Goal: Information Seeking & Learning: Learn about a topic

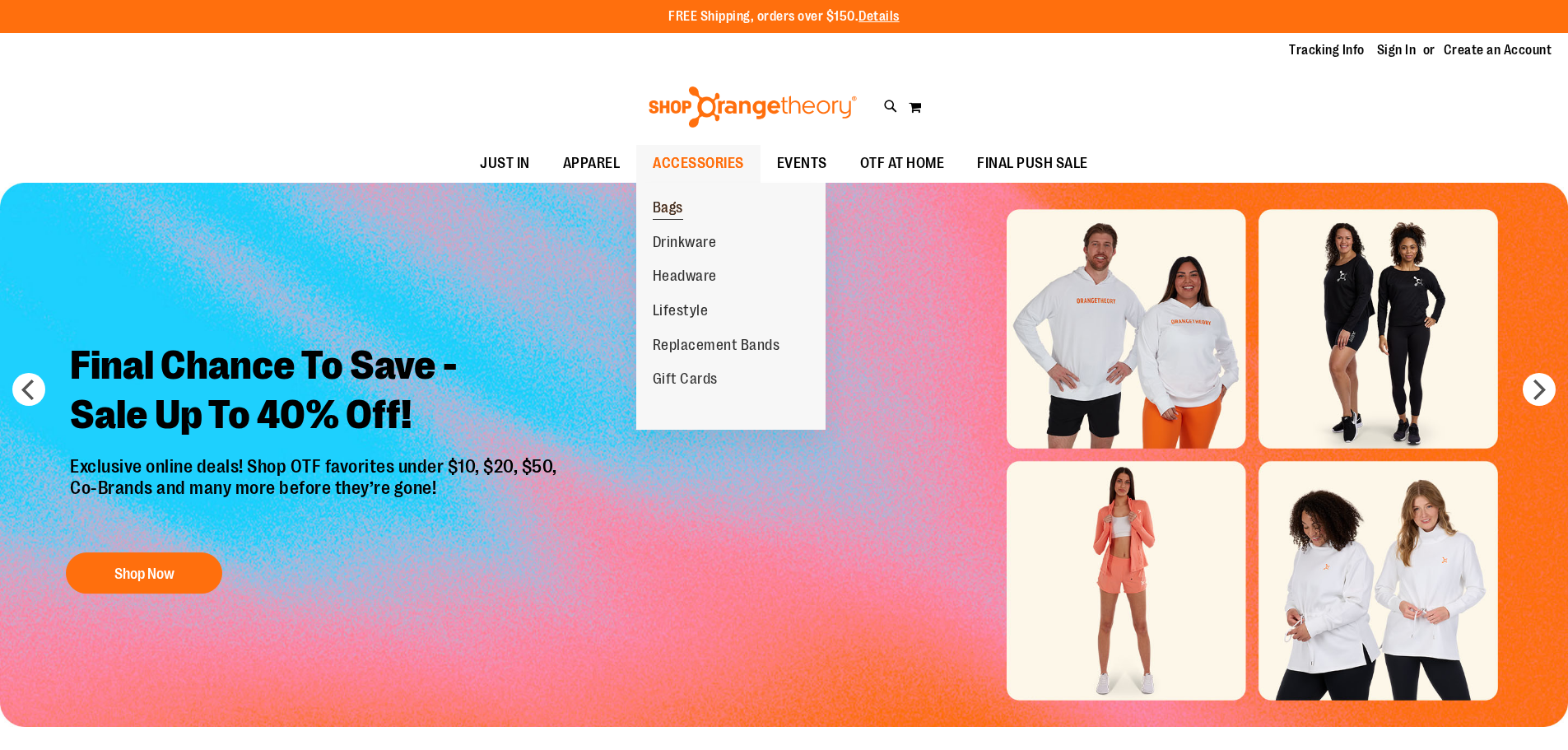
type input "**********"
click at [672, 199] on link "Bags" at bounding box center [668, 208] width 63 height 35
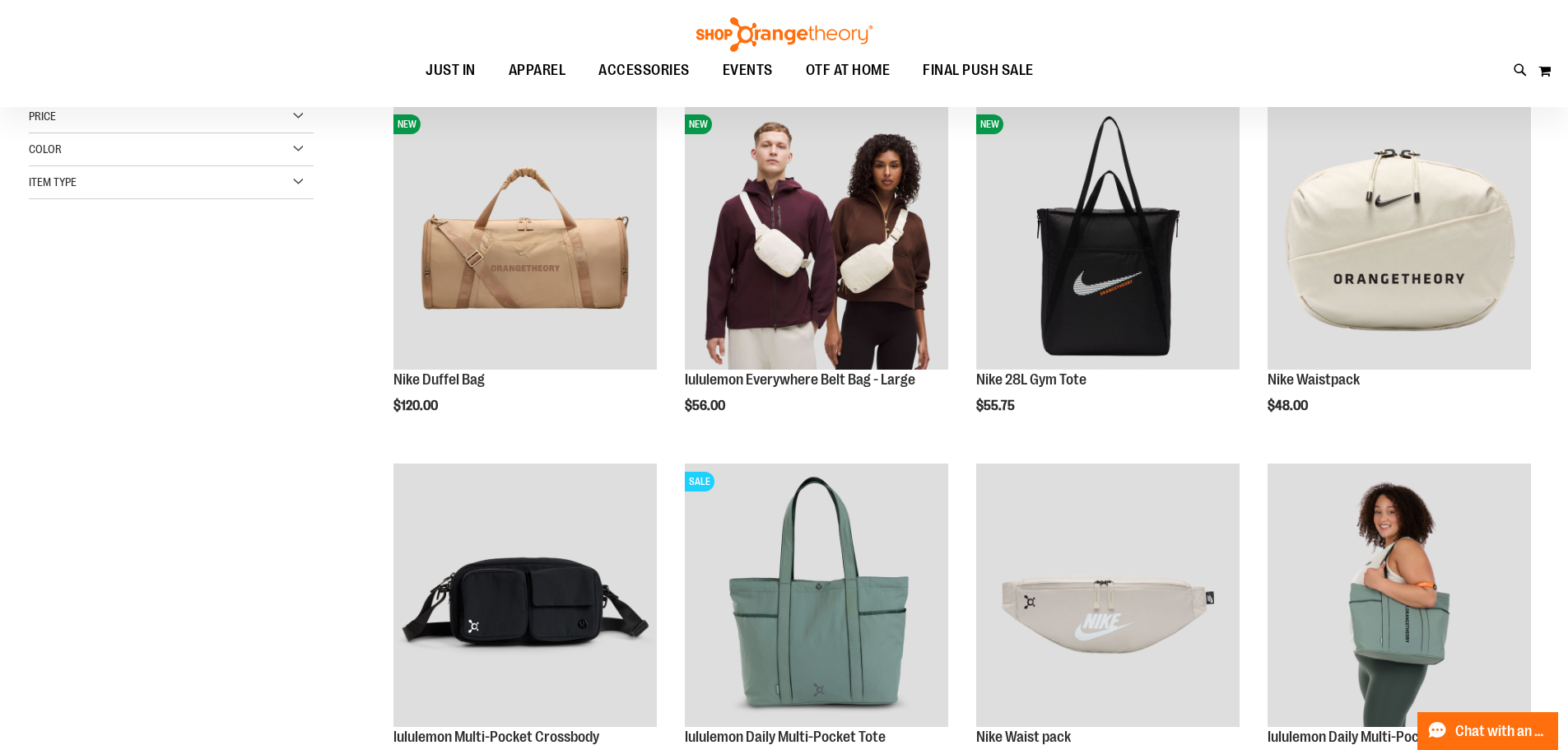
scroll to position [328, 0]
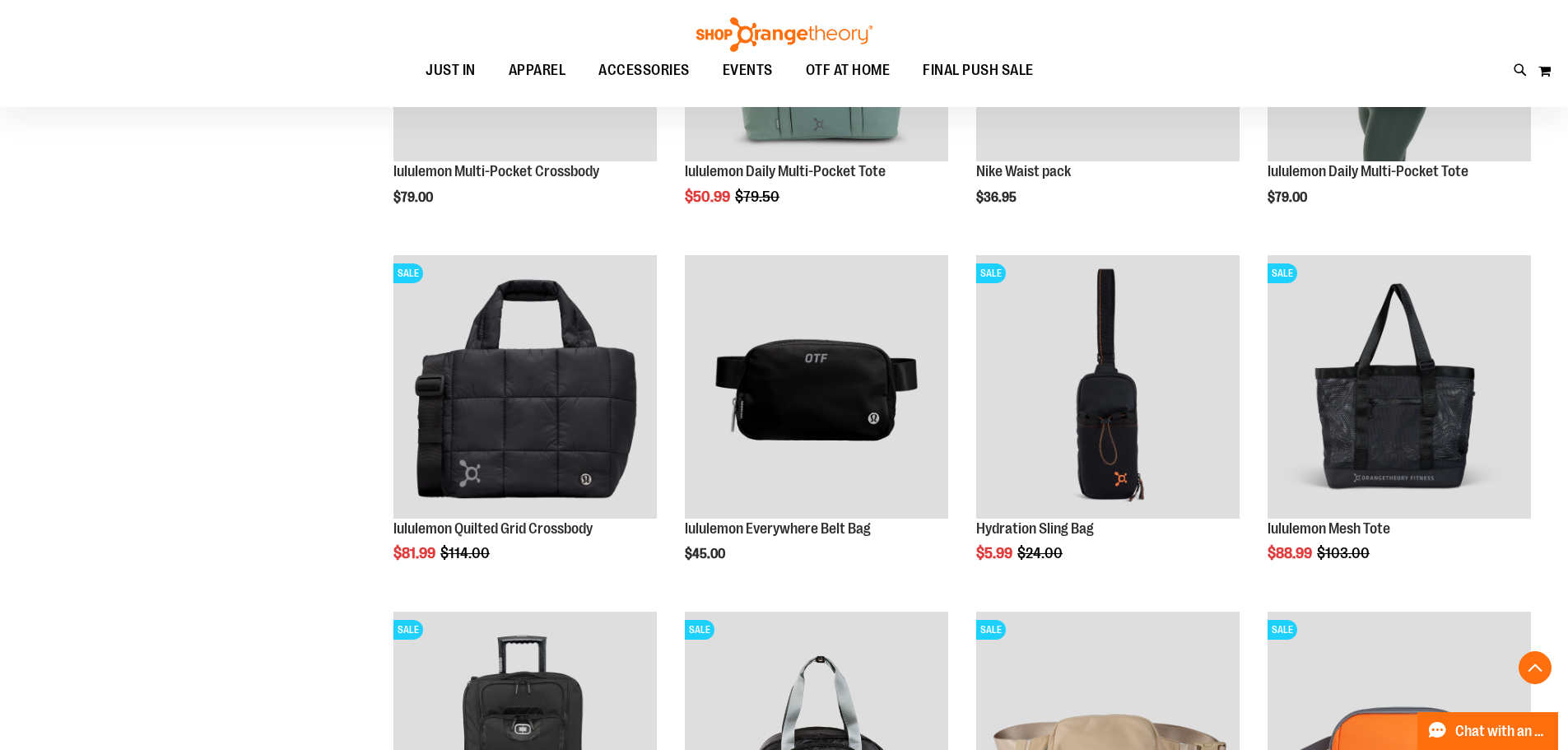
scroll to position [822, 0]
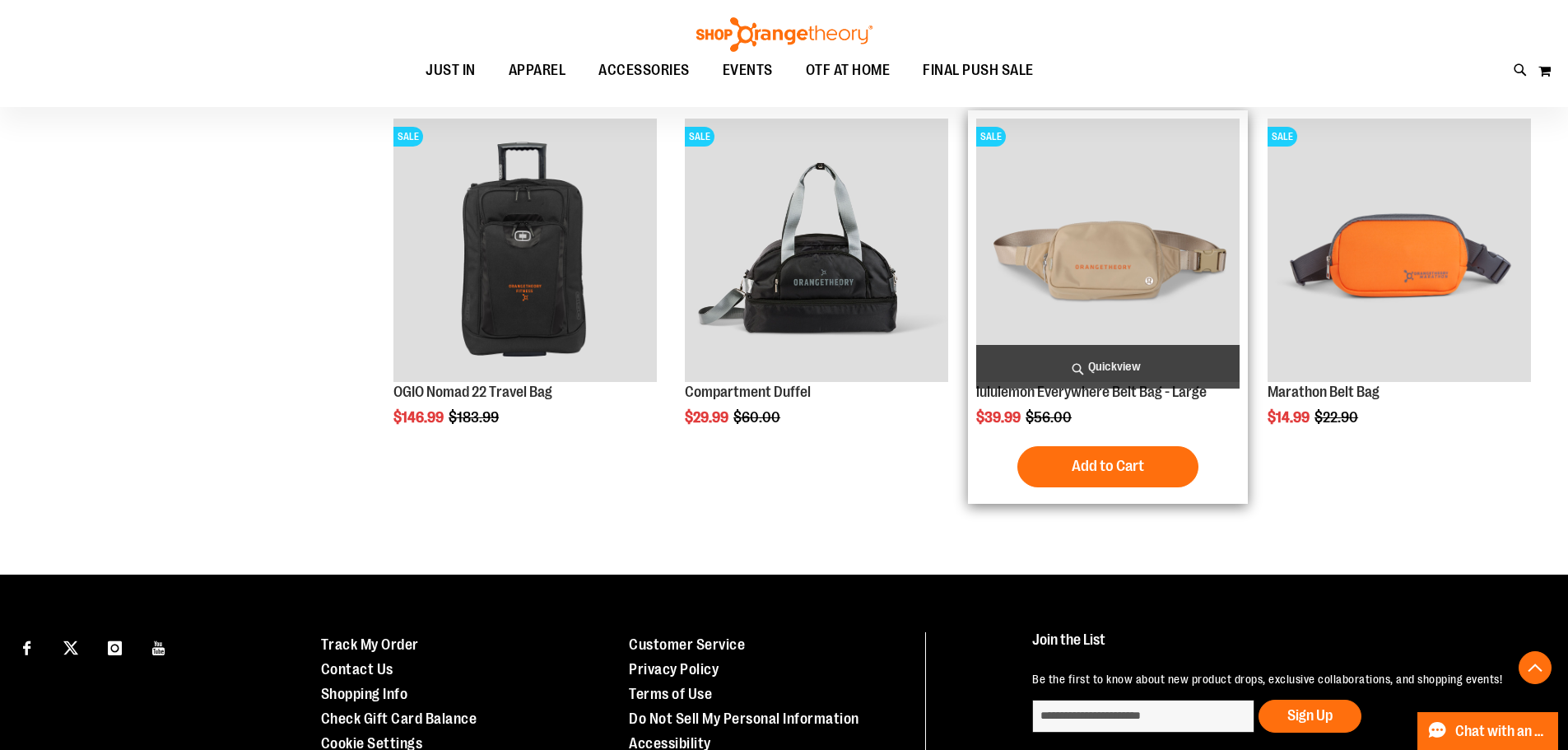
scroll to position [1234, 0]
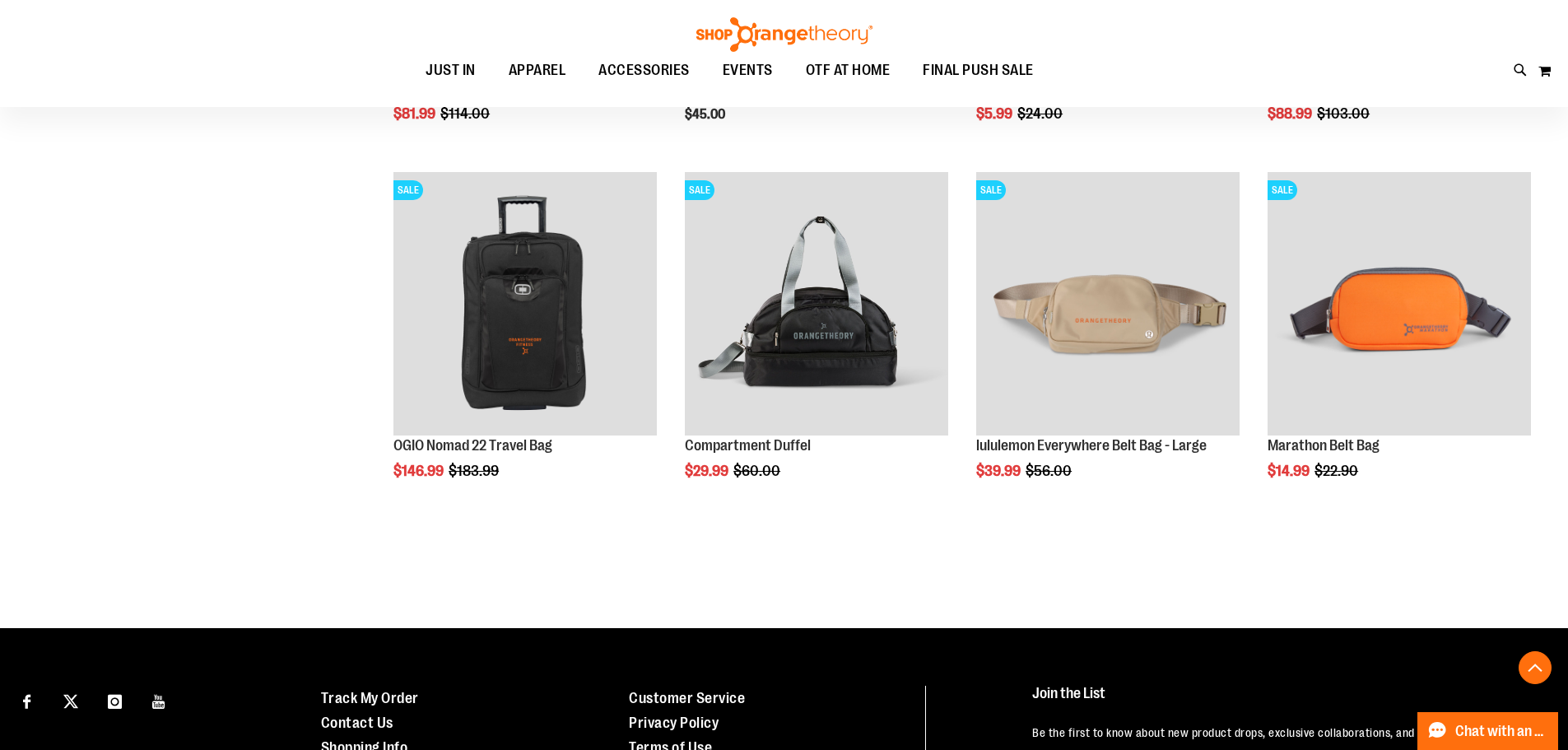
type input "**********"
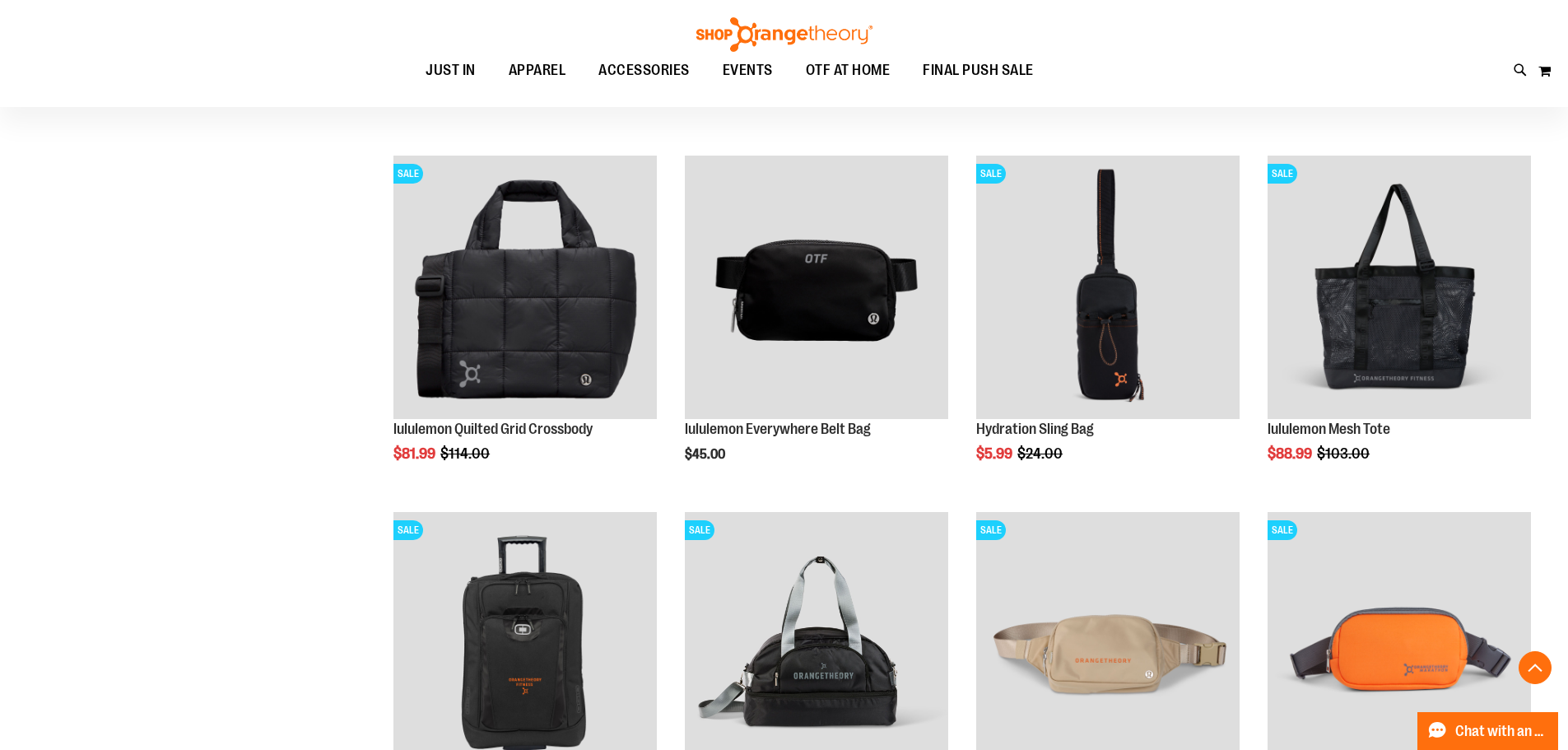
scroll to position [886, 0]
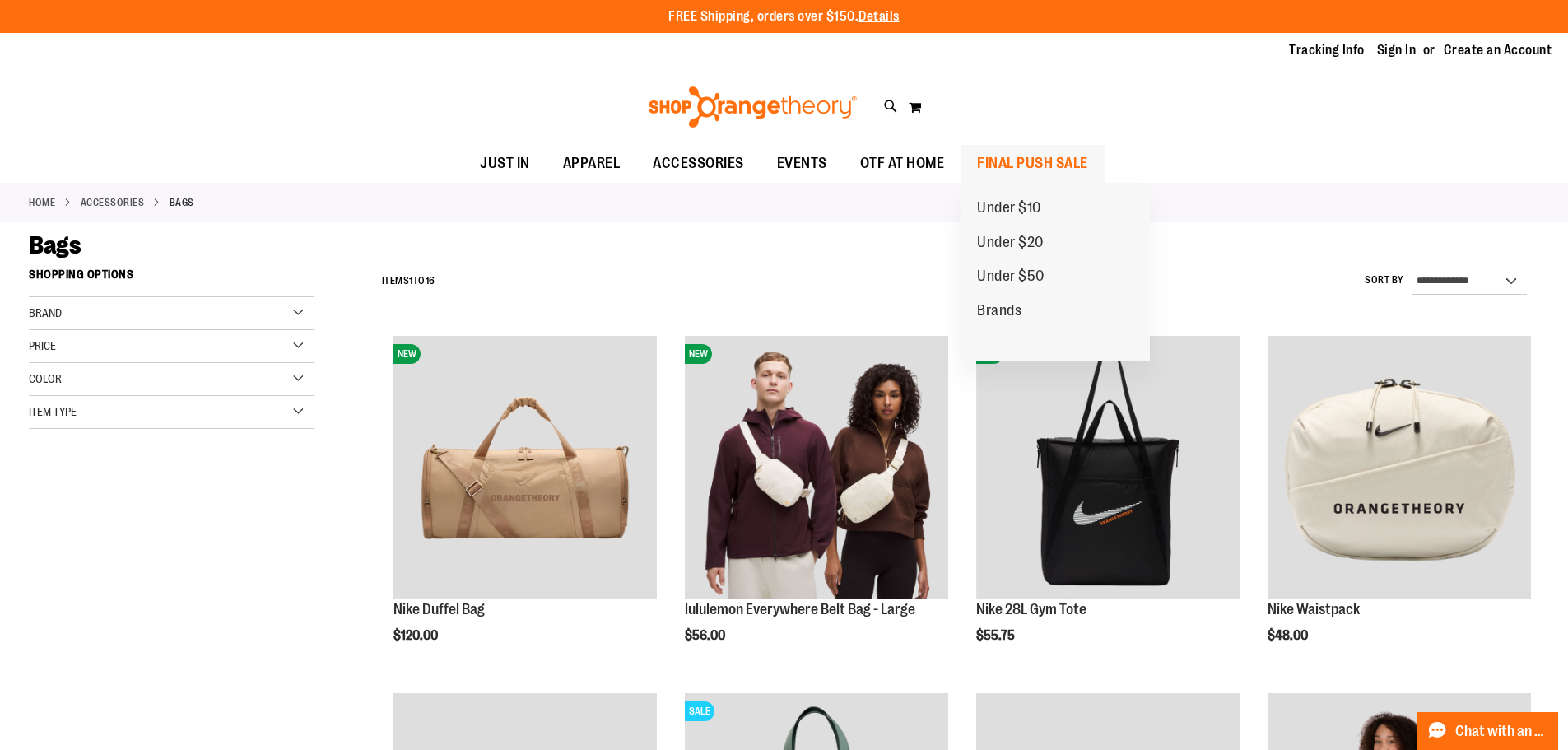
click at [1033, 155] on span "FINAL PUSH SALE" at bounding box center [1032, 163] width 111 height 37
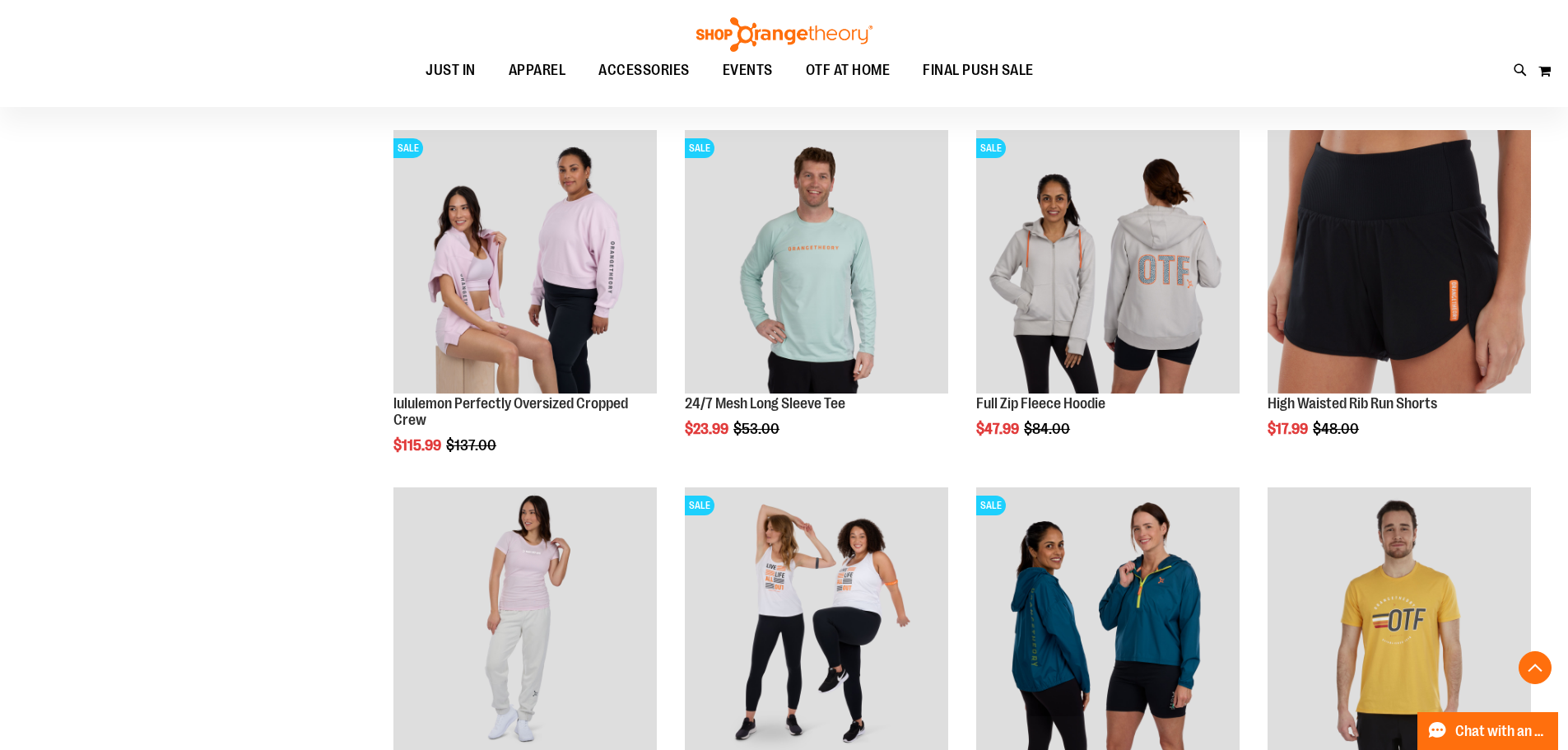
scroll to position [575, 0]
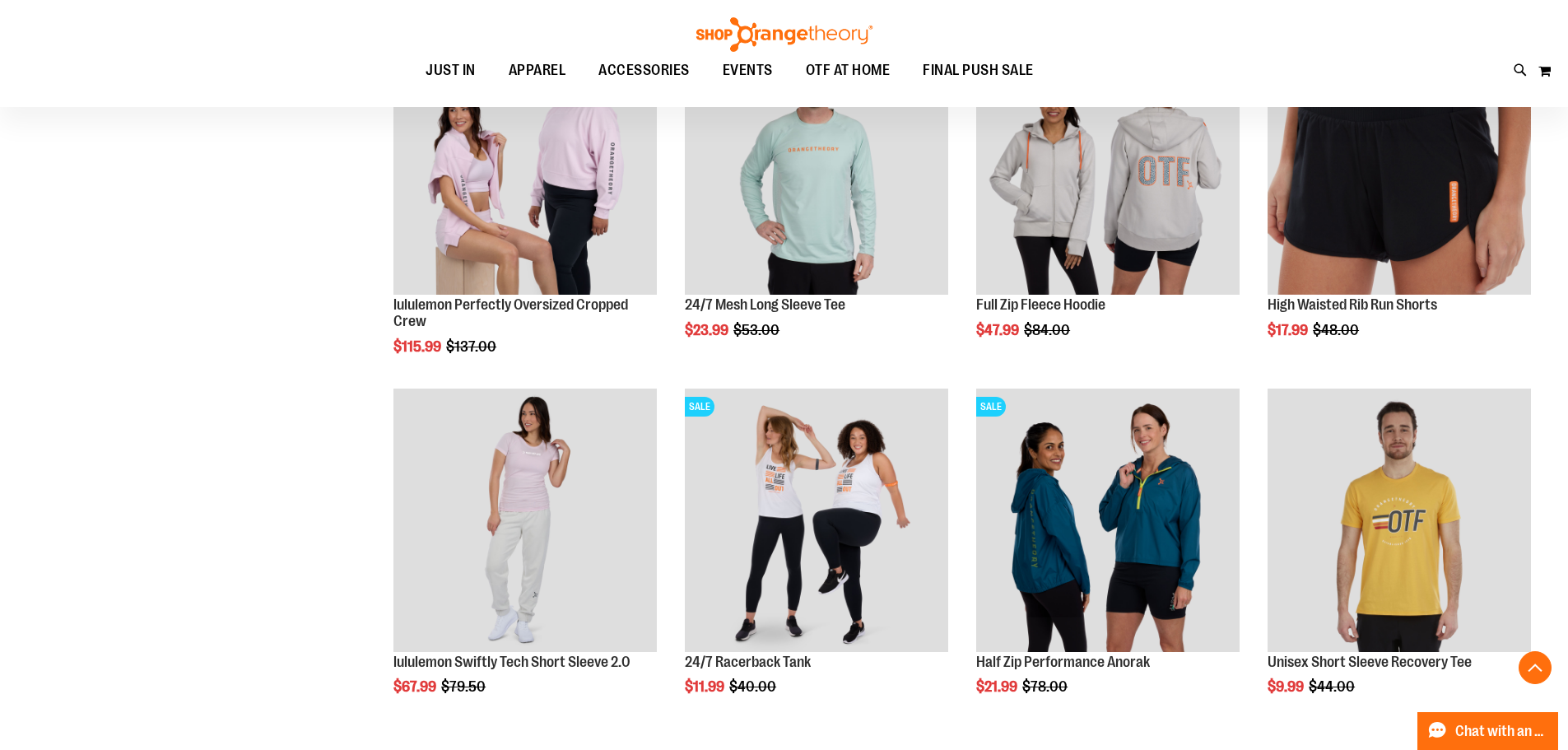
scroll to position [740, 0]
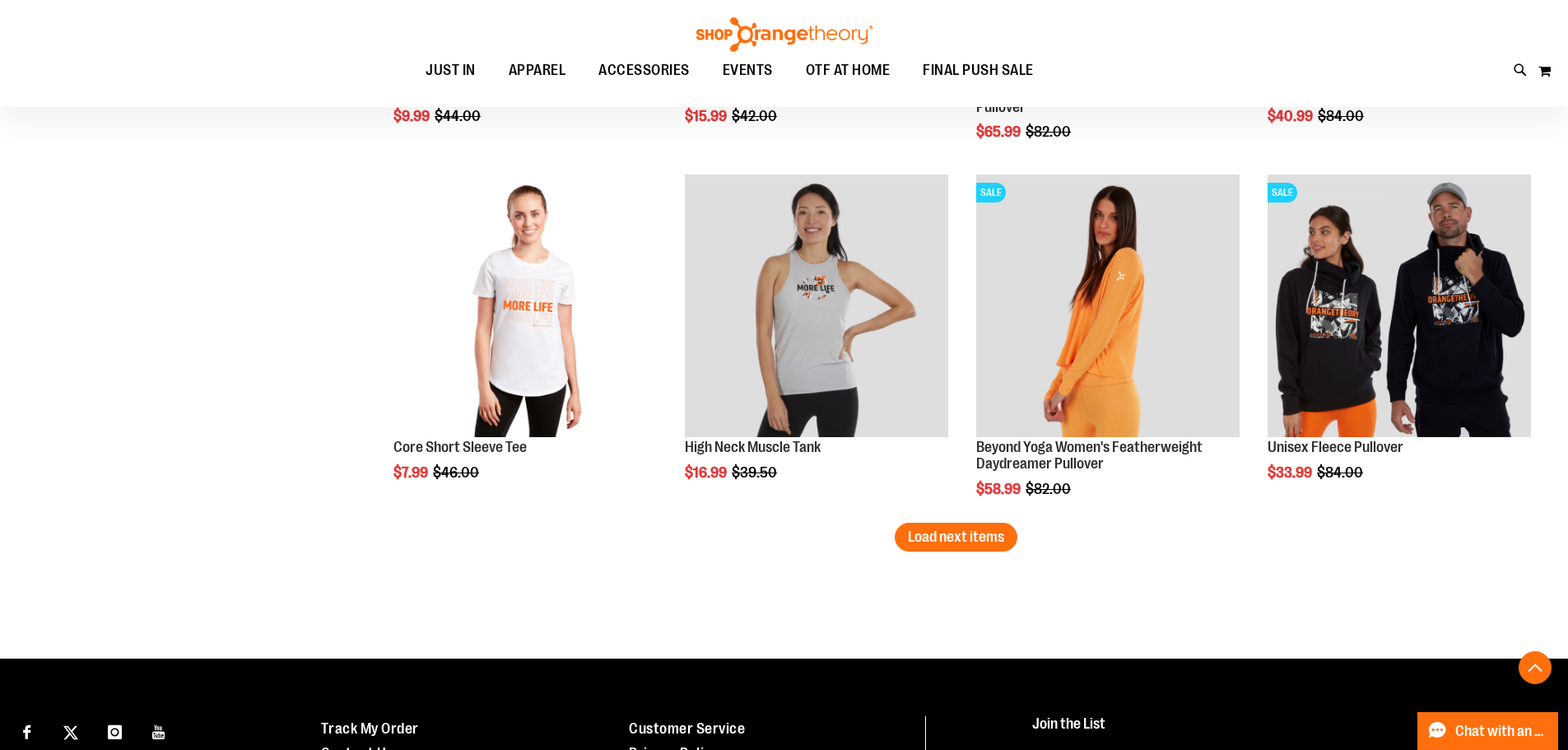
scroll to position [3044, 0]
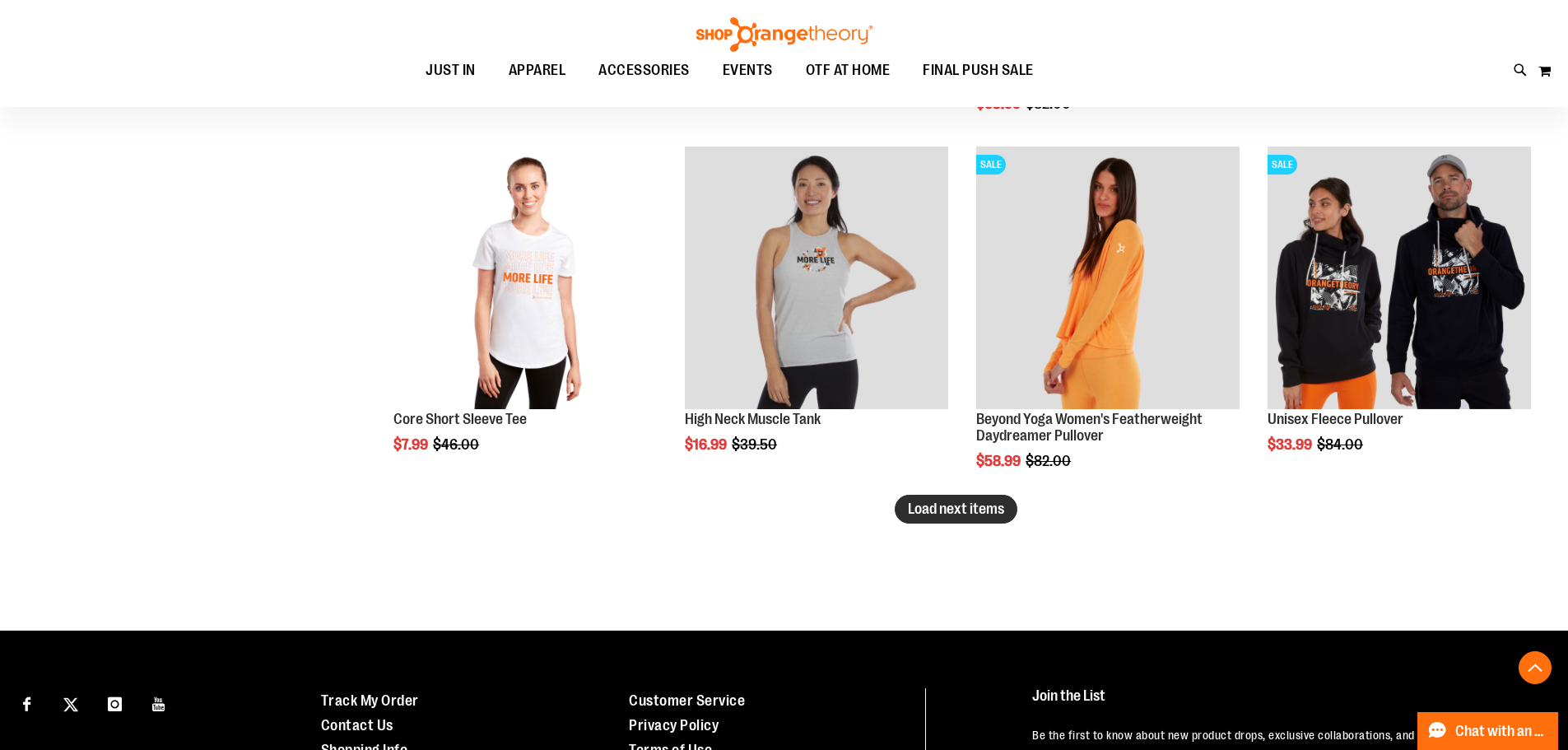
type input "**********"
click at [946, 516] on span "Load next items" at bounding box center [955, 508] width 96 height 17
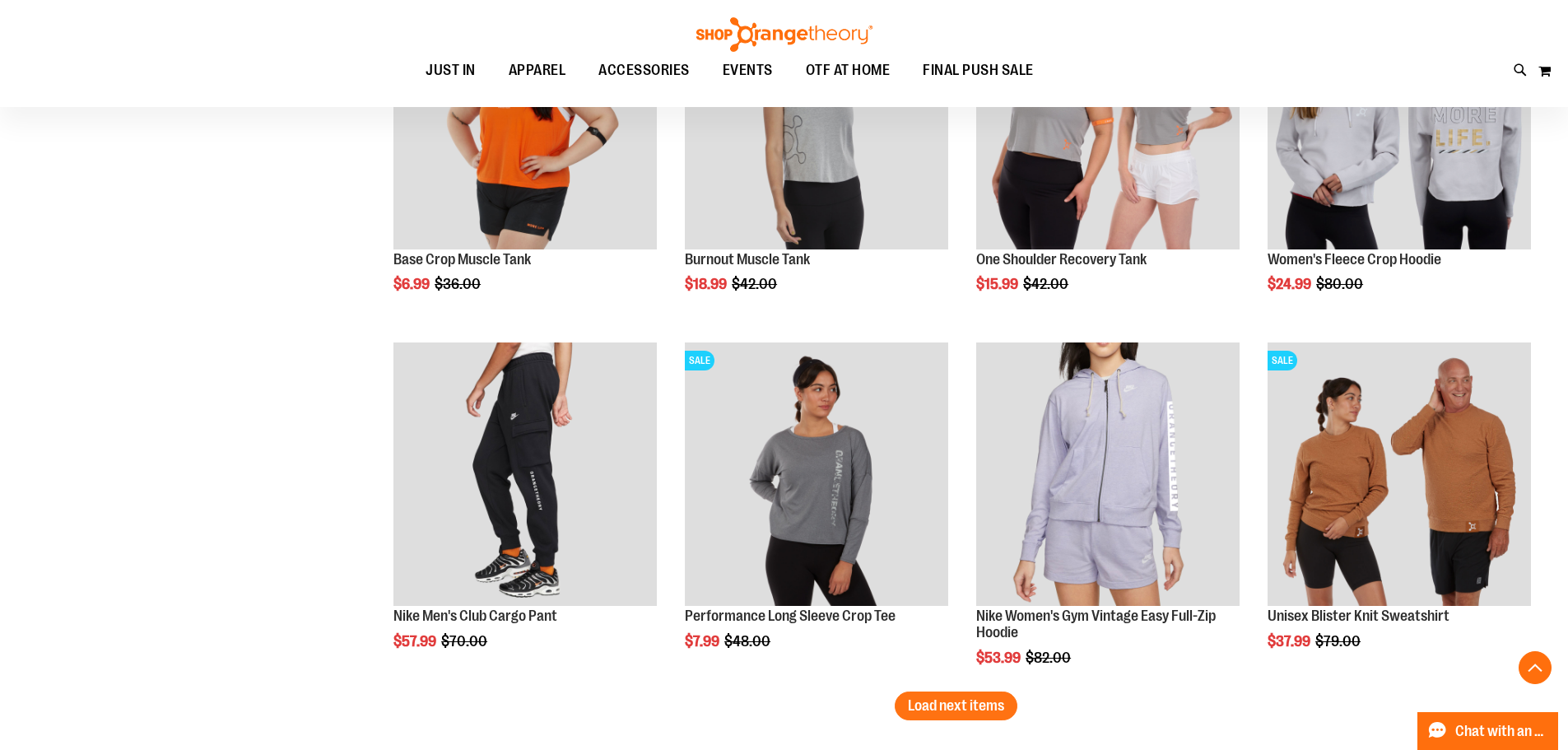
scroll to position [3931, 0]
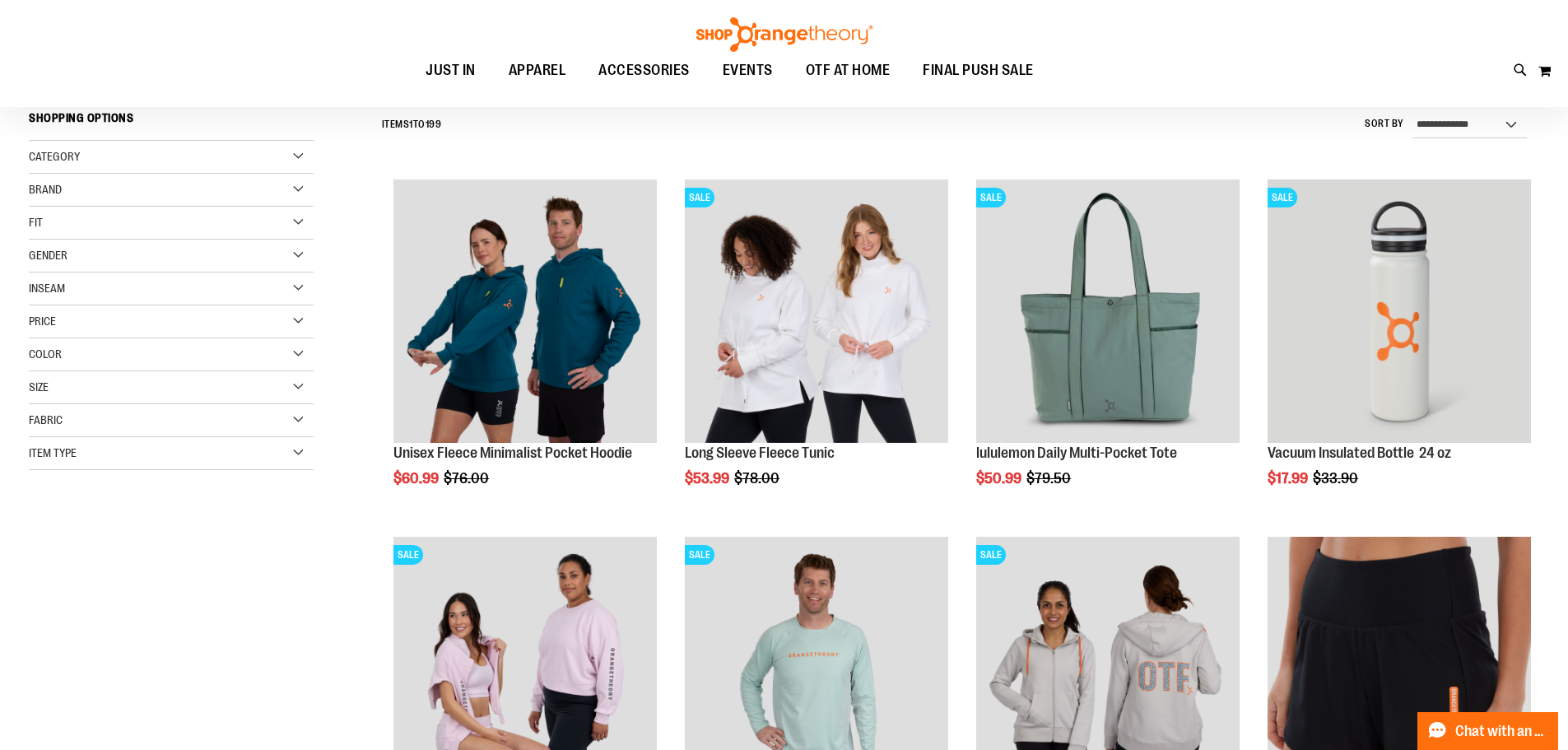
scroll to position [116, 0]
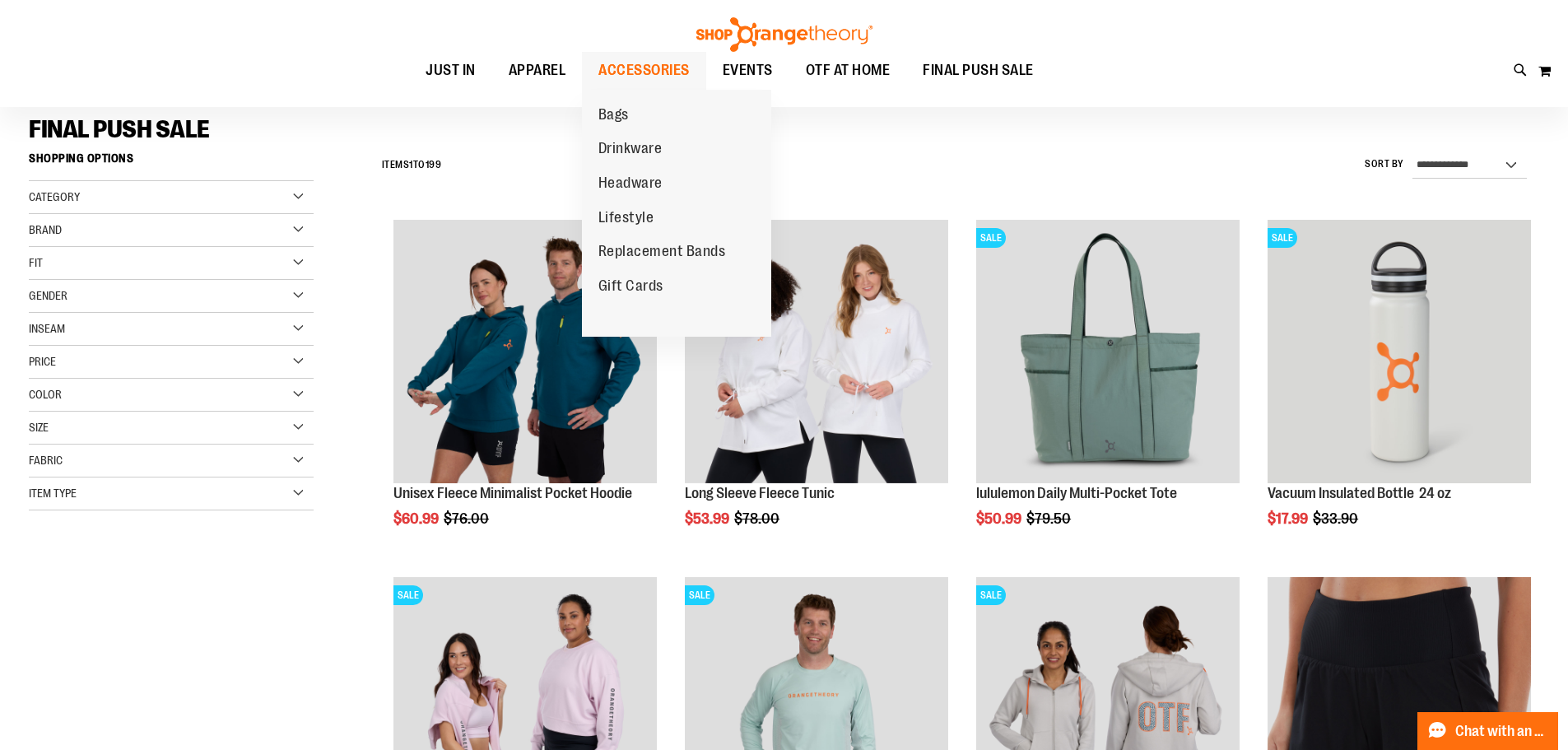
click at [649, 61] on span "ACCESSORIES" at bounding box center [644, 69] width 91 height 37
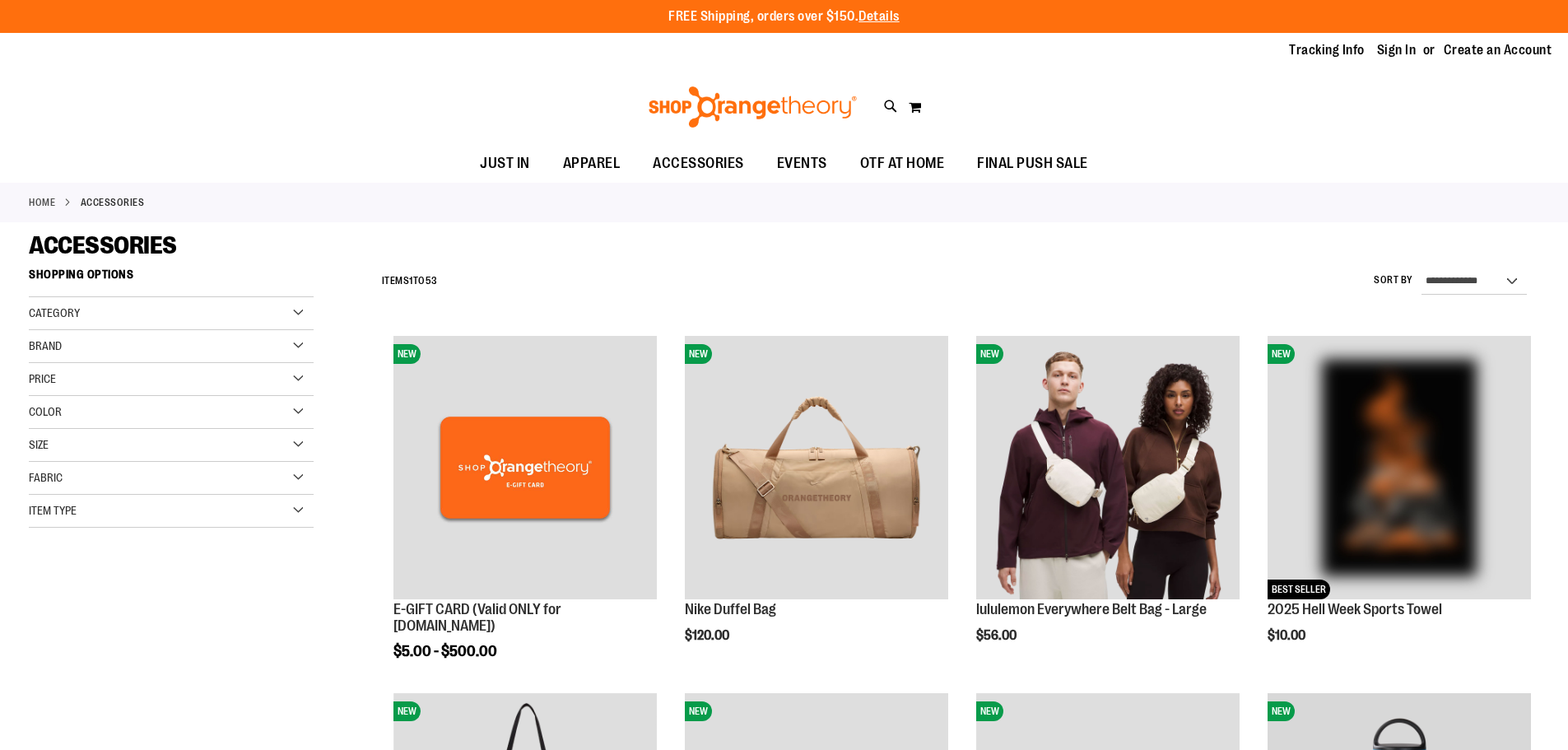
type input "**********"
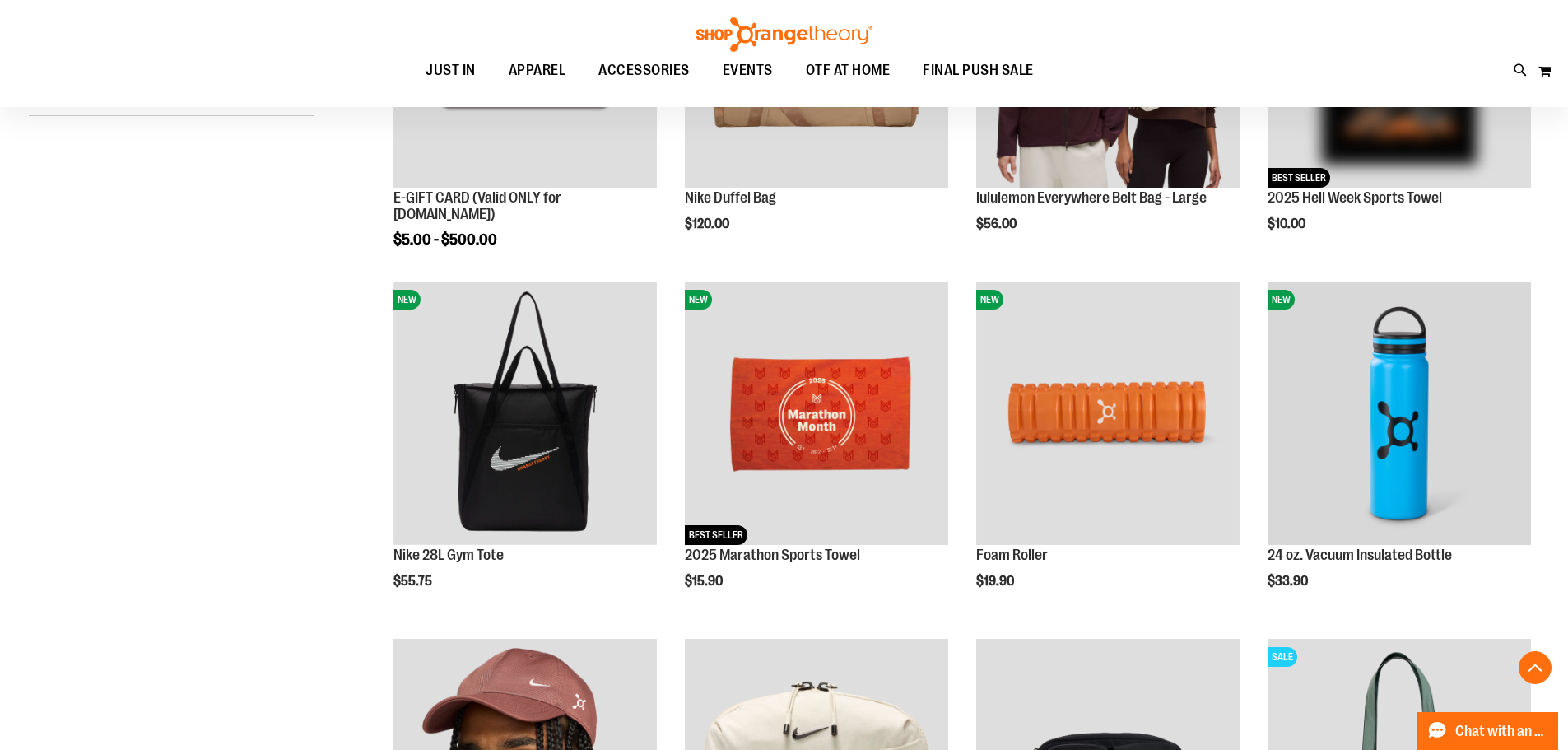
scroll to position [658, 0]
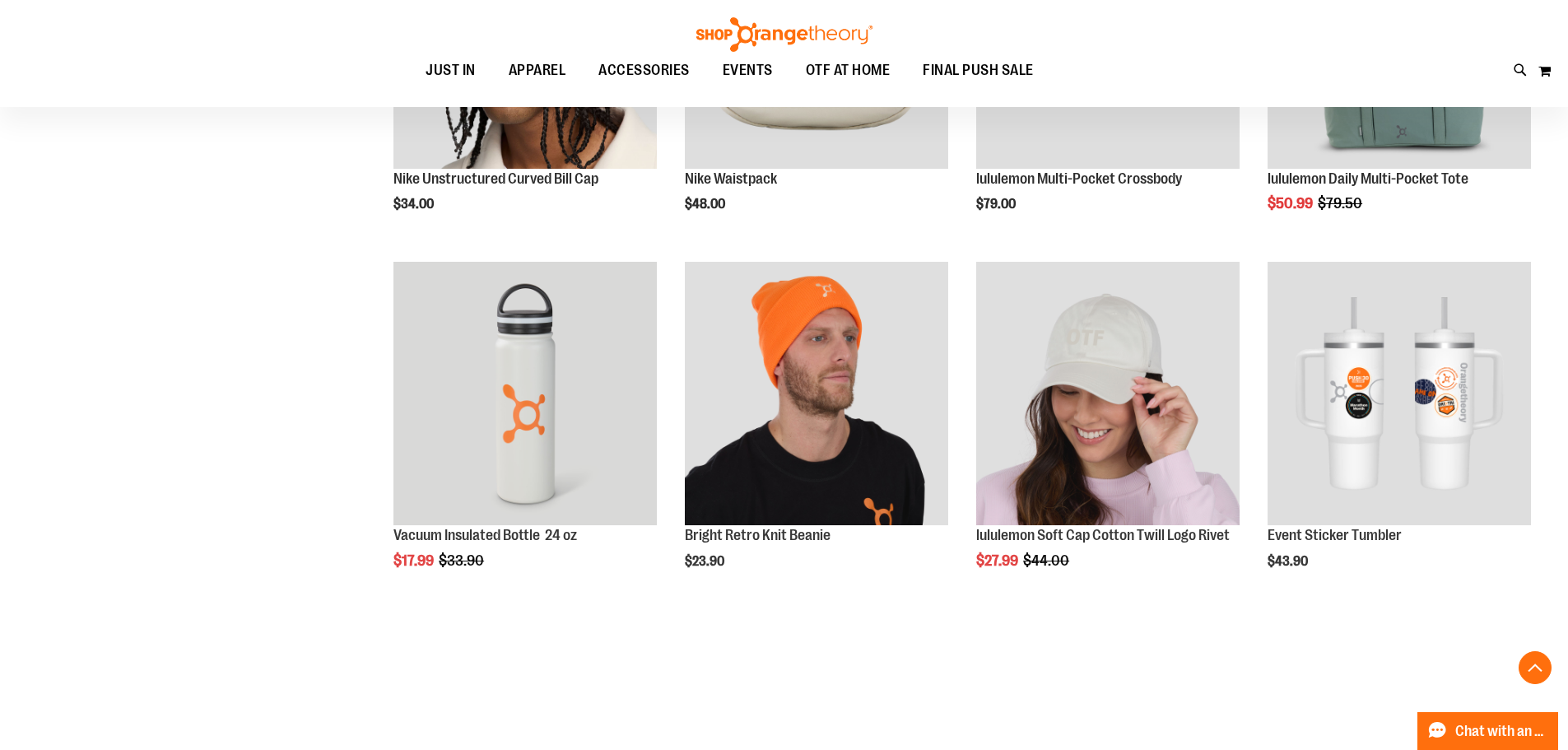
scroll to position [1151, 0]
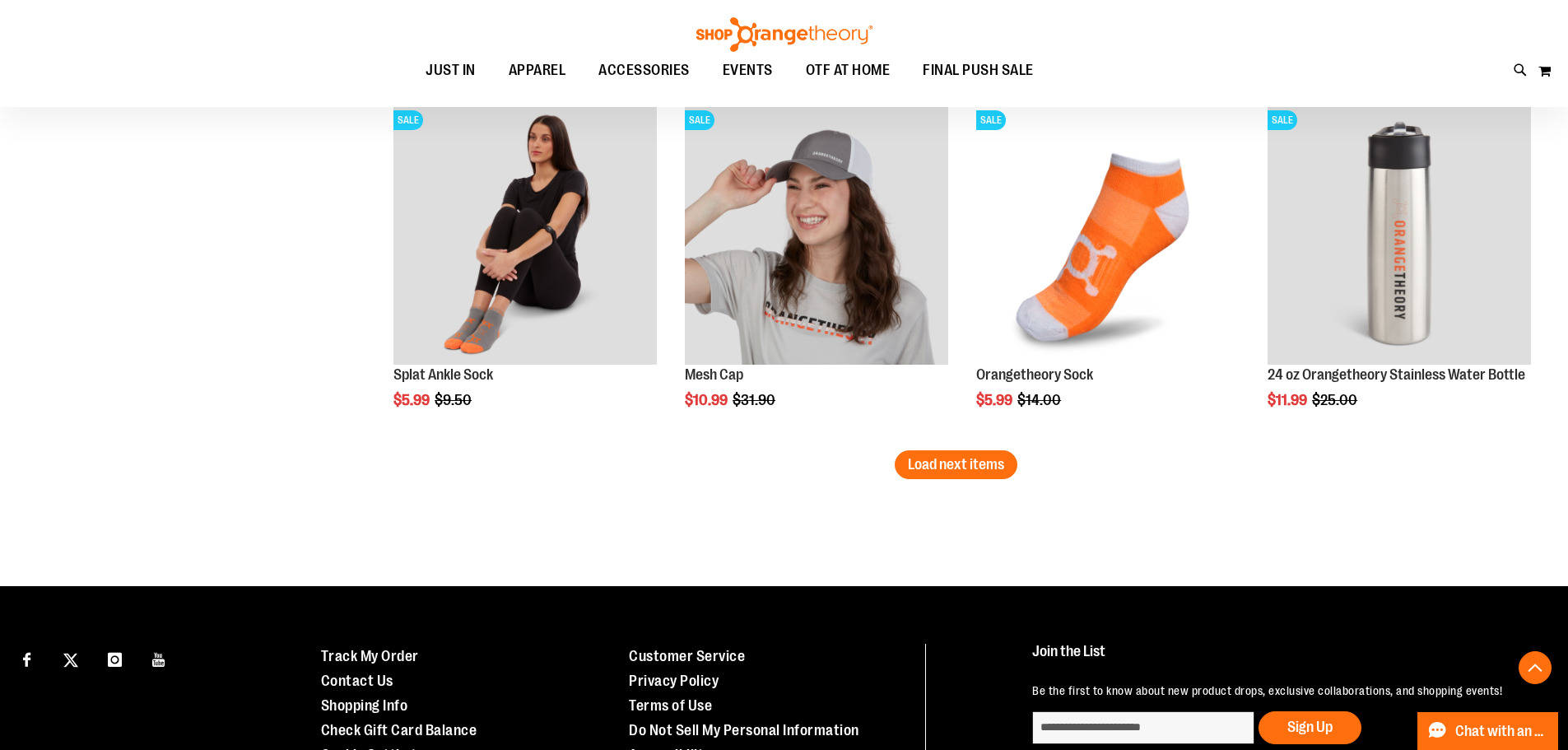
scroll to position [3137, 0]
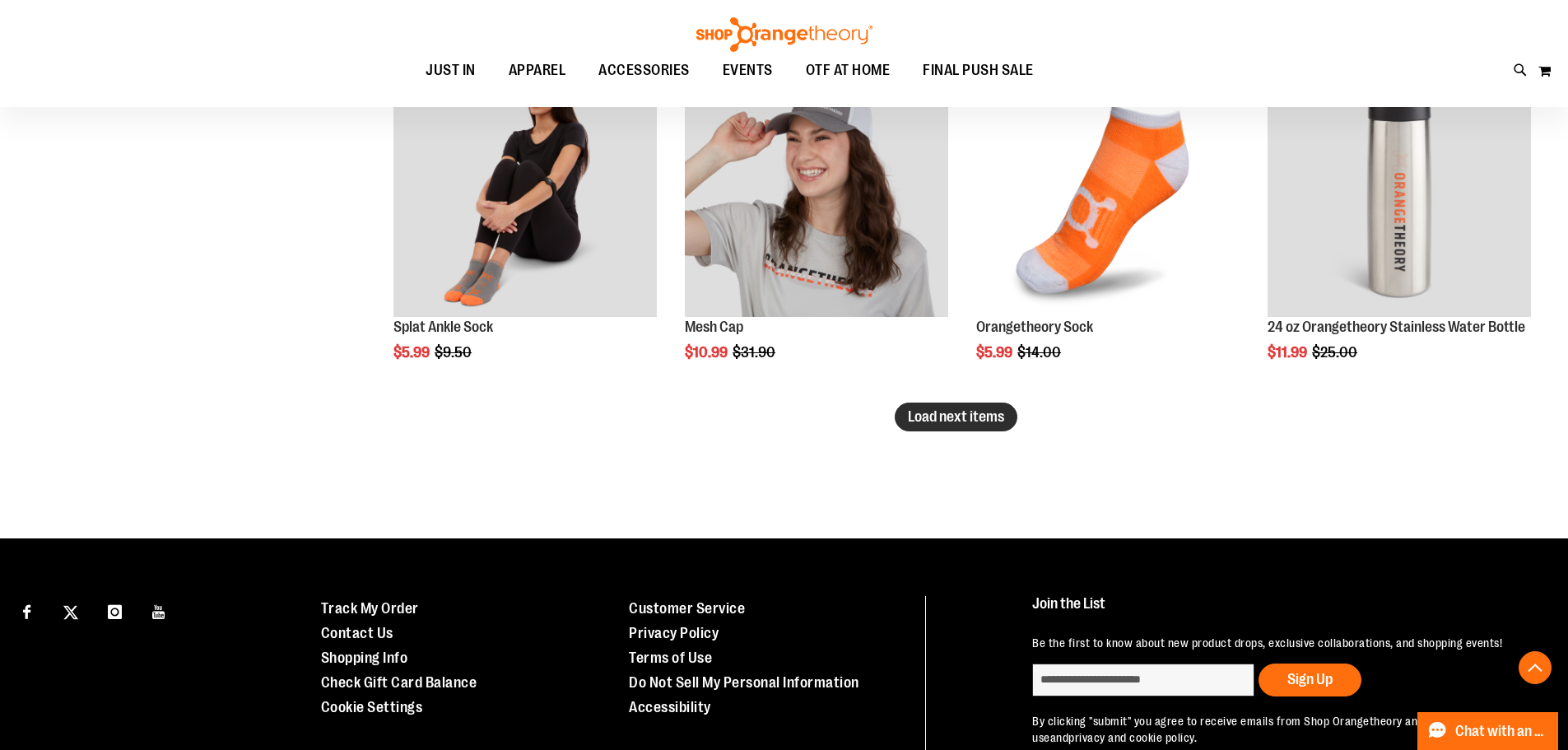
click at [914, 415] on span "Load next items" at bounding box center [955, 416] width 96 height 17
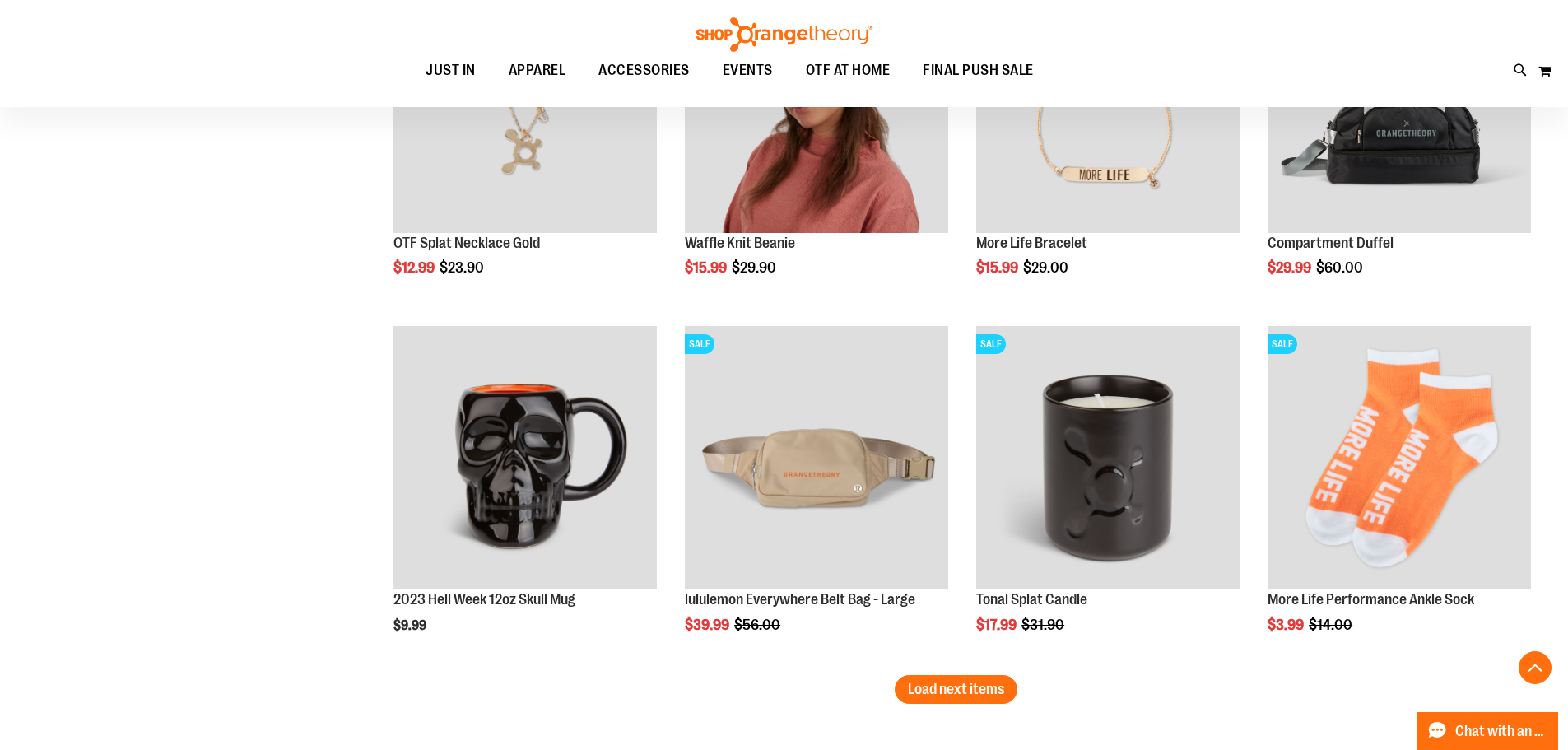
scroll to position [3960, 0]
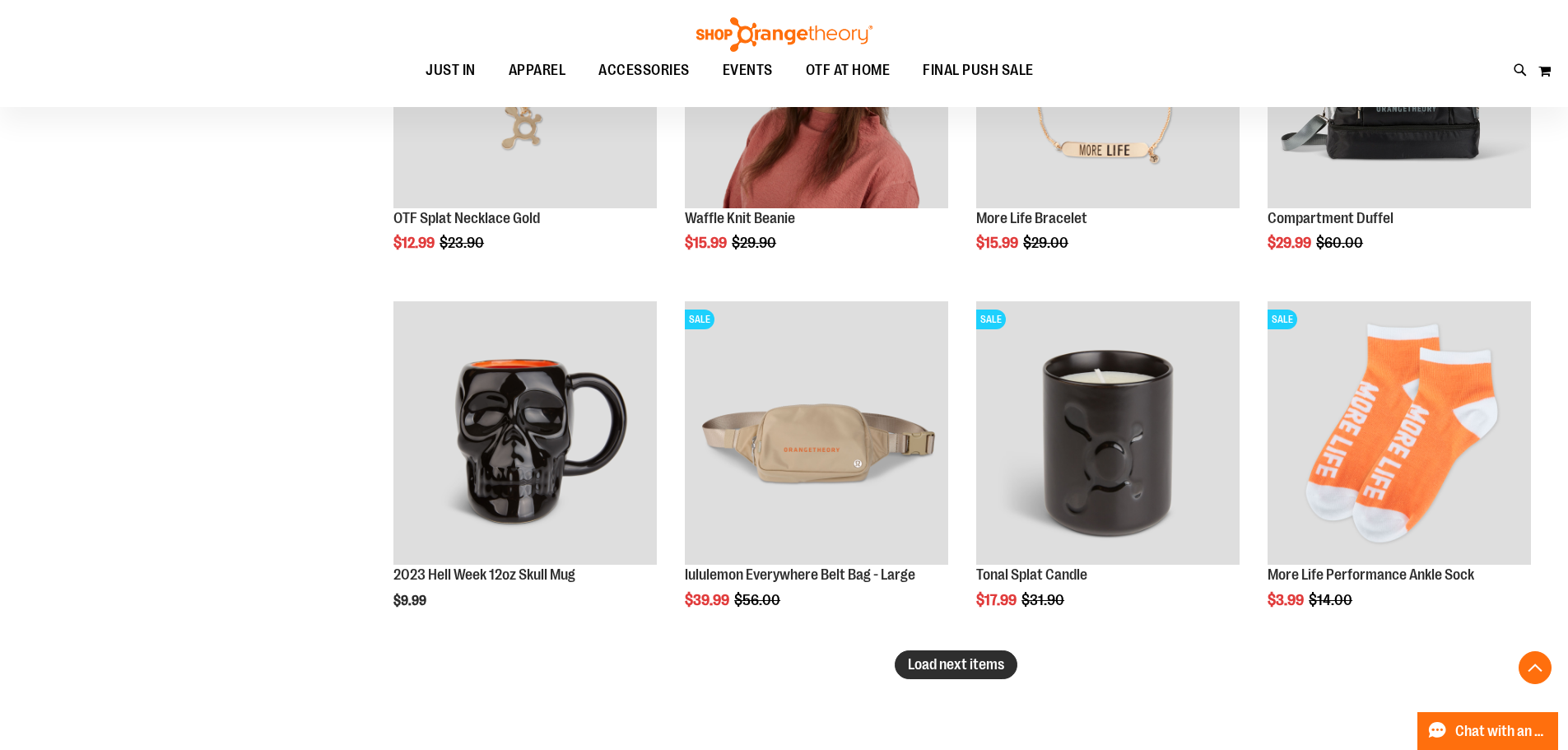
click at [1003, 671] on span "Load next items" at bounding box center [955, 664] width 96 height 17
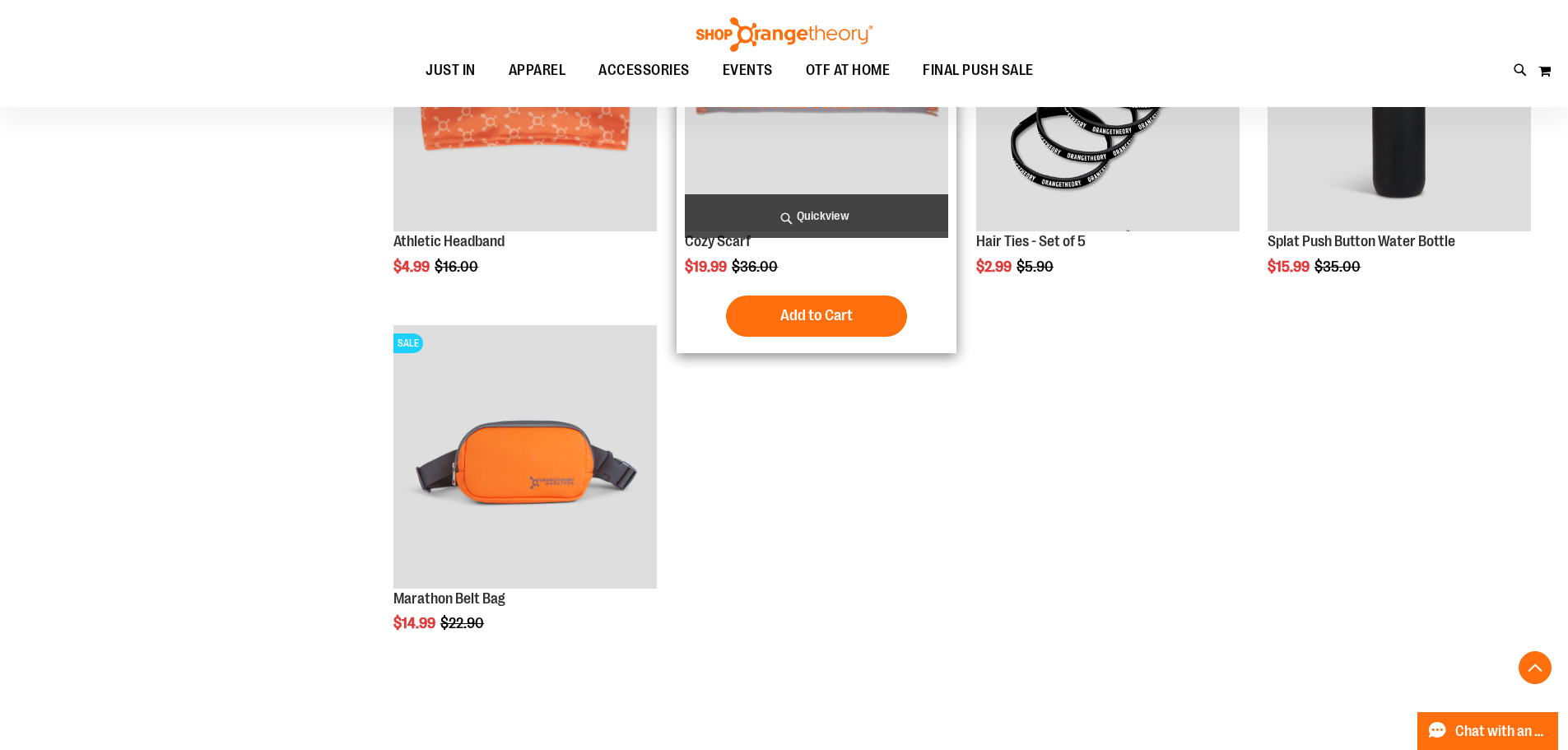
scroll to position [4619, 0]
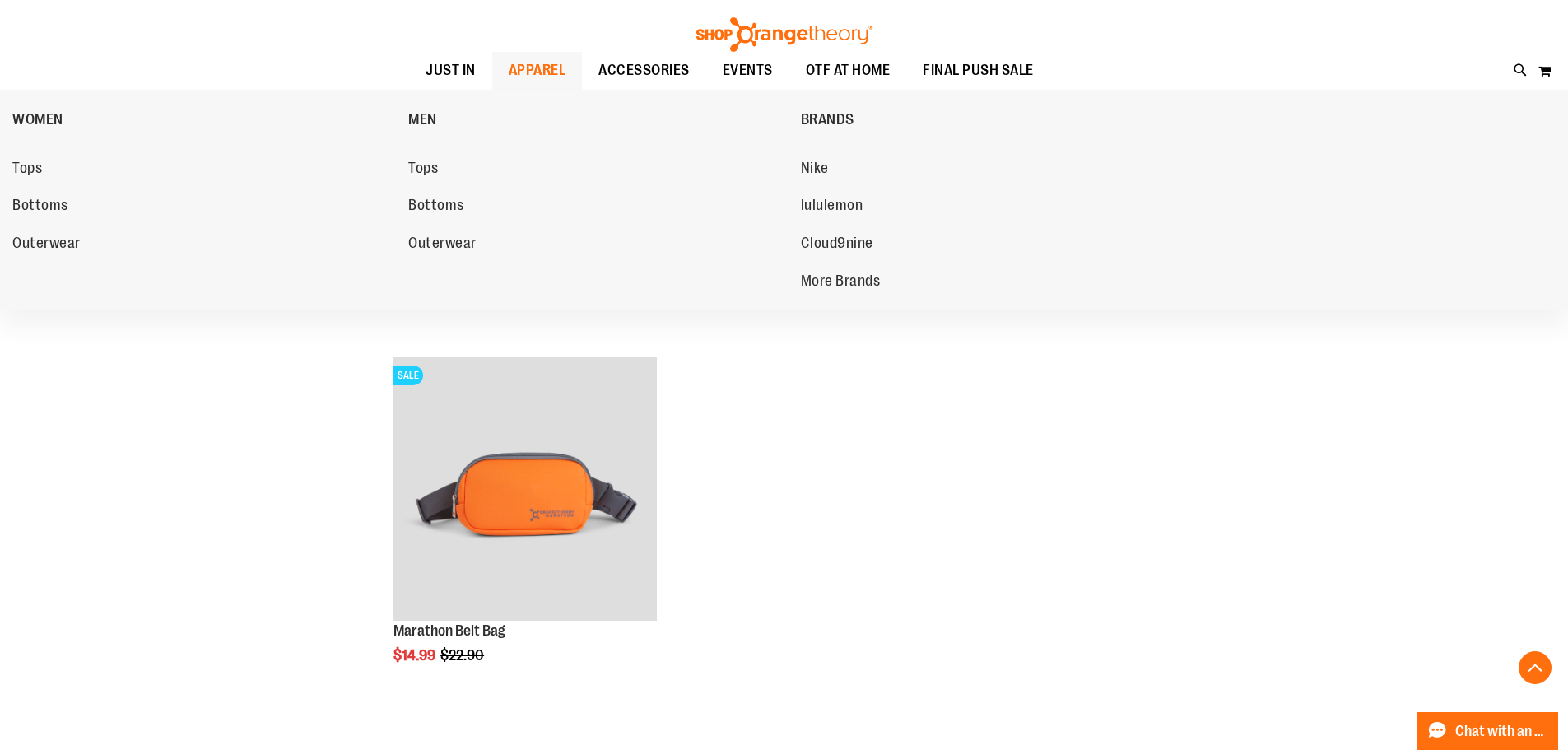
click at [546, 82] on span "APPAREL" at bounding box center [537, 69] width 57 height 37
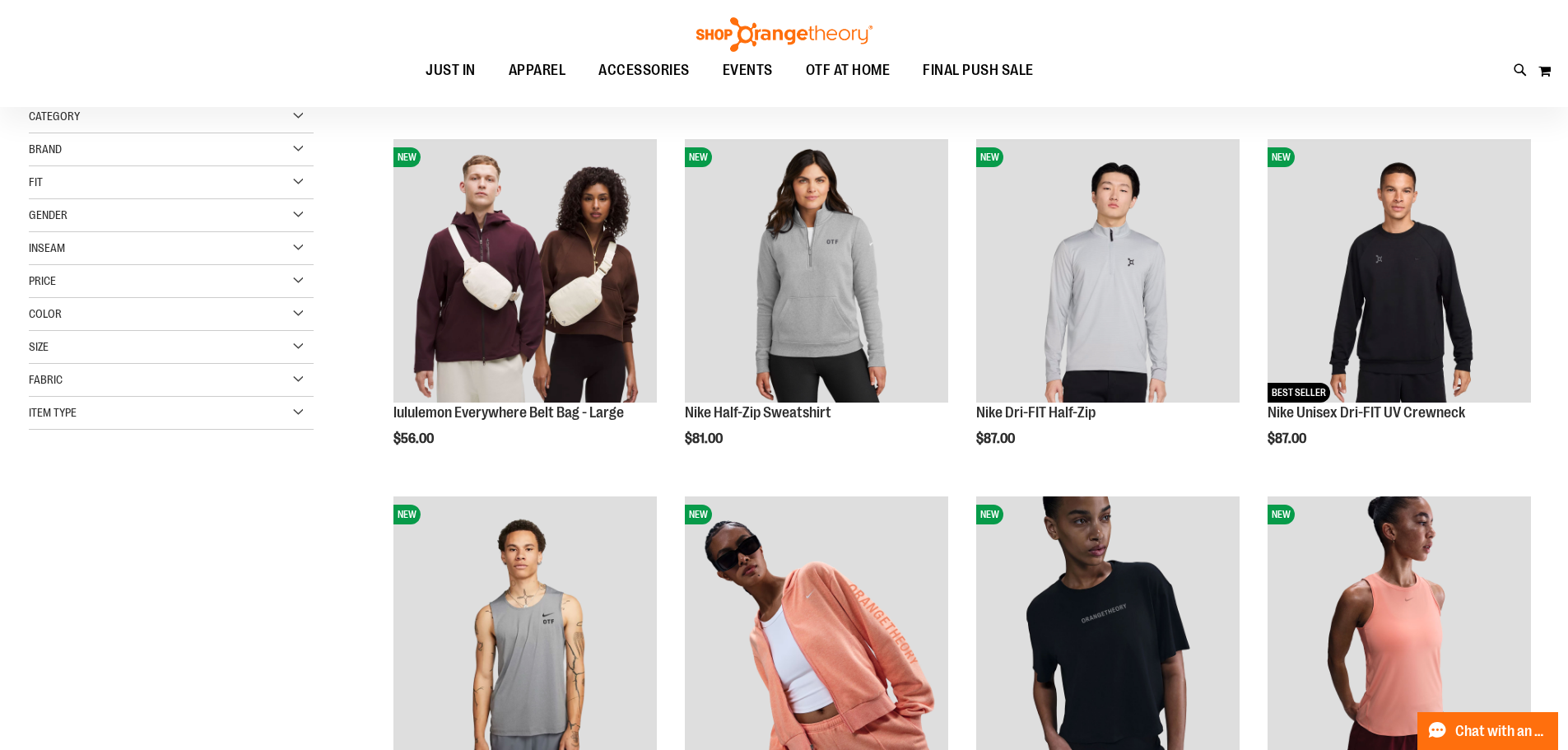
scroll to position [246, 0]
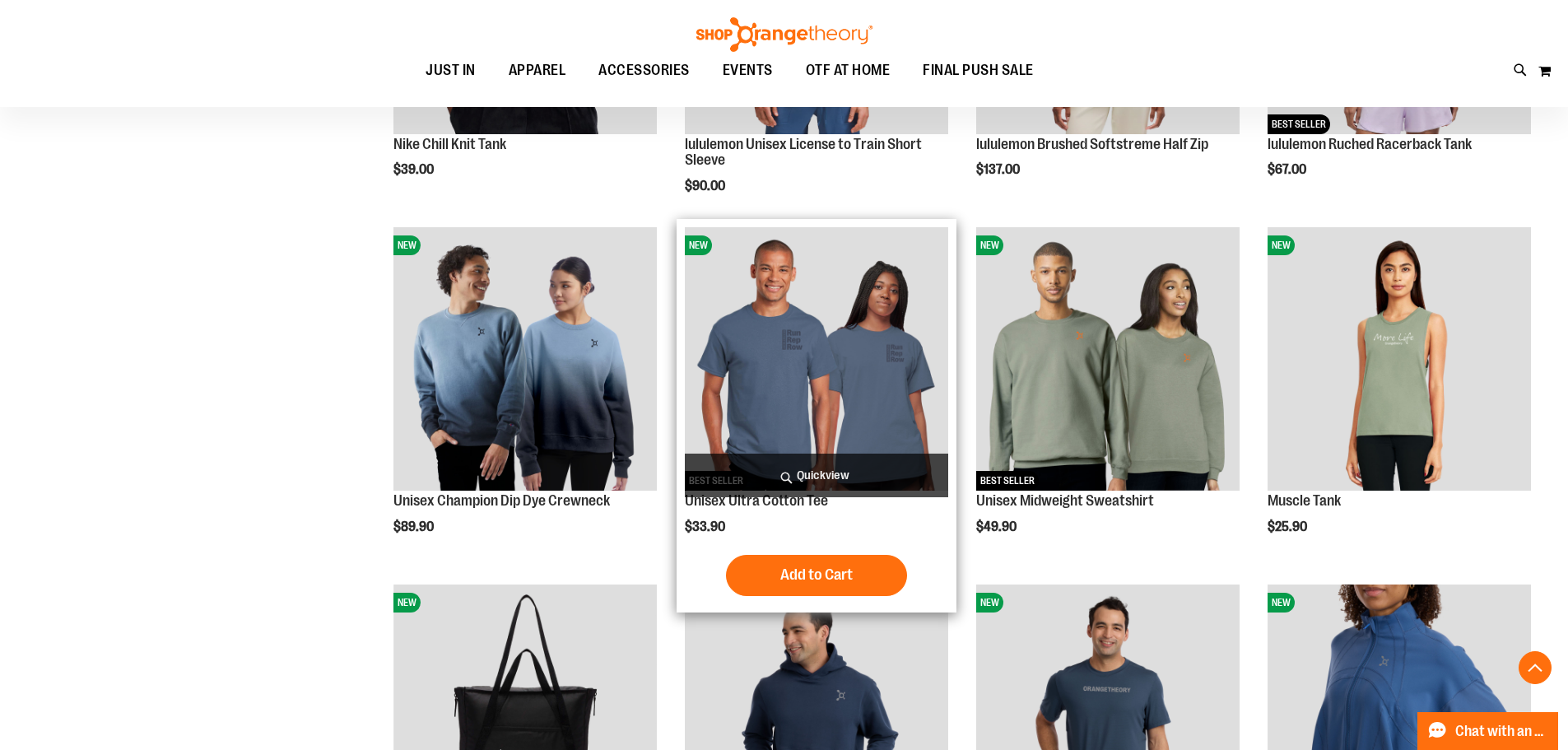
scroll to position [1069, 0]
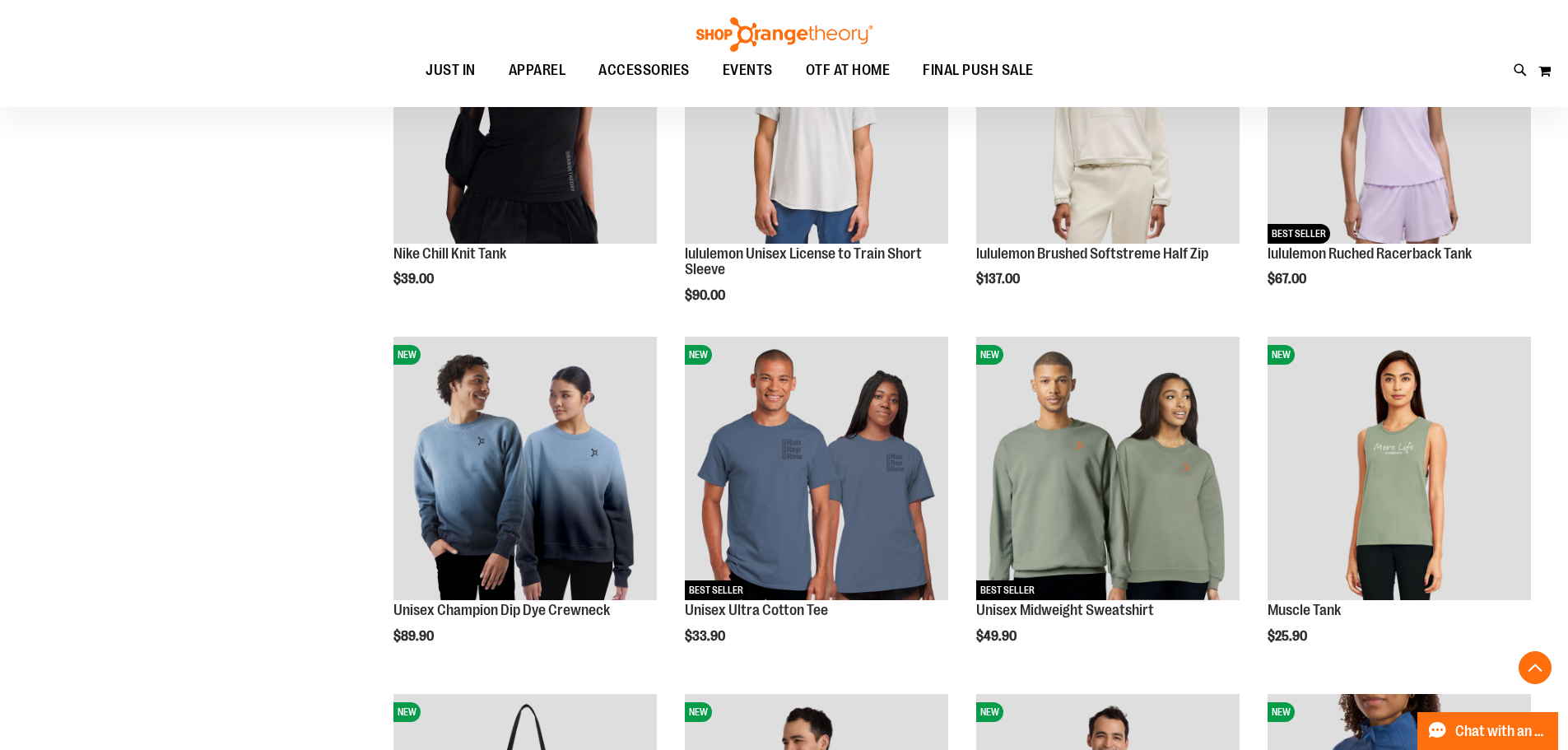
type input "**********"
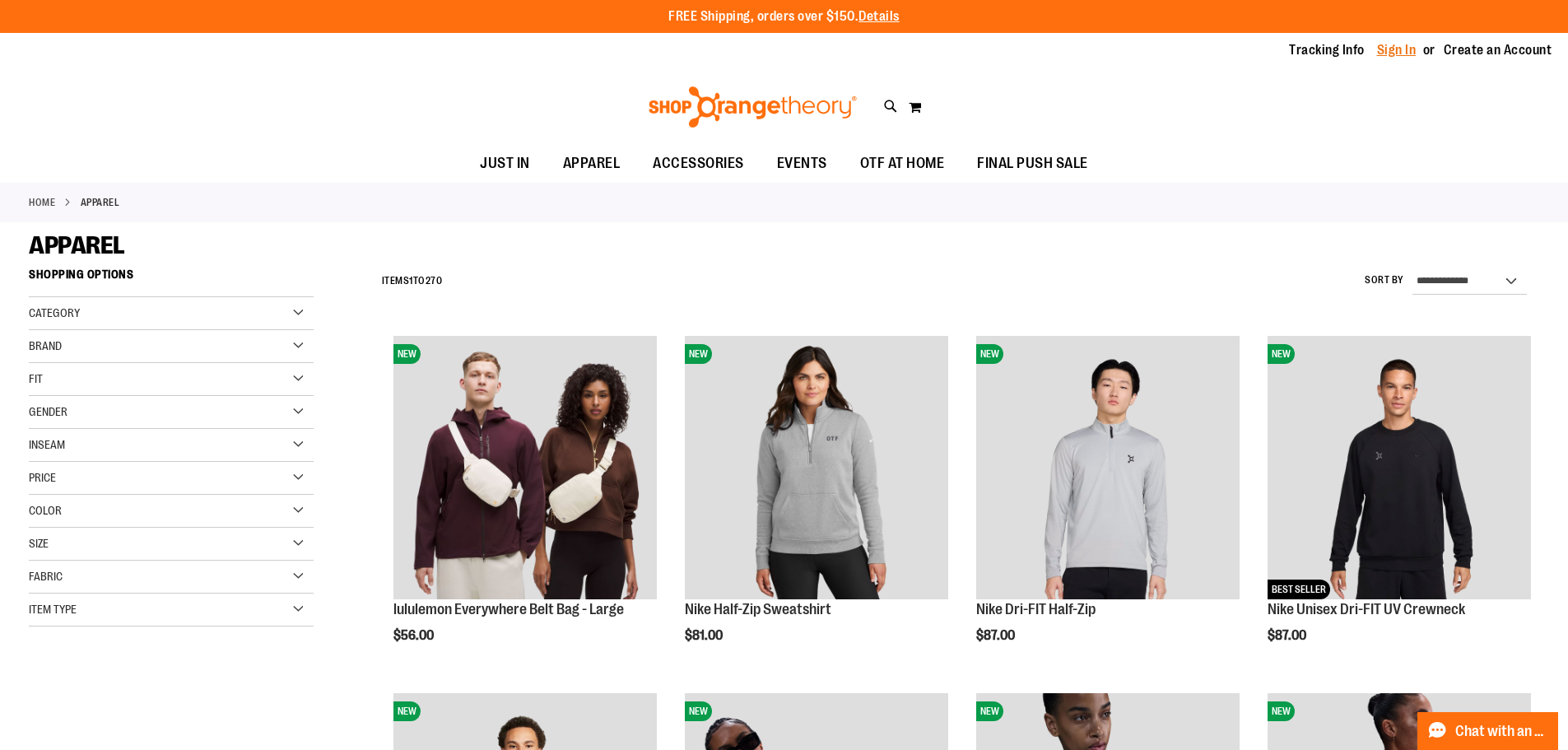
click at [1397, 48] on link "Sign In" at bounding box center [1397, 50] width 40 height 18
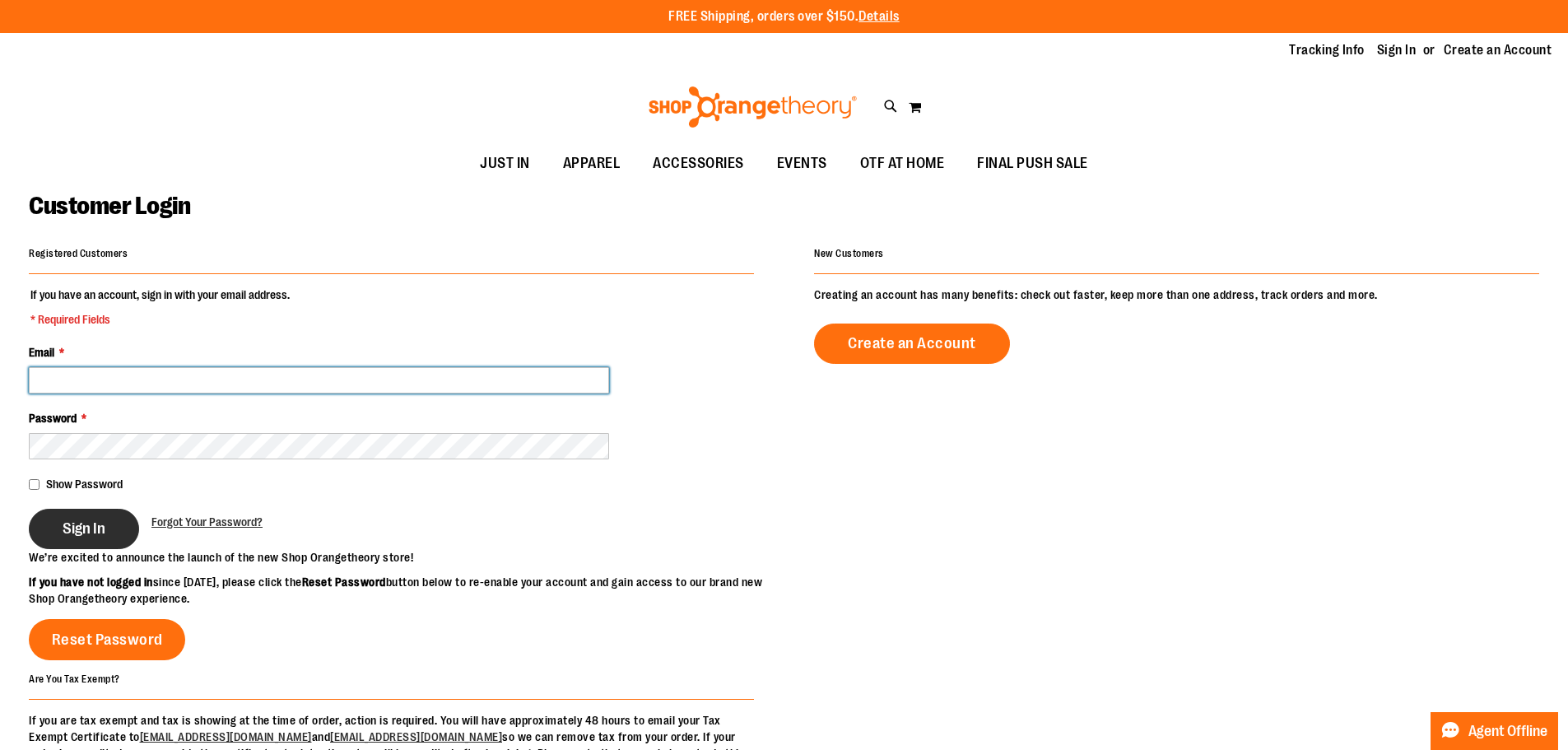
type input "**********"
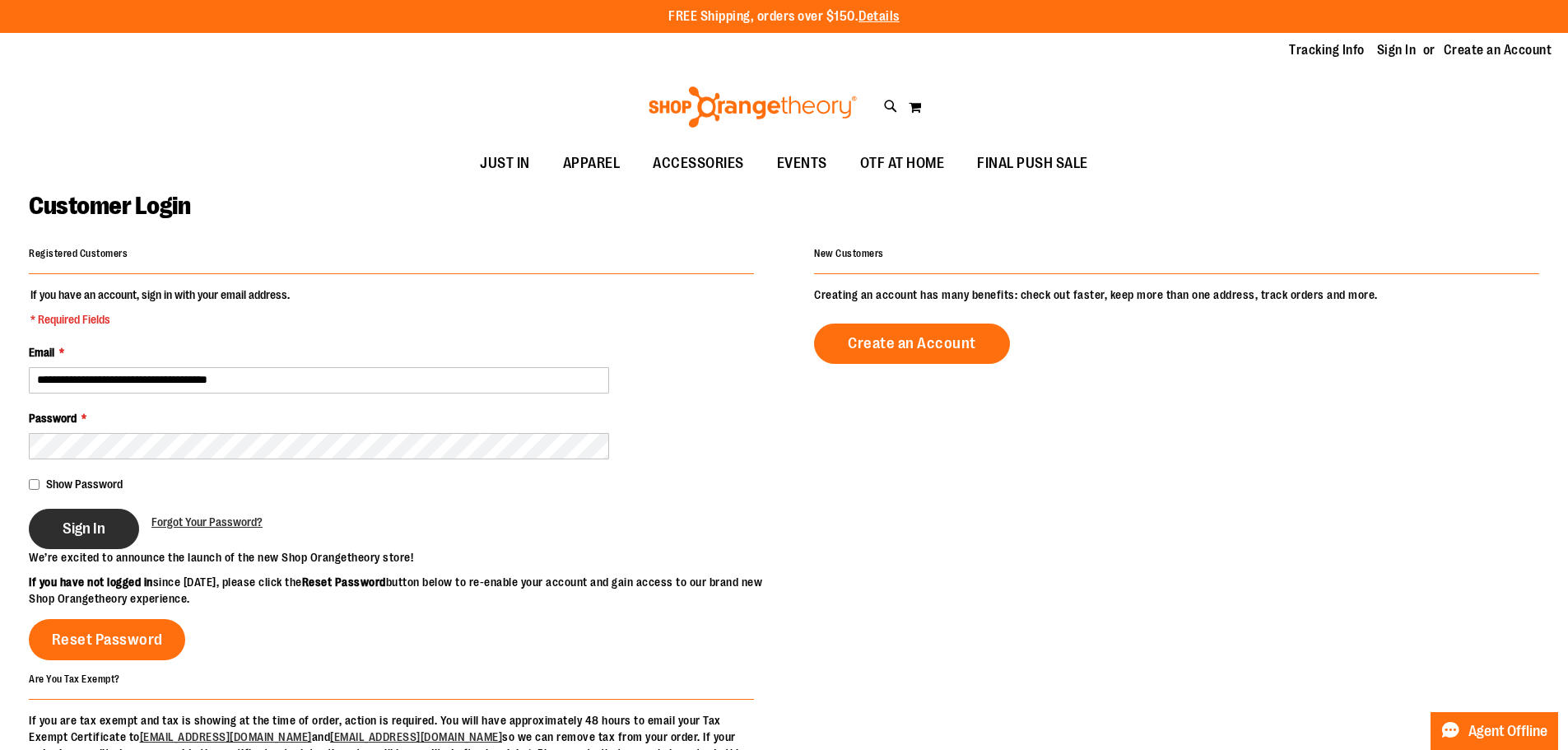
type input "**********"
click at [81, 532] on span "Sign In" at bounding box center [83, 529] width 42 height 18
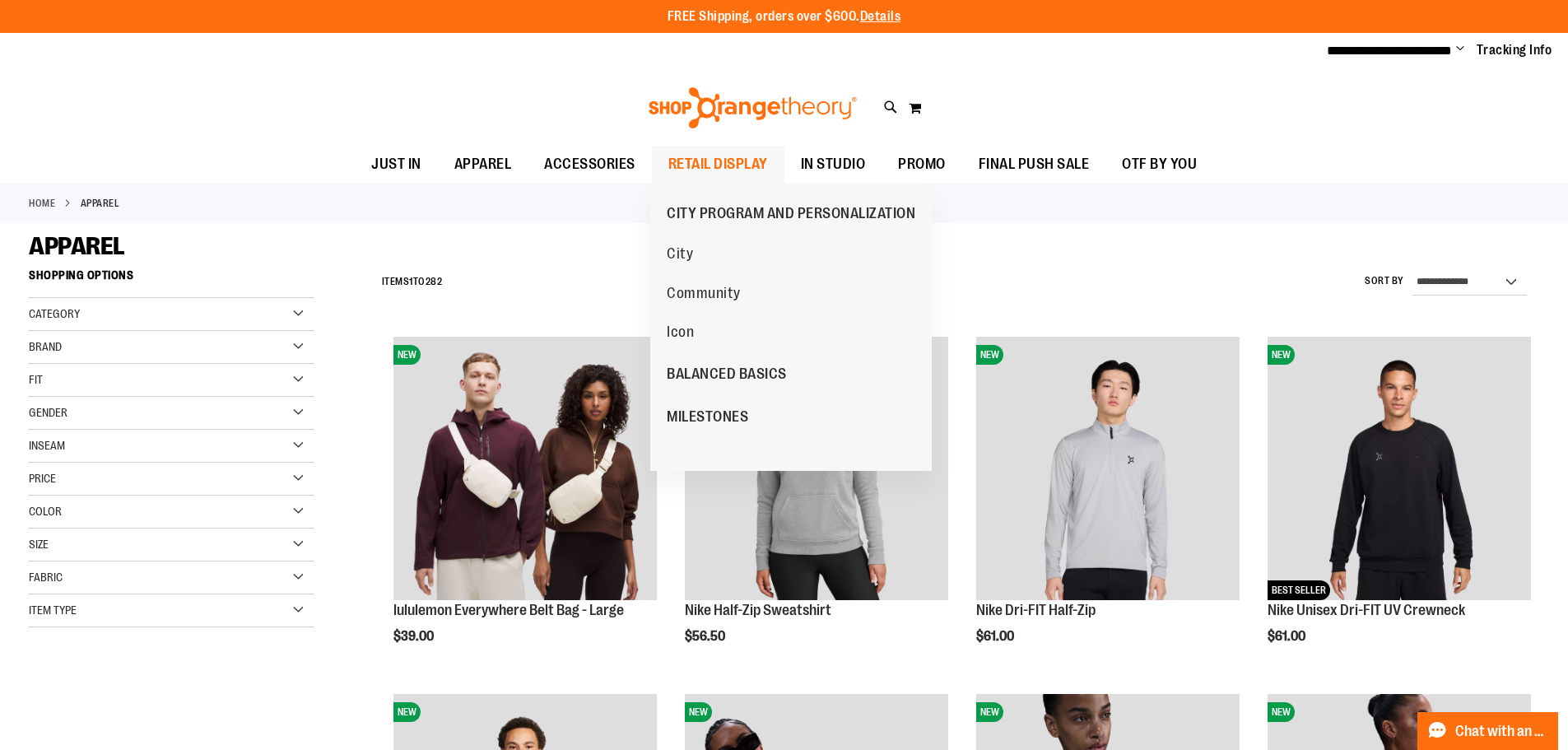
type input "**********"
click at [696, 159] on span "RETAIL DISPLAY" at bounding box center [717, 163] width 100 height 37
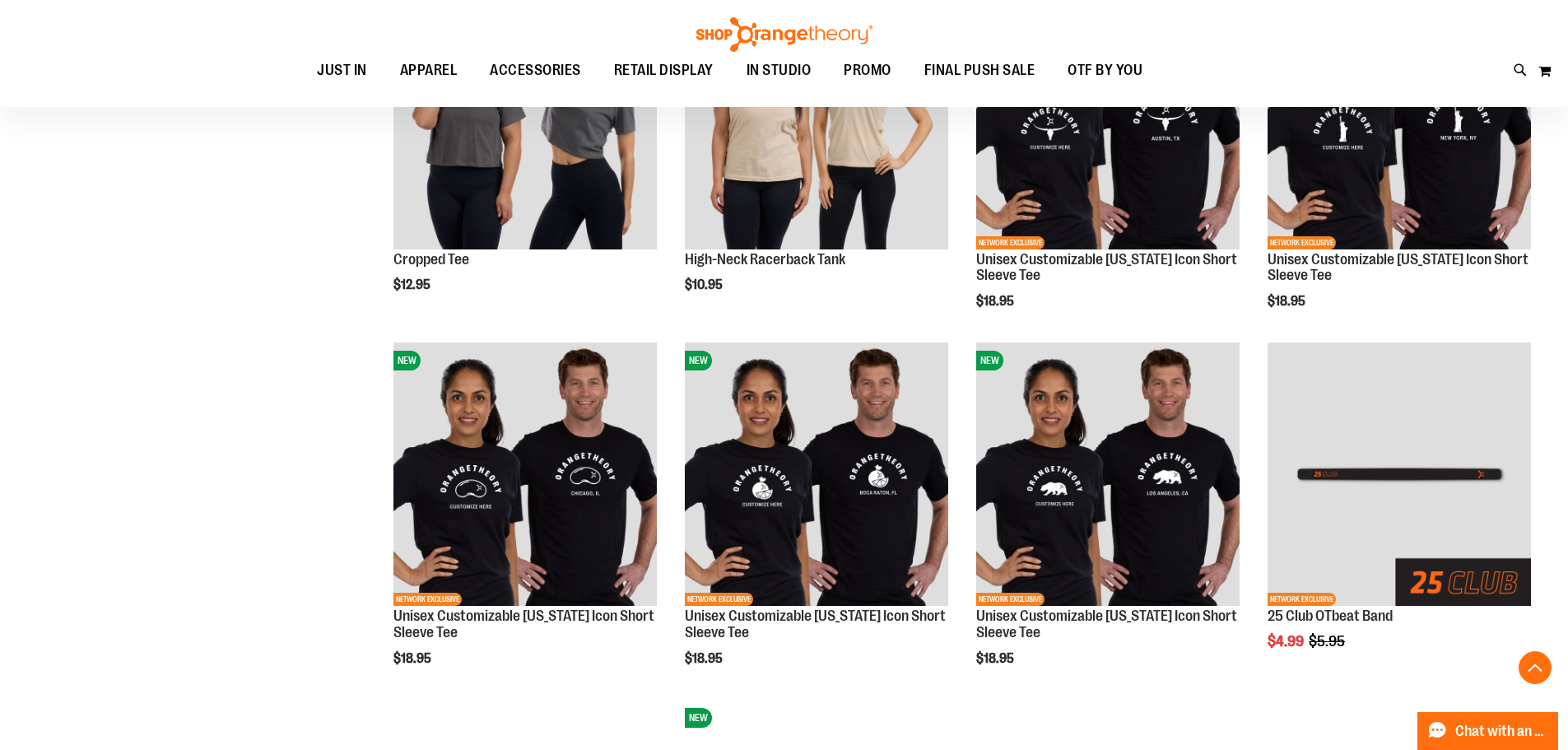
scroll to position [1069, 0]
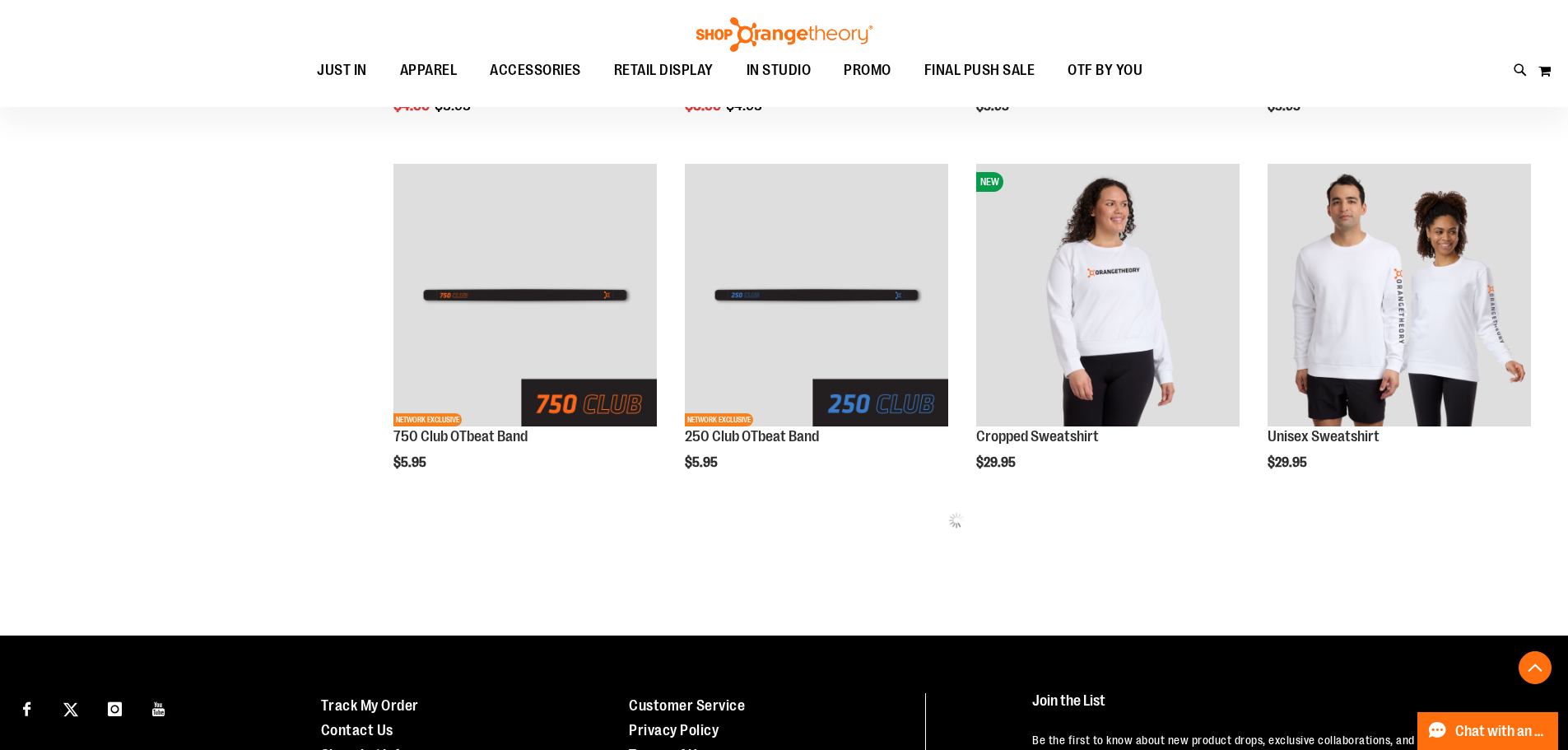
scroll to position [1974, 0]
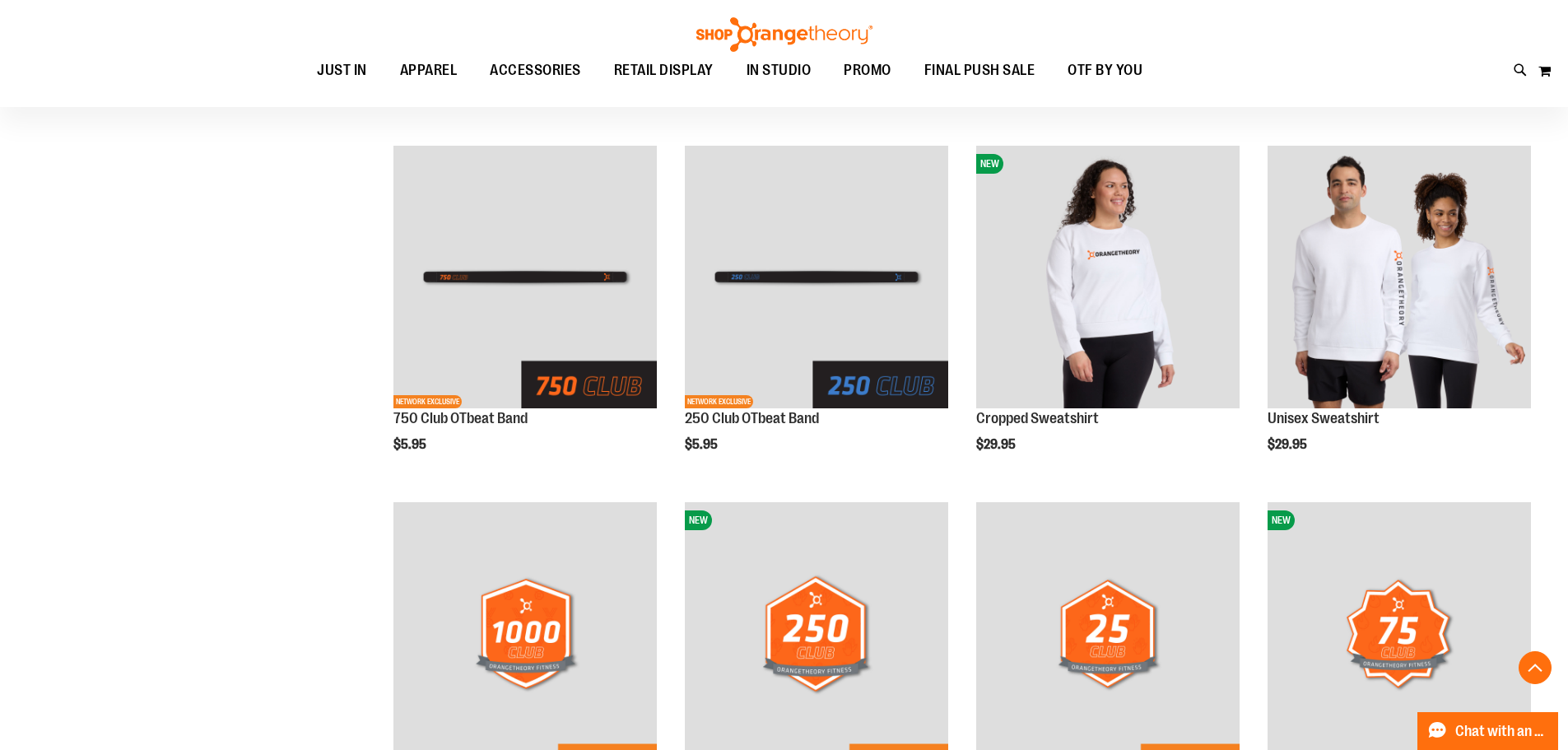
type input "**********"
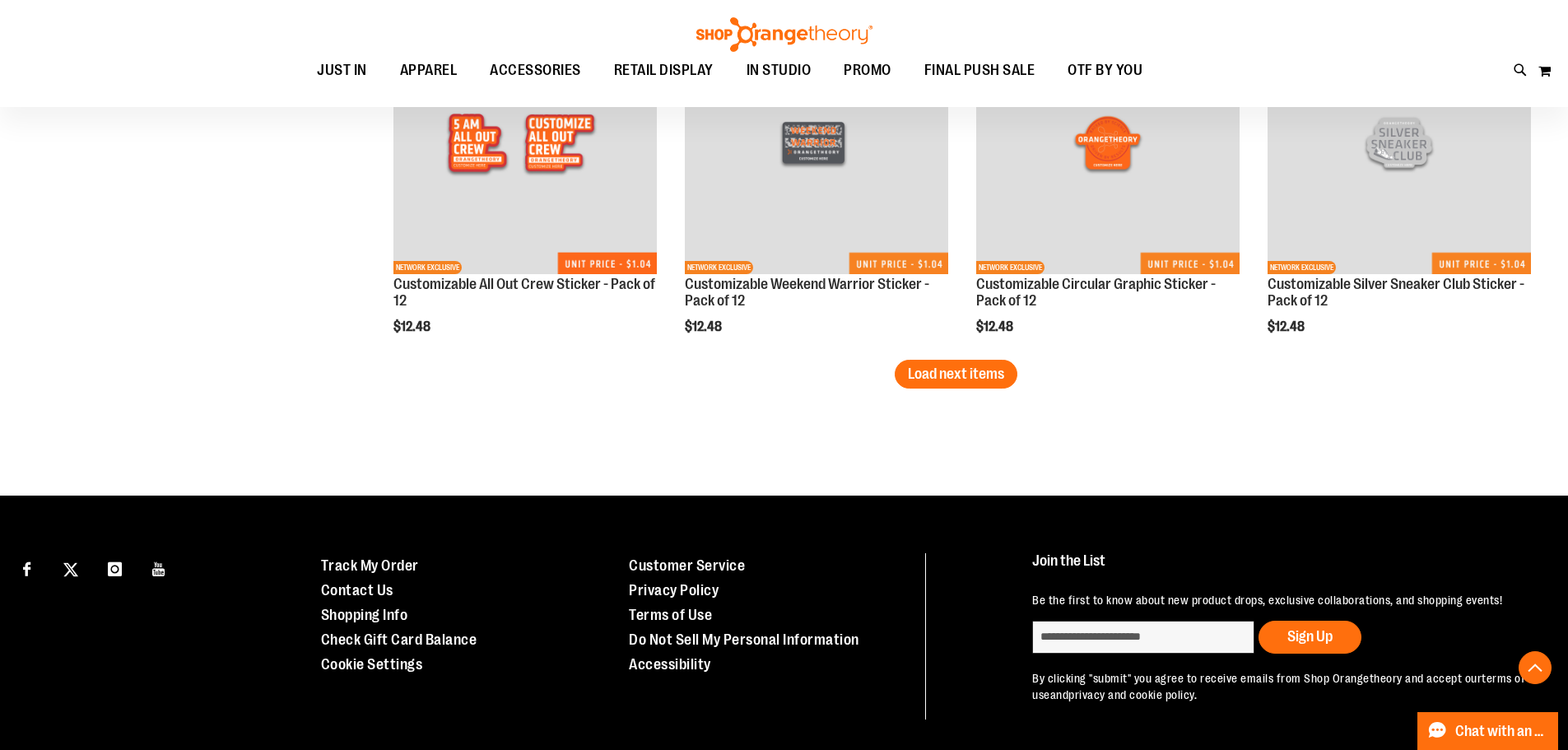
scroll to position [3198, 0]
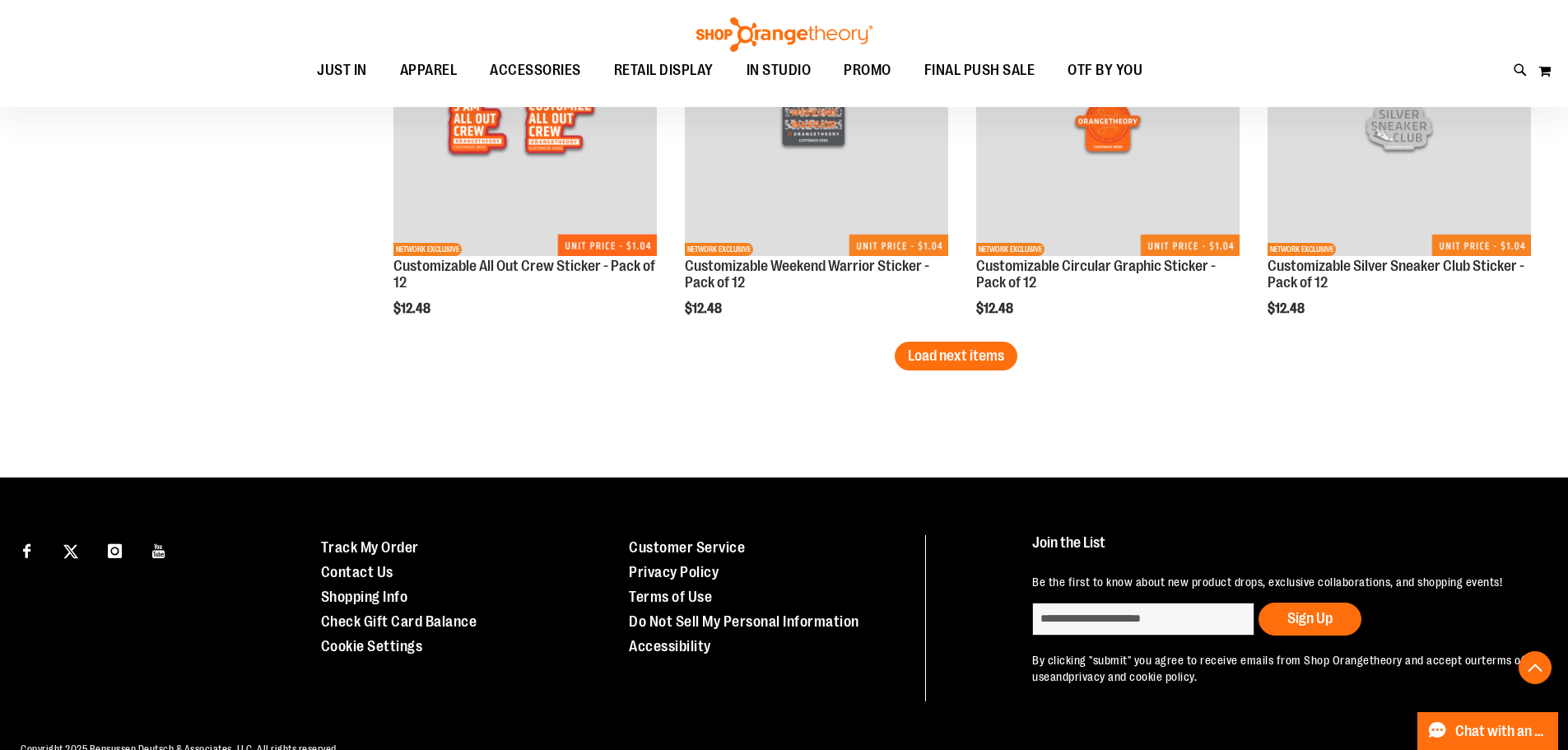
click at [978, 357] on span "Load next items" at bounding box center [955, 356] width 96 height 17
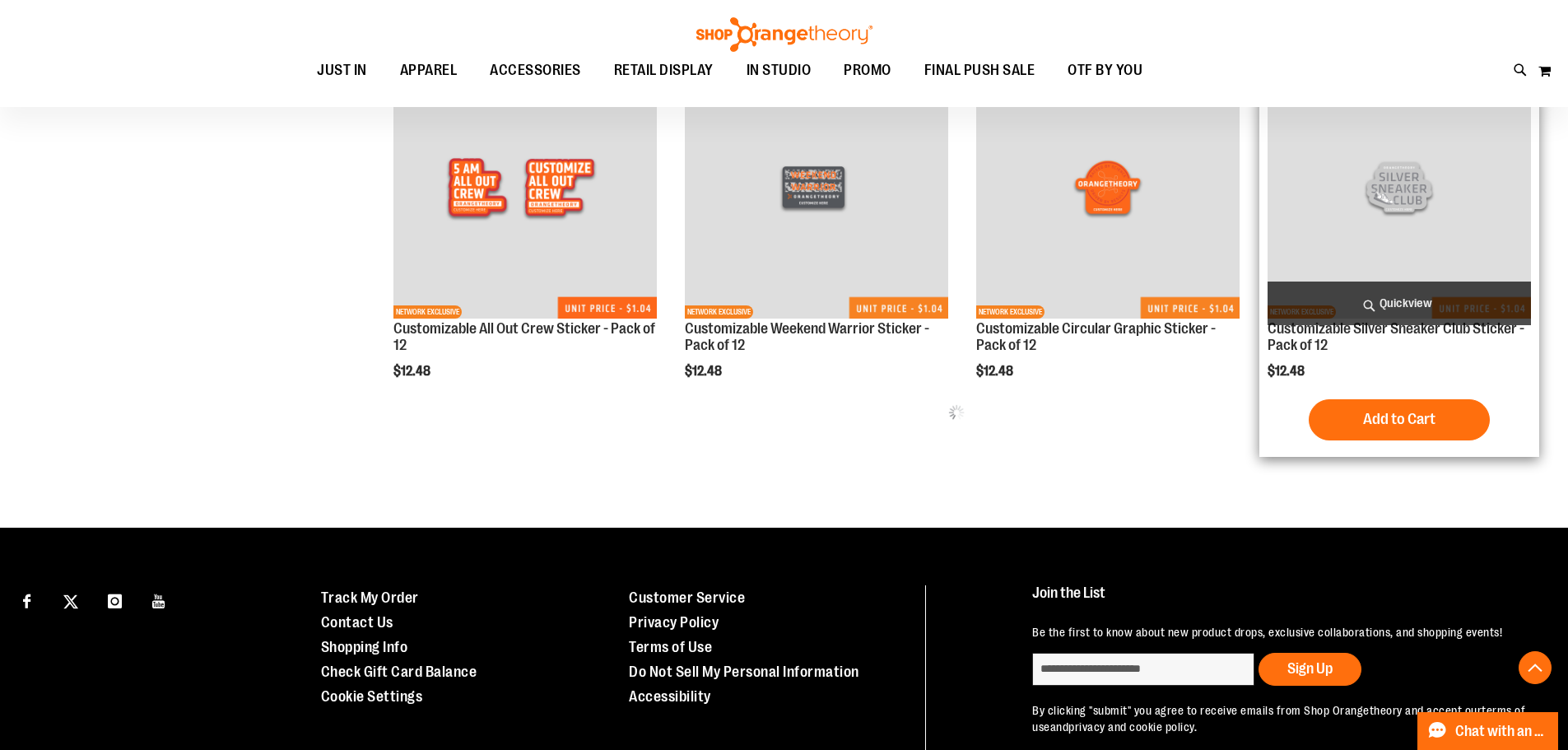
scroll to position [2973, 0]
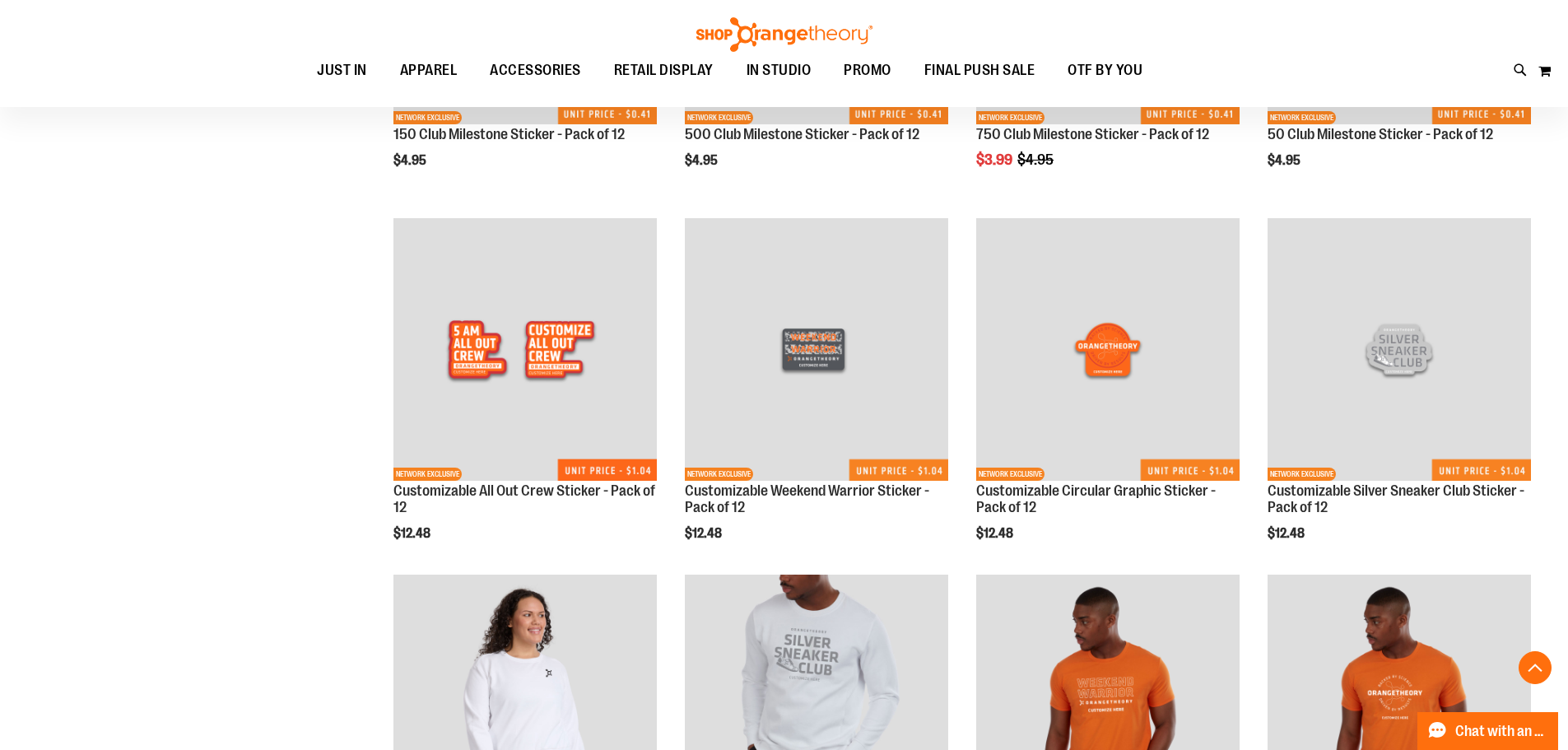
scroll to position [3629, 0]
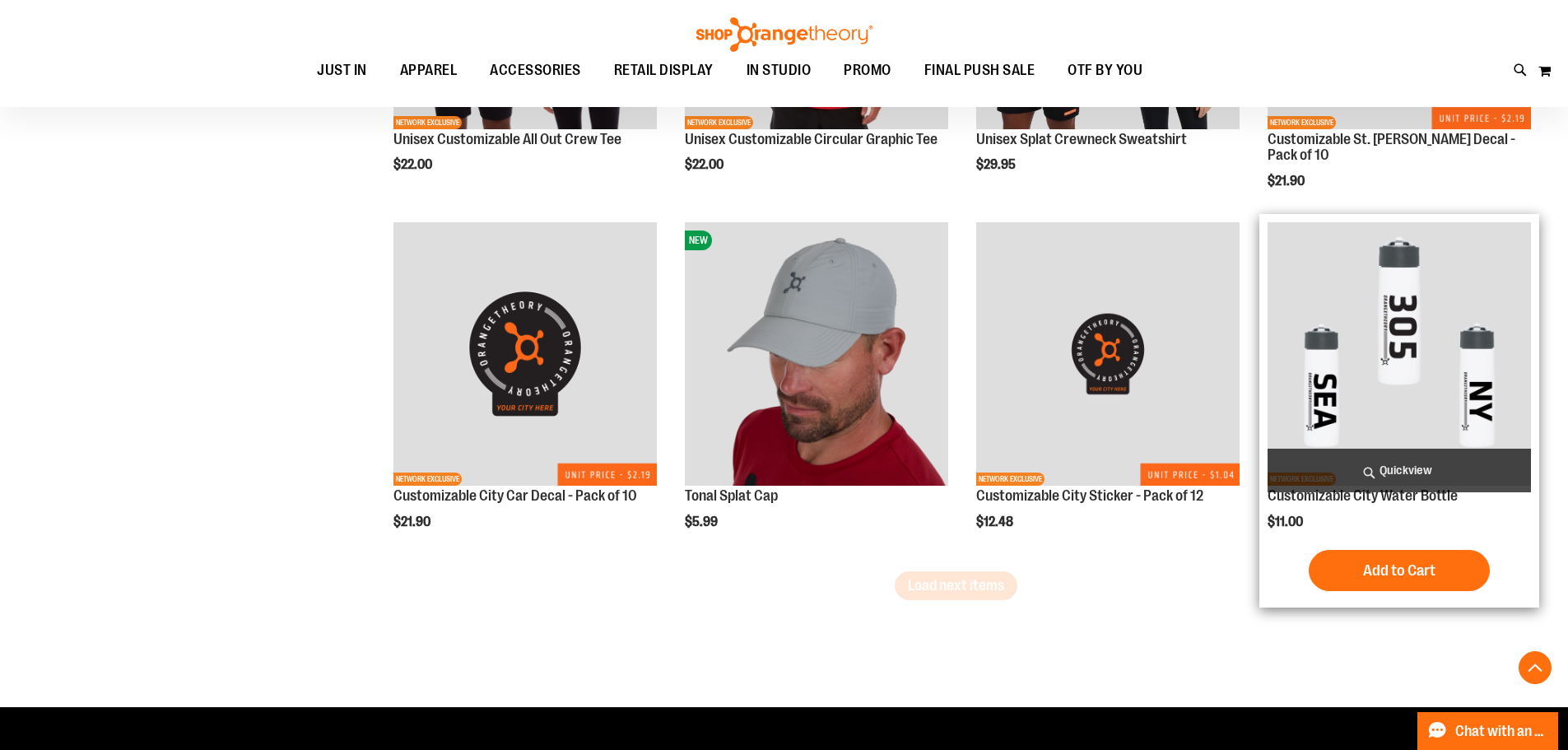
scroll to position [4041, 0]
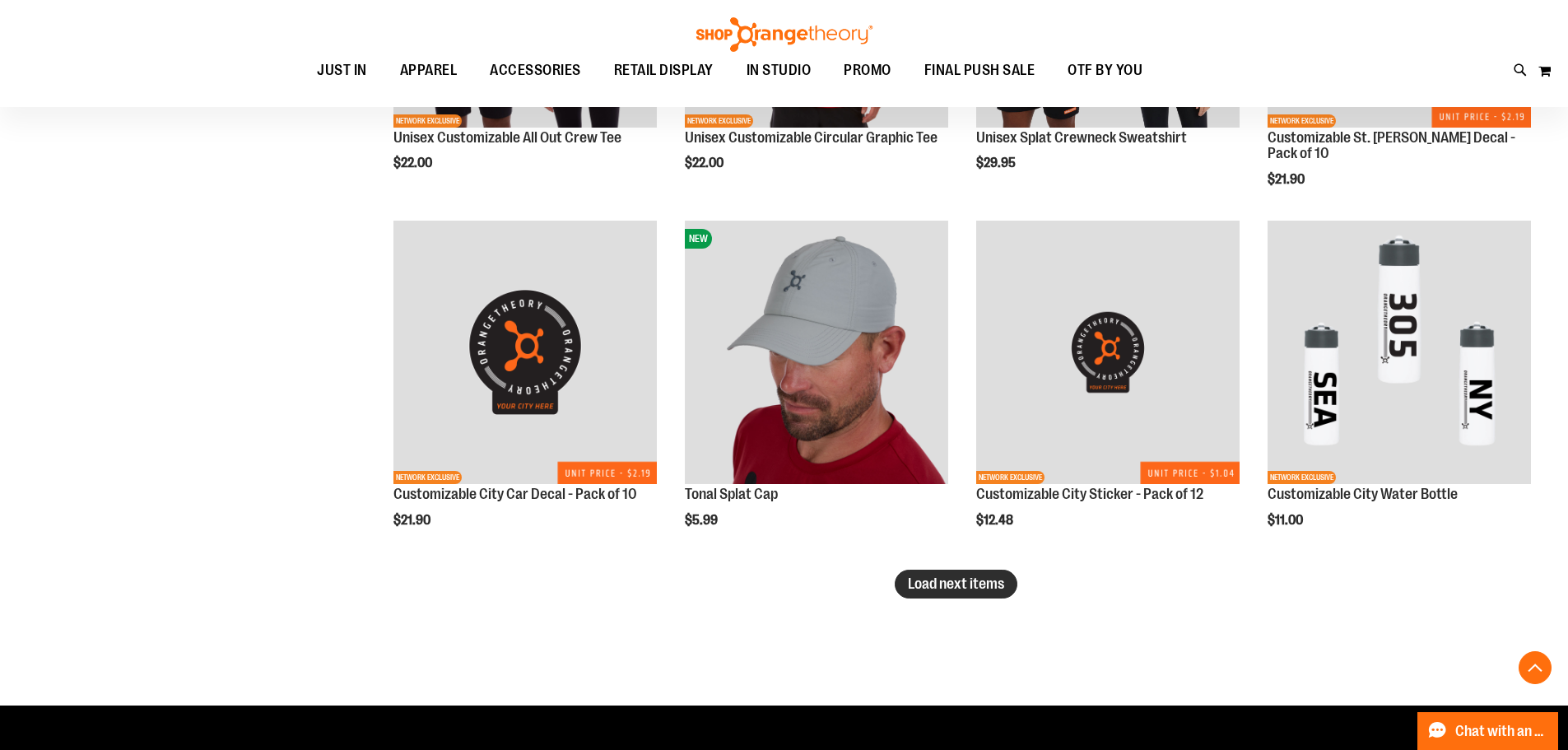
click at [927, 579] on span "Load next items" at bounding box center [955, 583] width 96 height 17
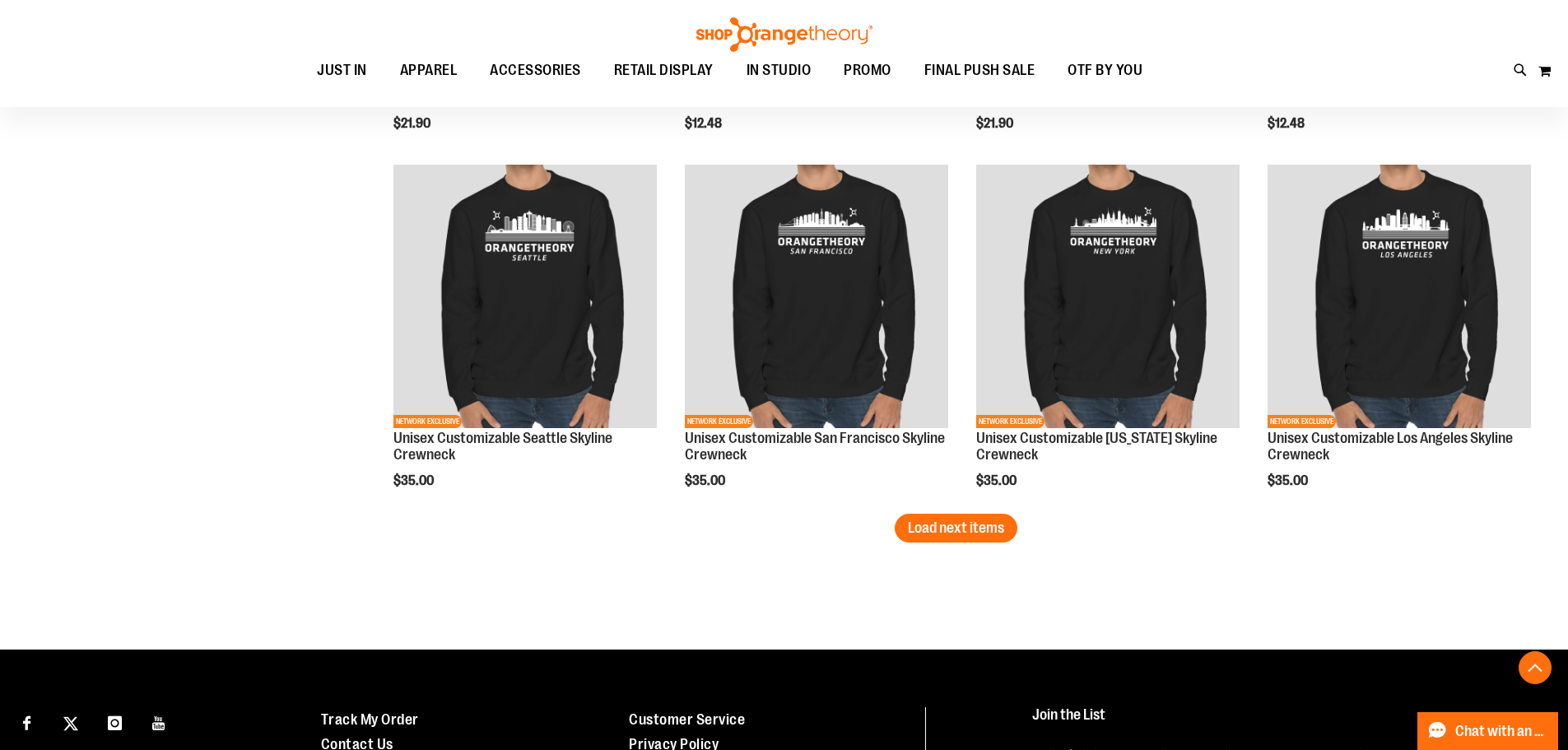
scroll to position [5197, 0]
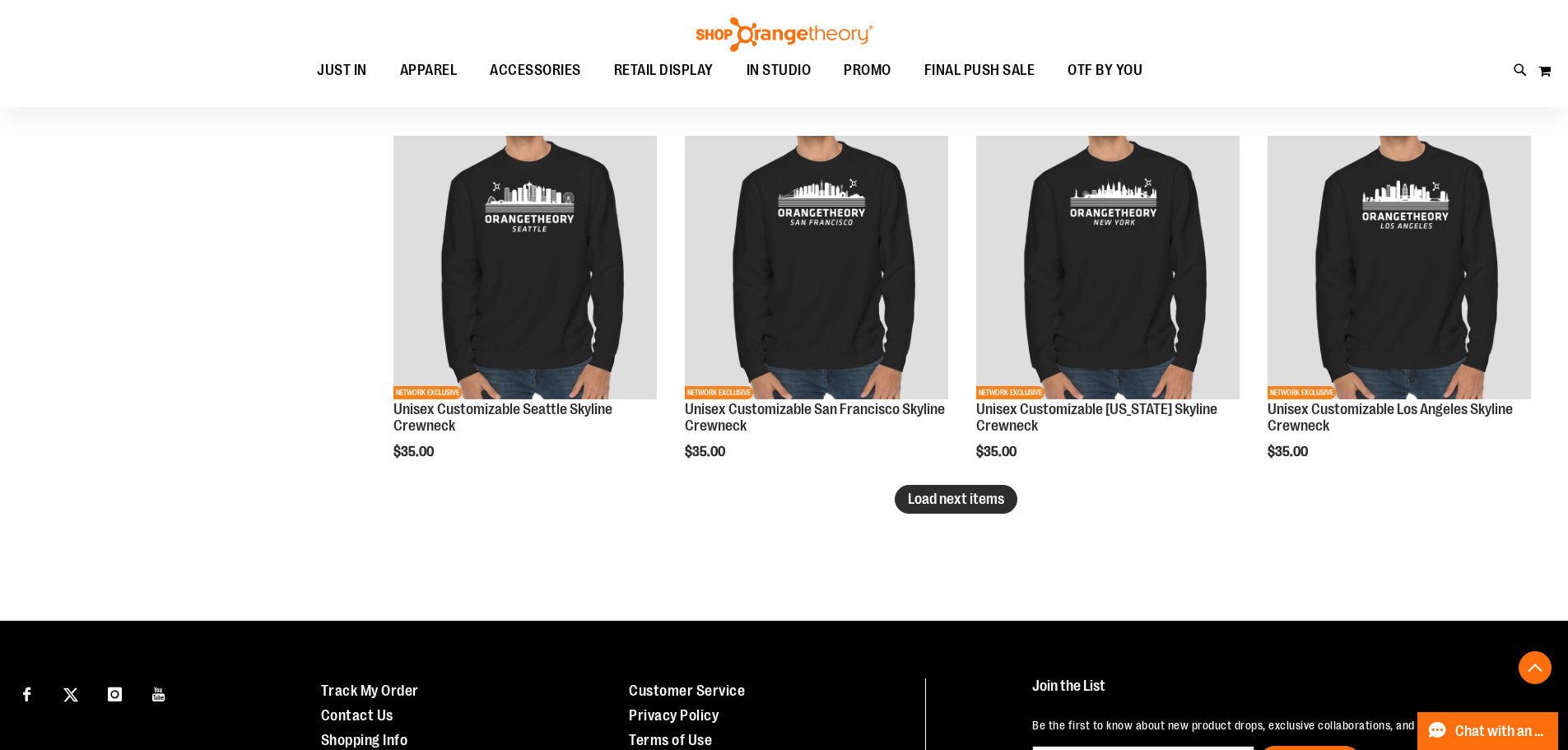
click at [933, 496] on span "Load next items" at bounding box center [955, 498] width 96 height 17
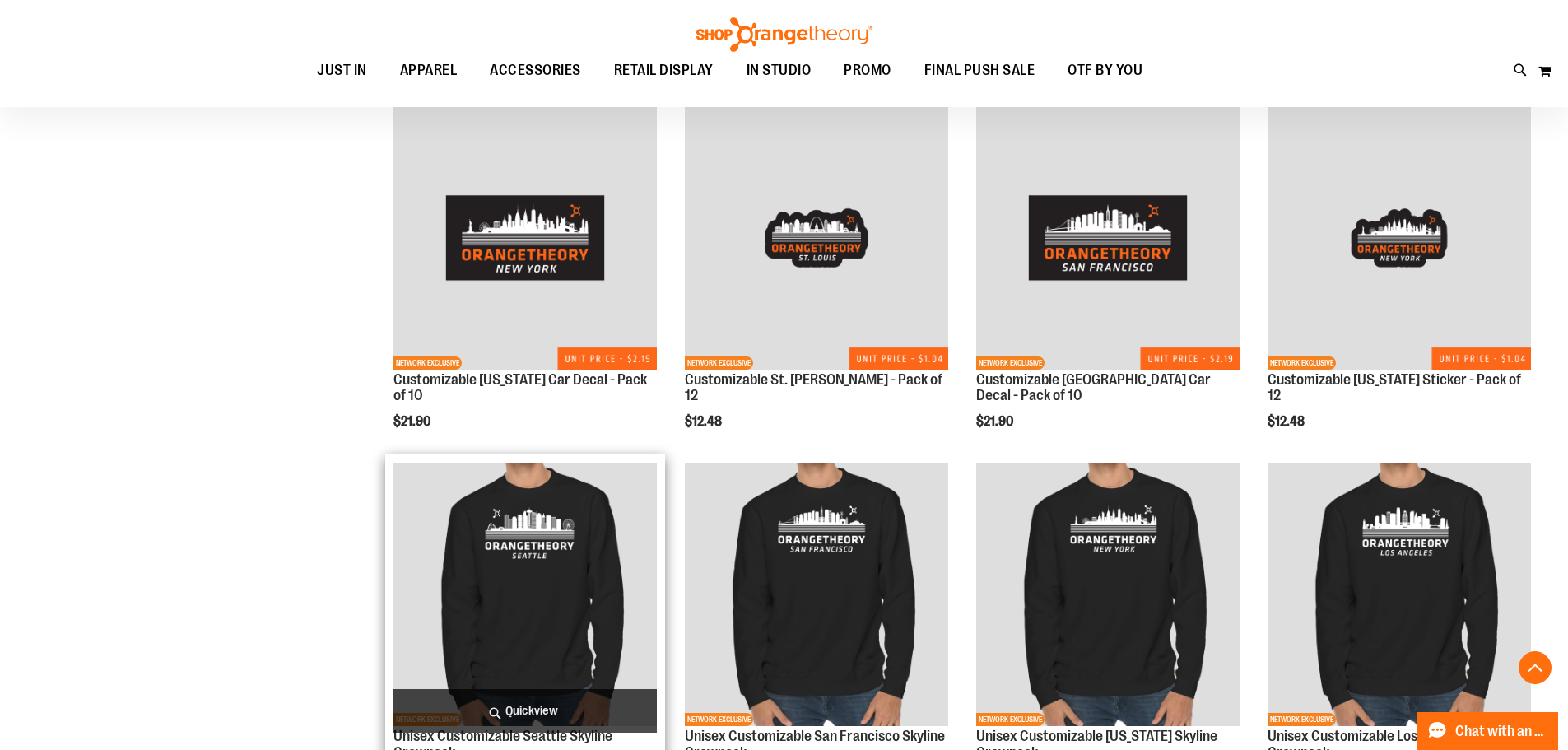
scroll to position [4868, 0]
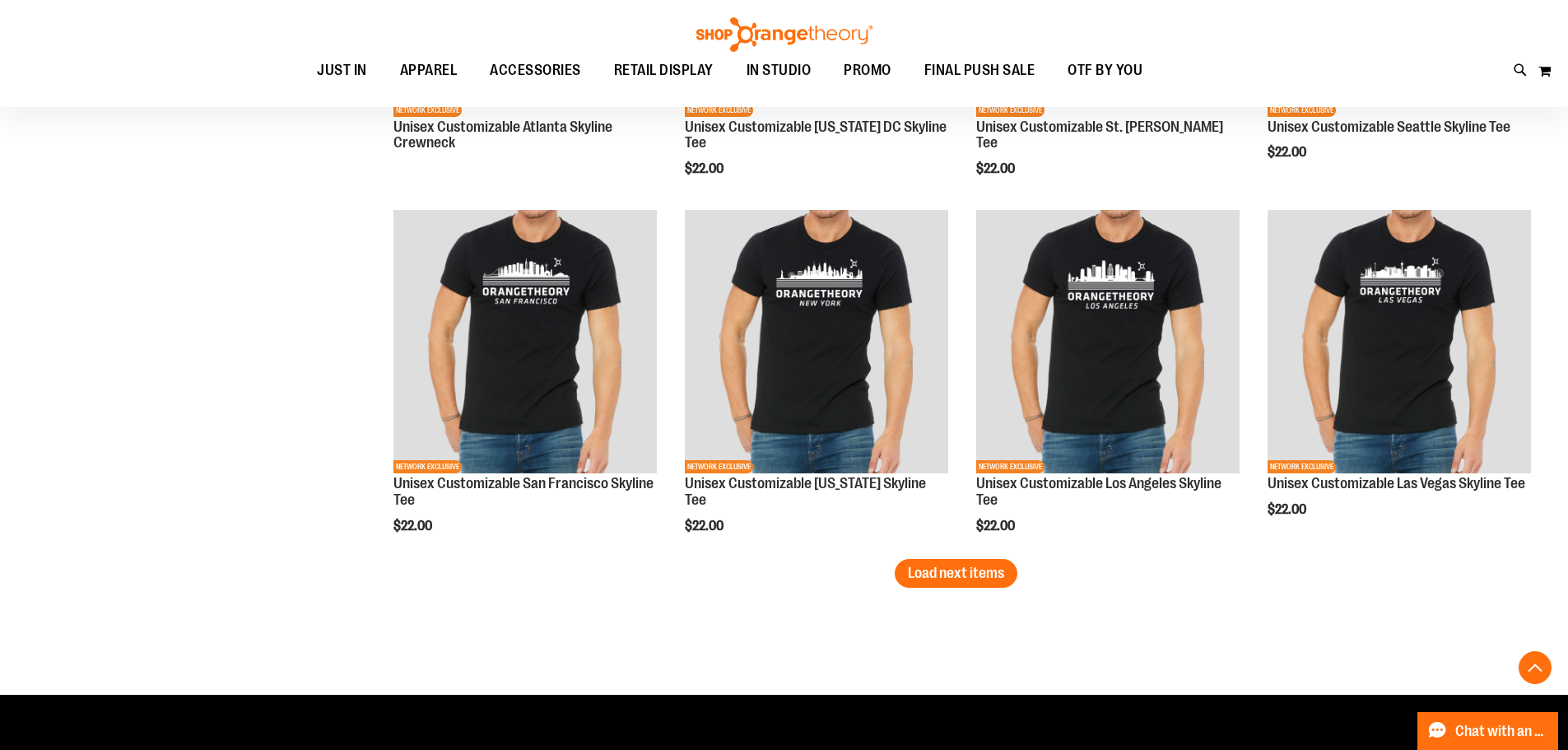
scroll to position [6267, 0]
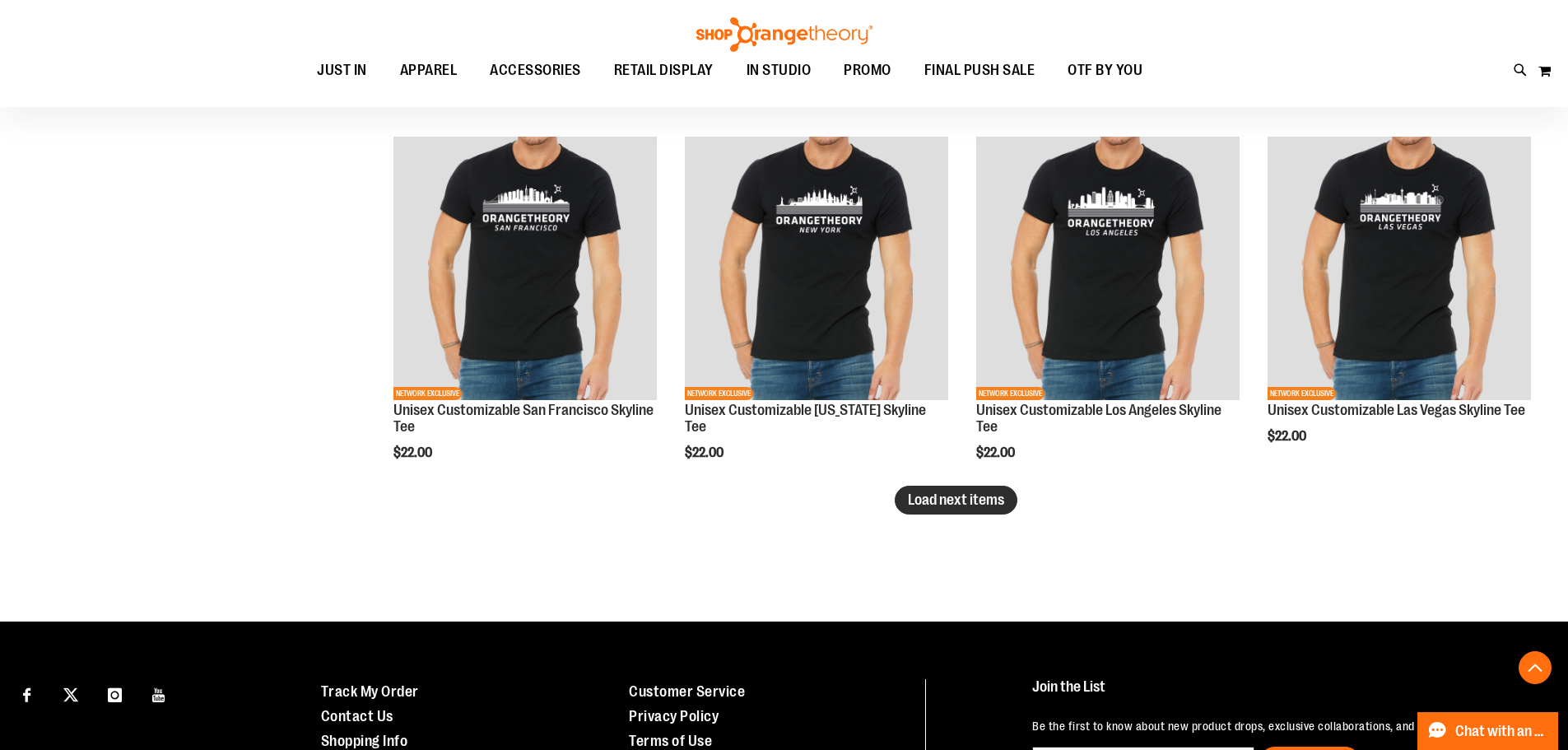
click at [955, 488] on button "Load next items" at bounding box center [956, 499] width 123 height 29
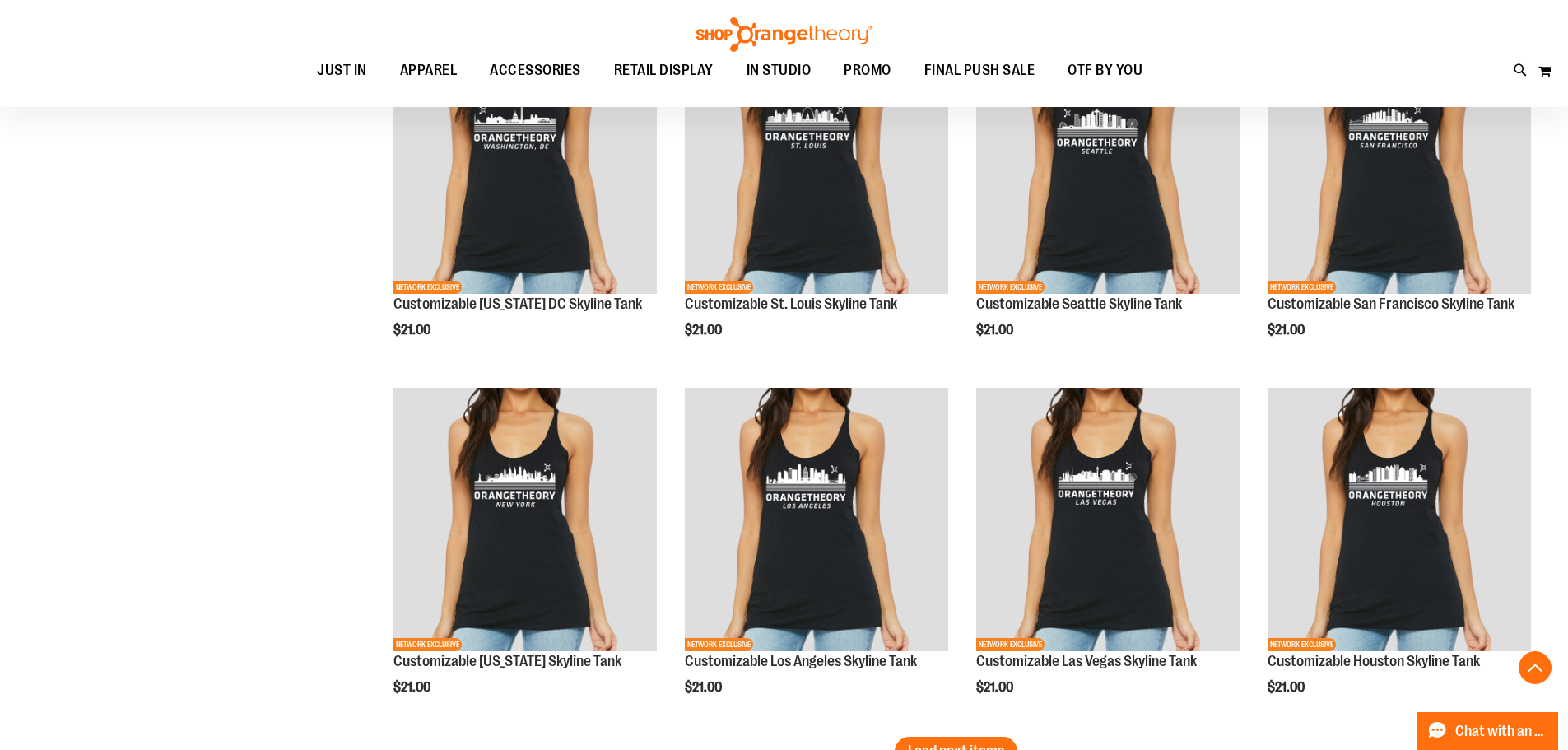
scroll to position [7174, 0]
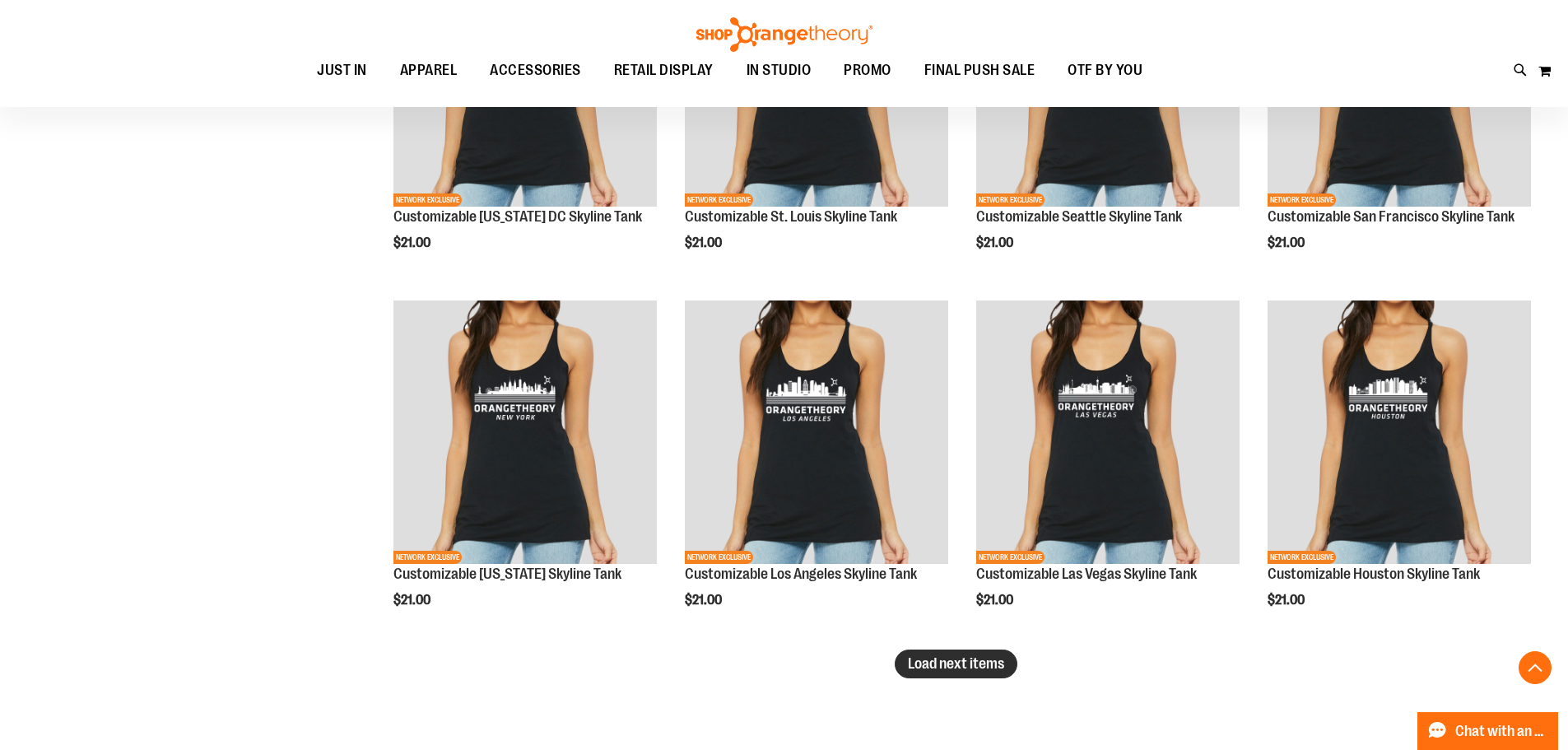
click at [978, 663] on span "Load next items" at bounding box center [955, 663] width 96 height 17
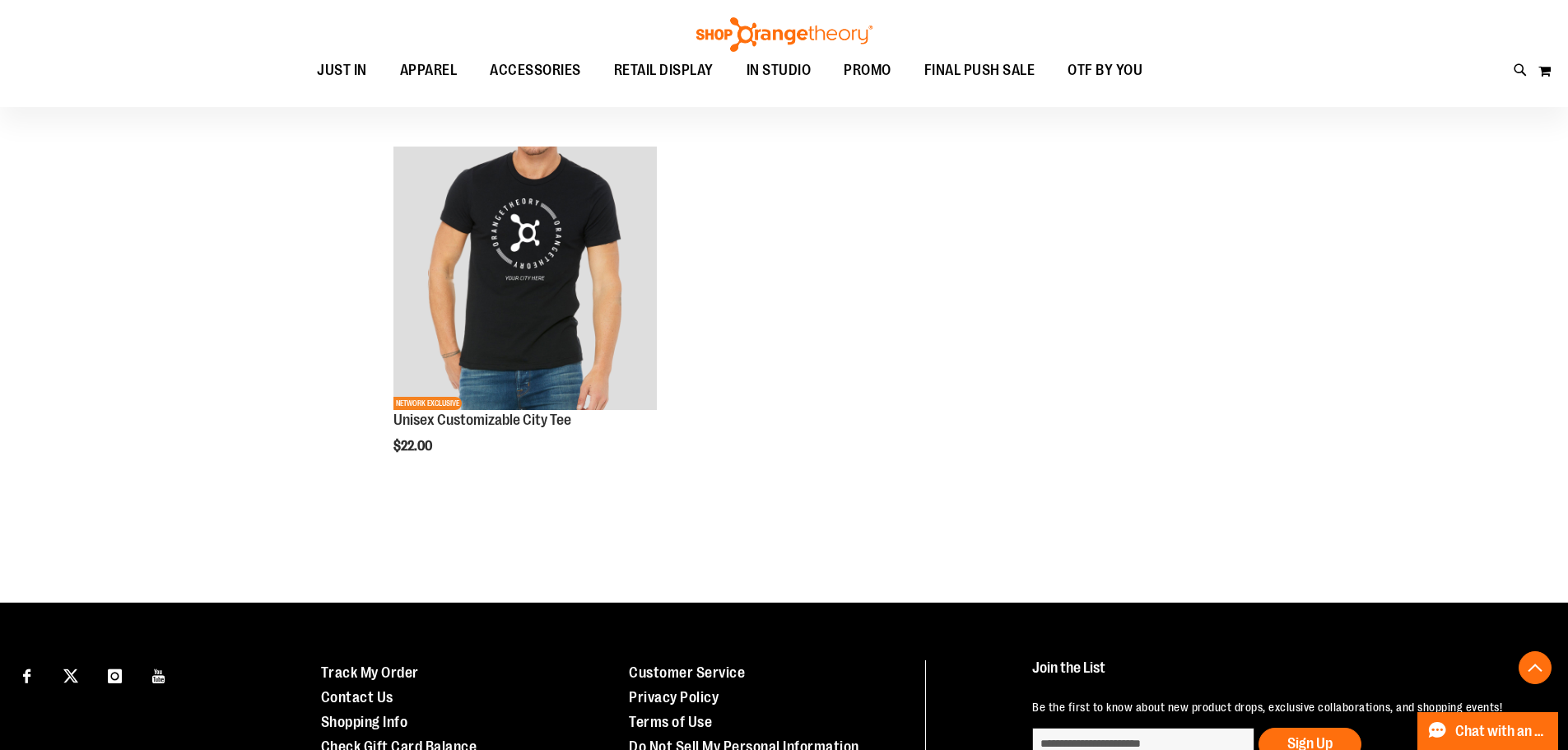
scroll to position [8409, 0]
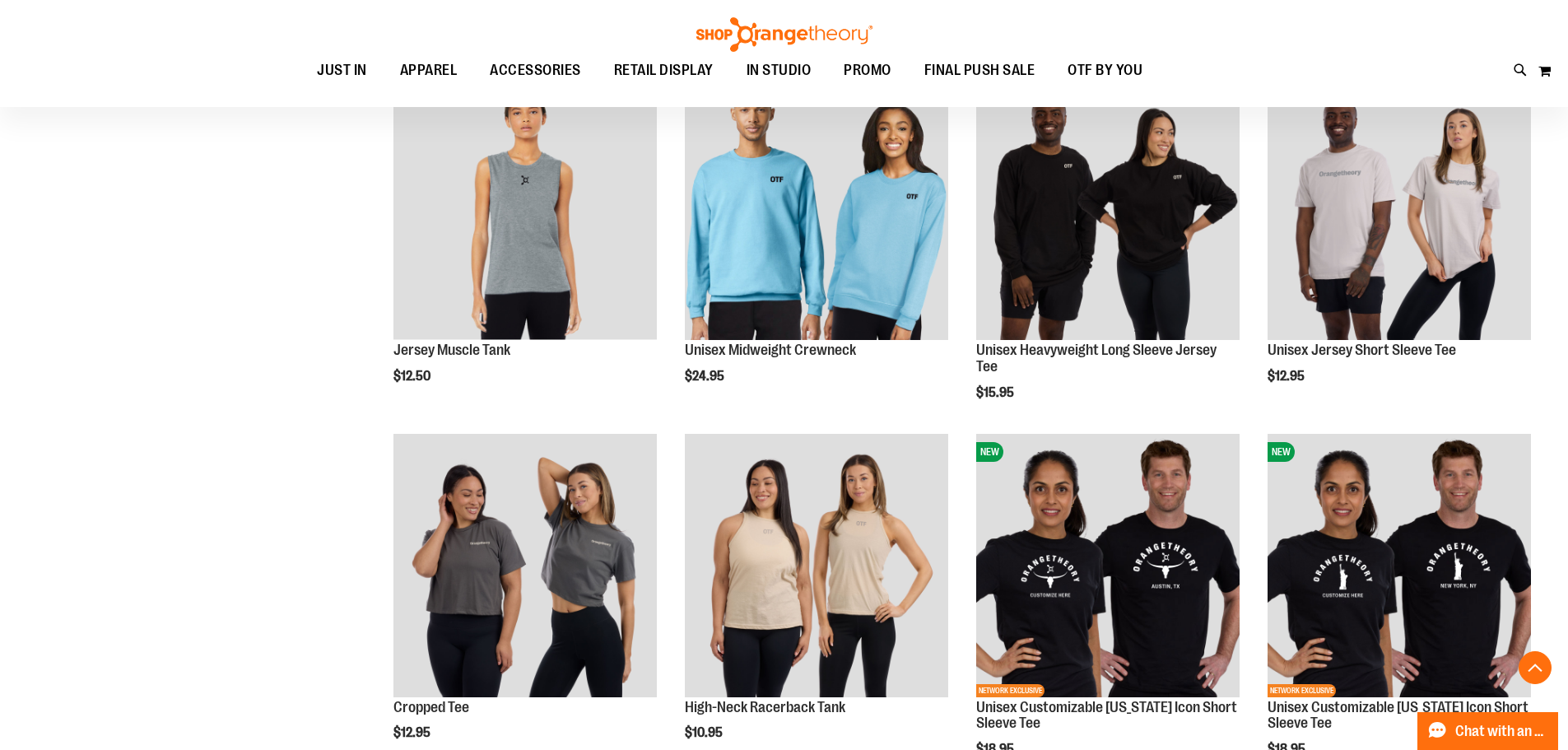
scroll to position [584, 0]
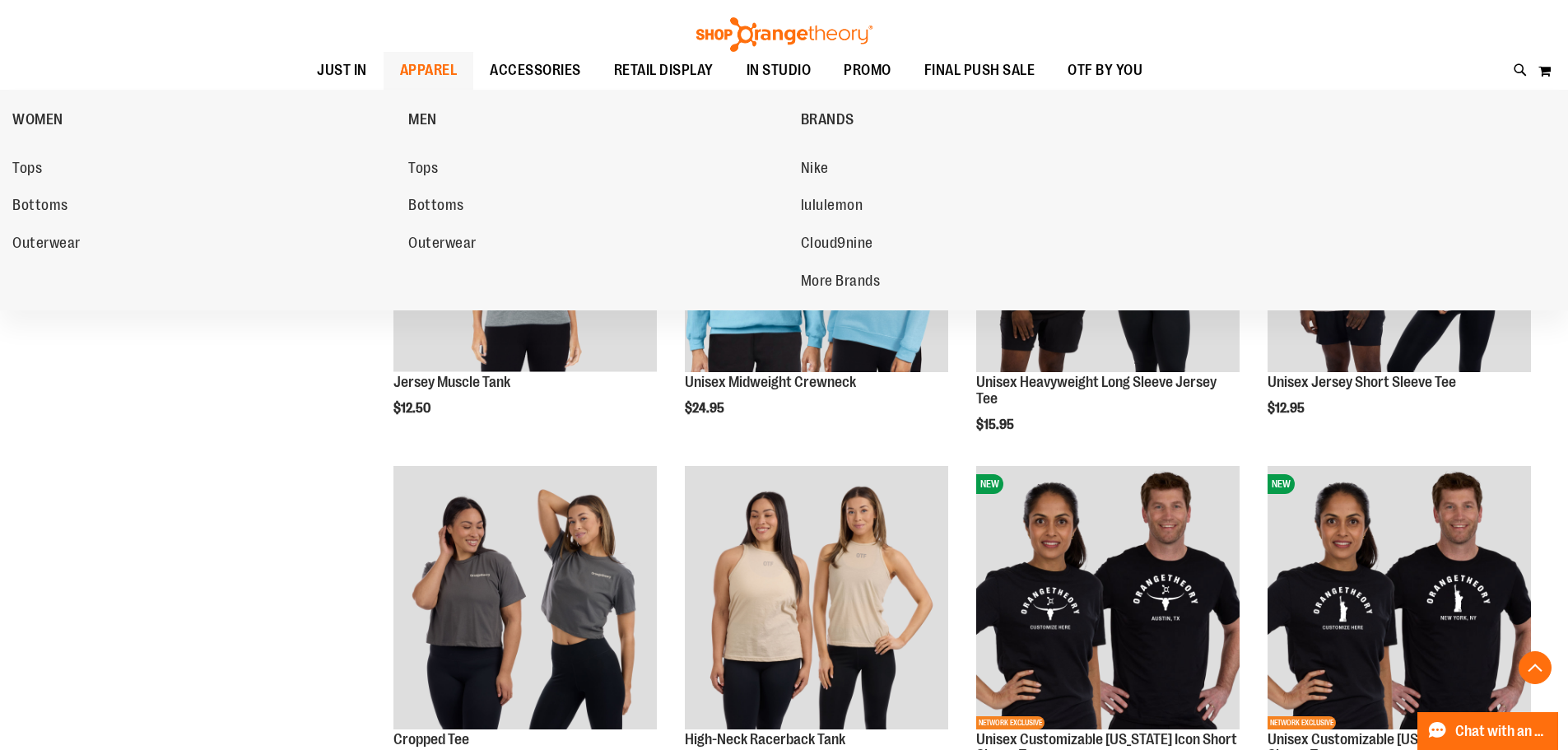
click at [407, 71] on span "APPAREL" at bounding box center [429, 69] width 57 height 37
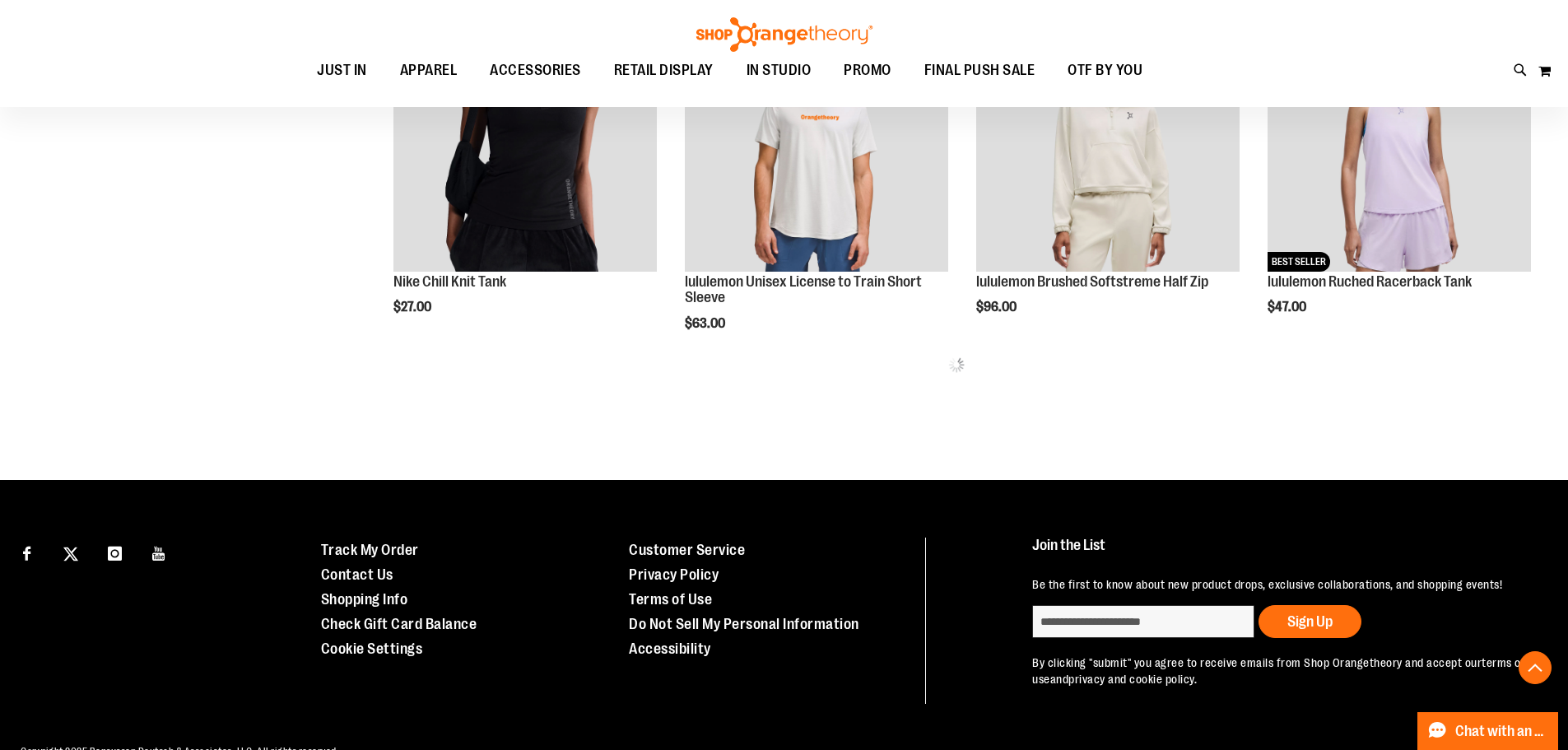
scroll to position [1078, 0]
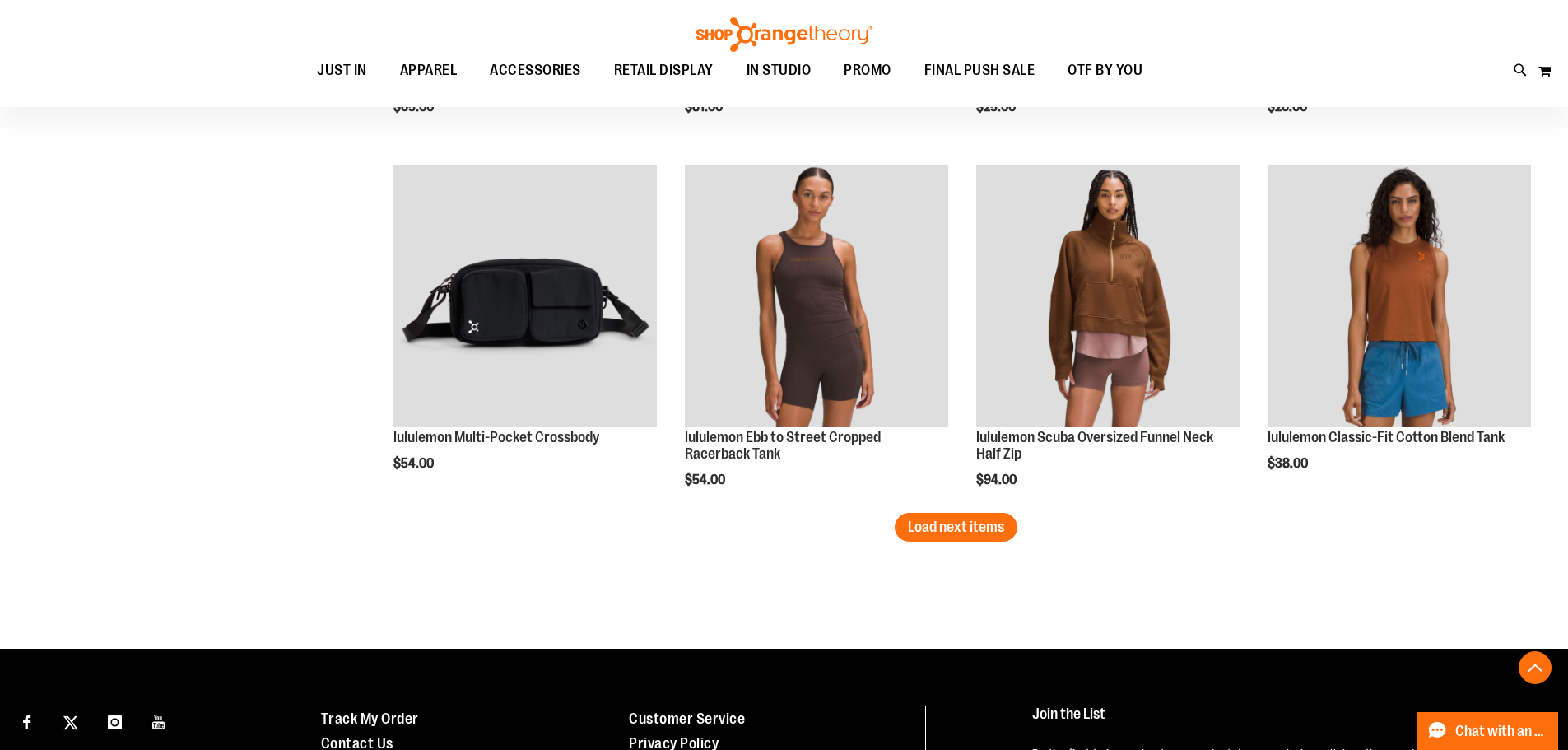
scroll to position [3054, 0]
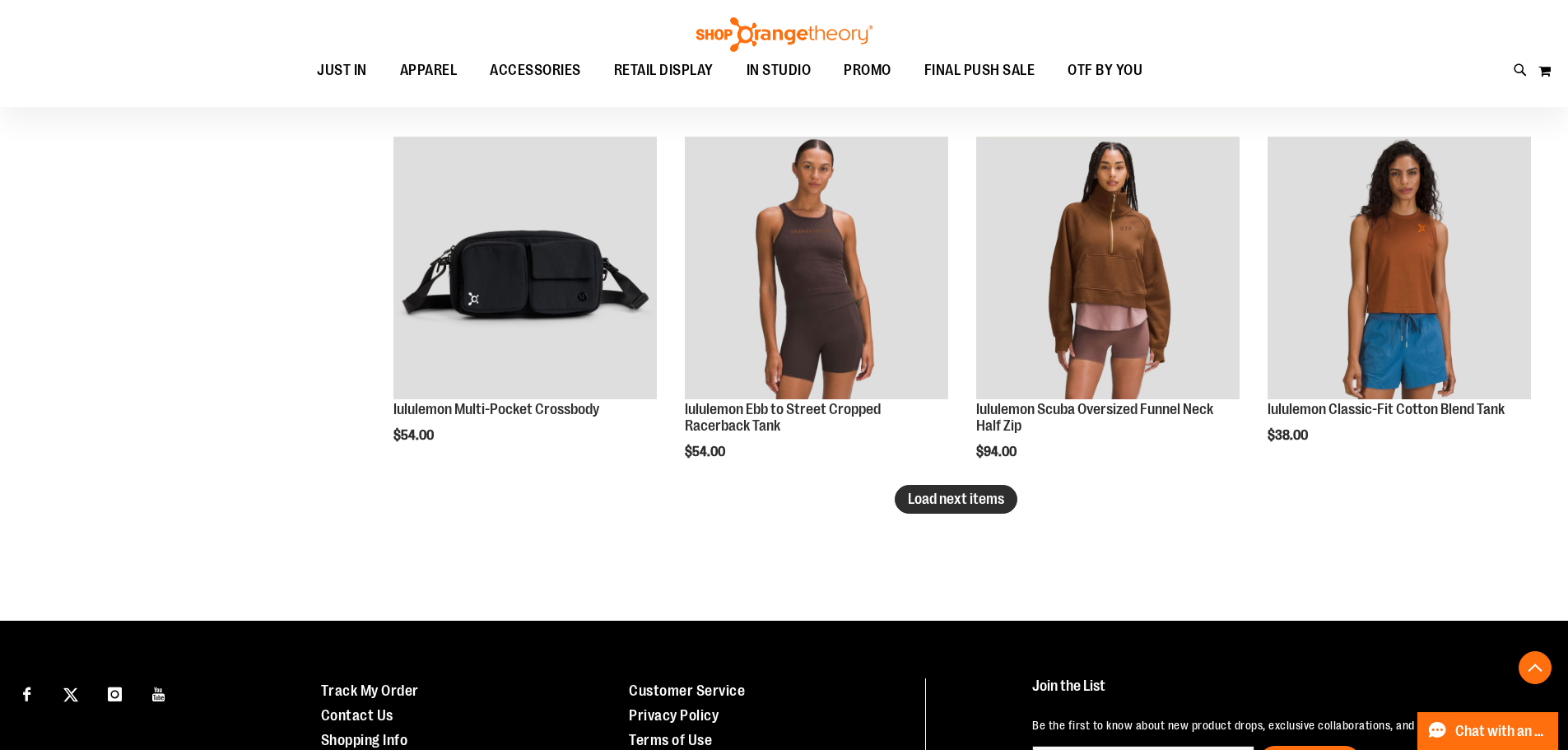
type input "**********"
click at [944, 486] on button "Load next items" at bounding box center [956, 499] width 123 height 29
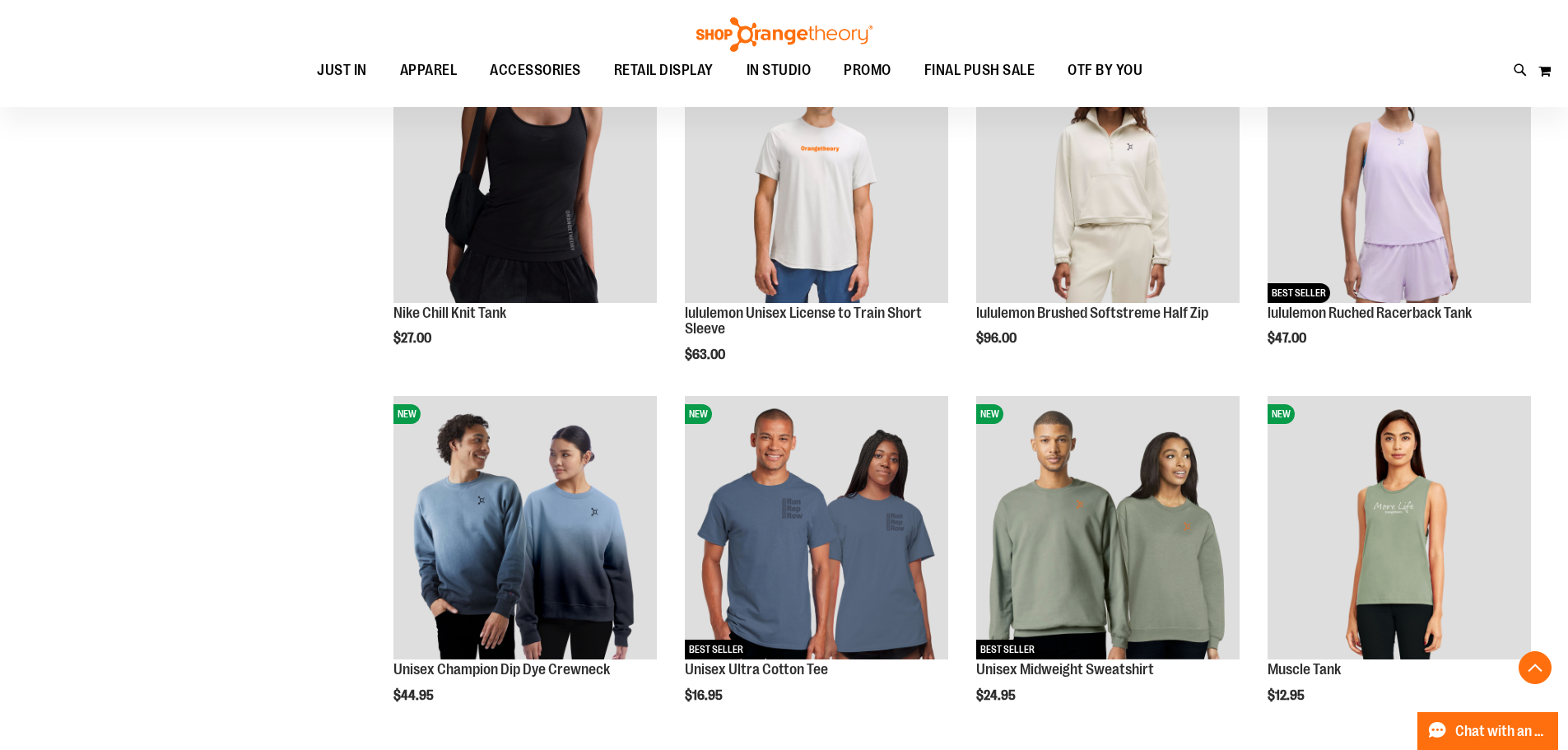
scroll to position [958, 0]
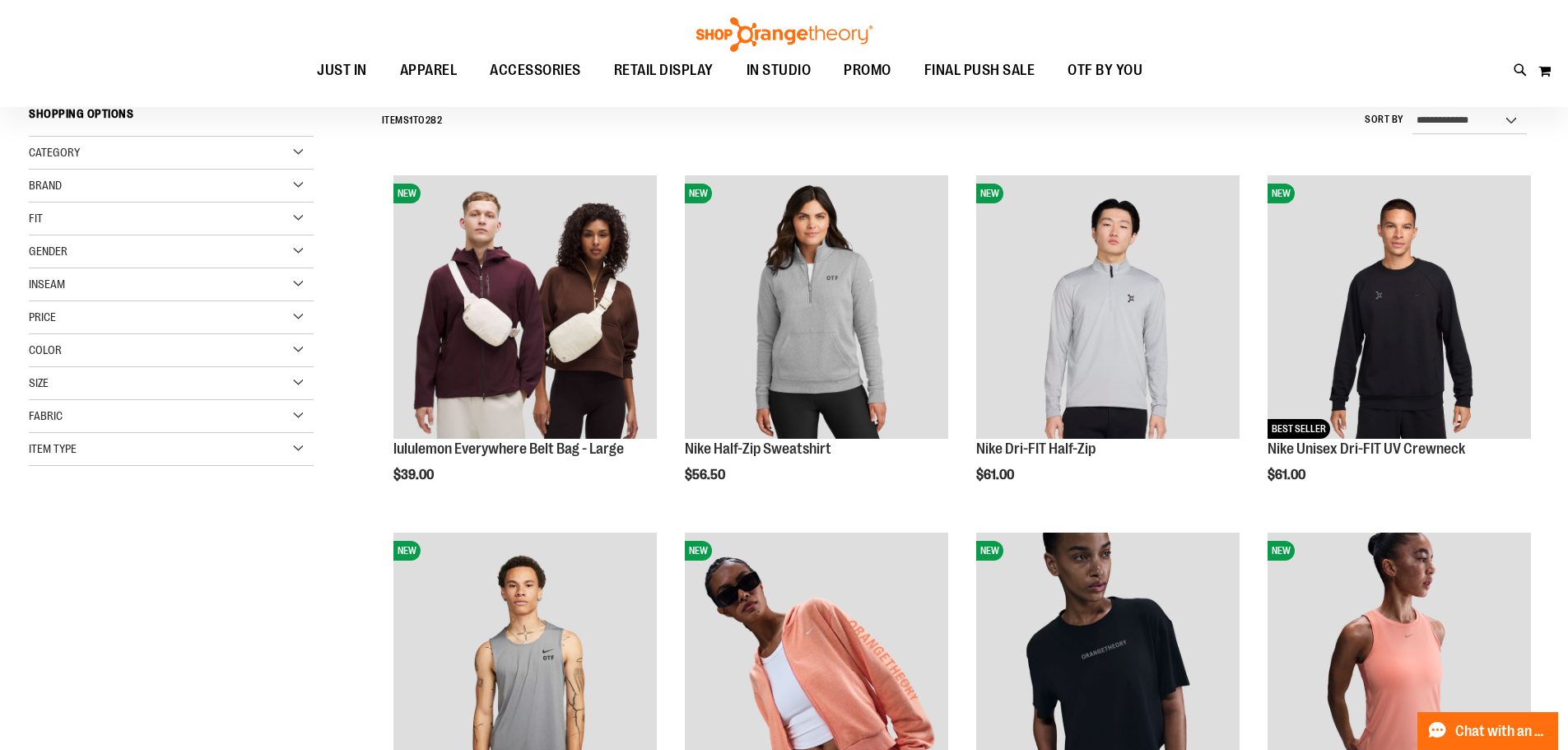
scroll to position [148, 0]
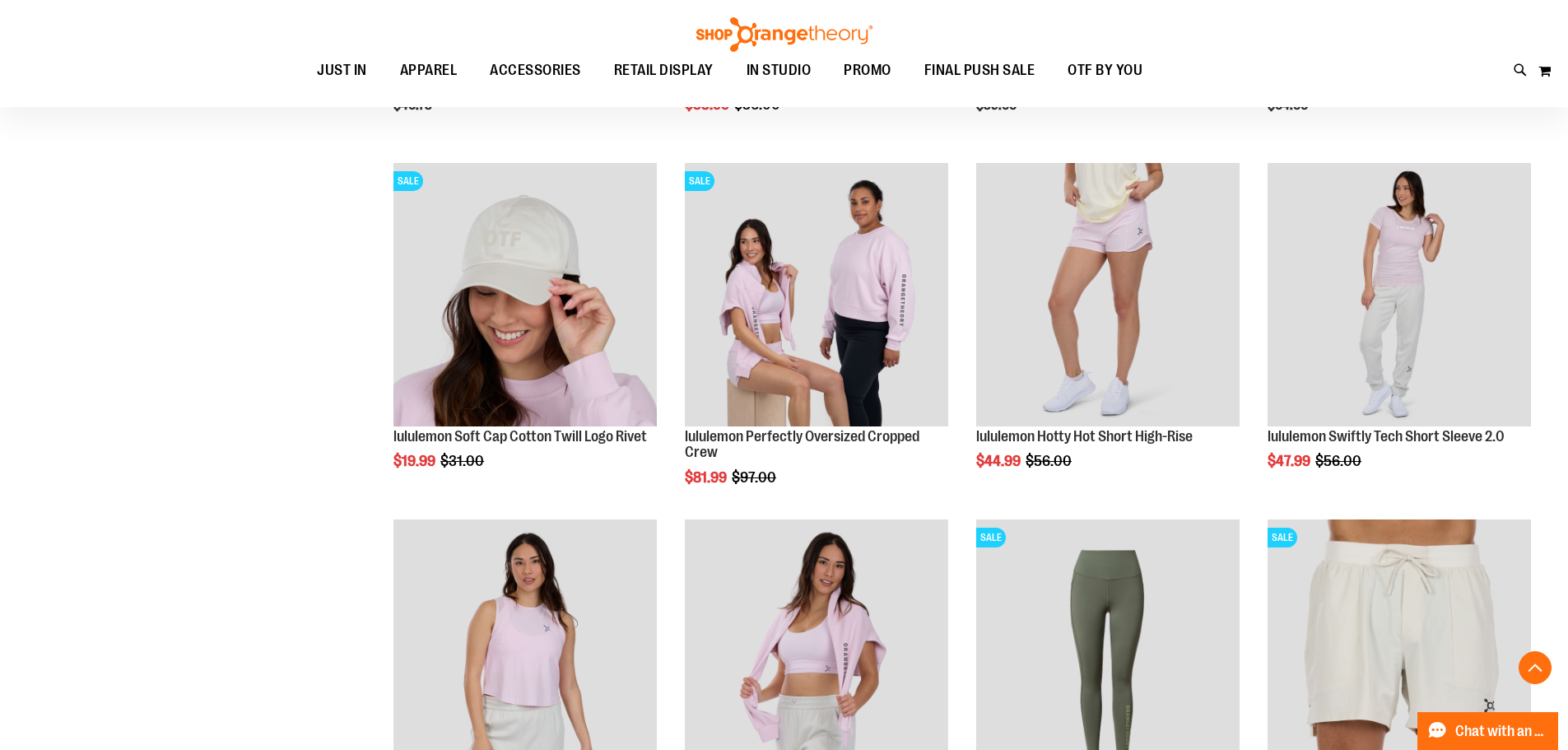
scroll to position [3738, 0]
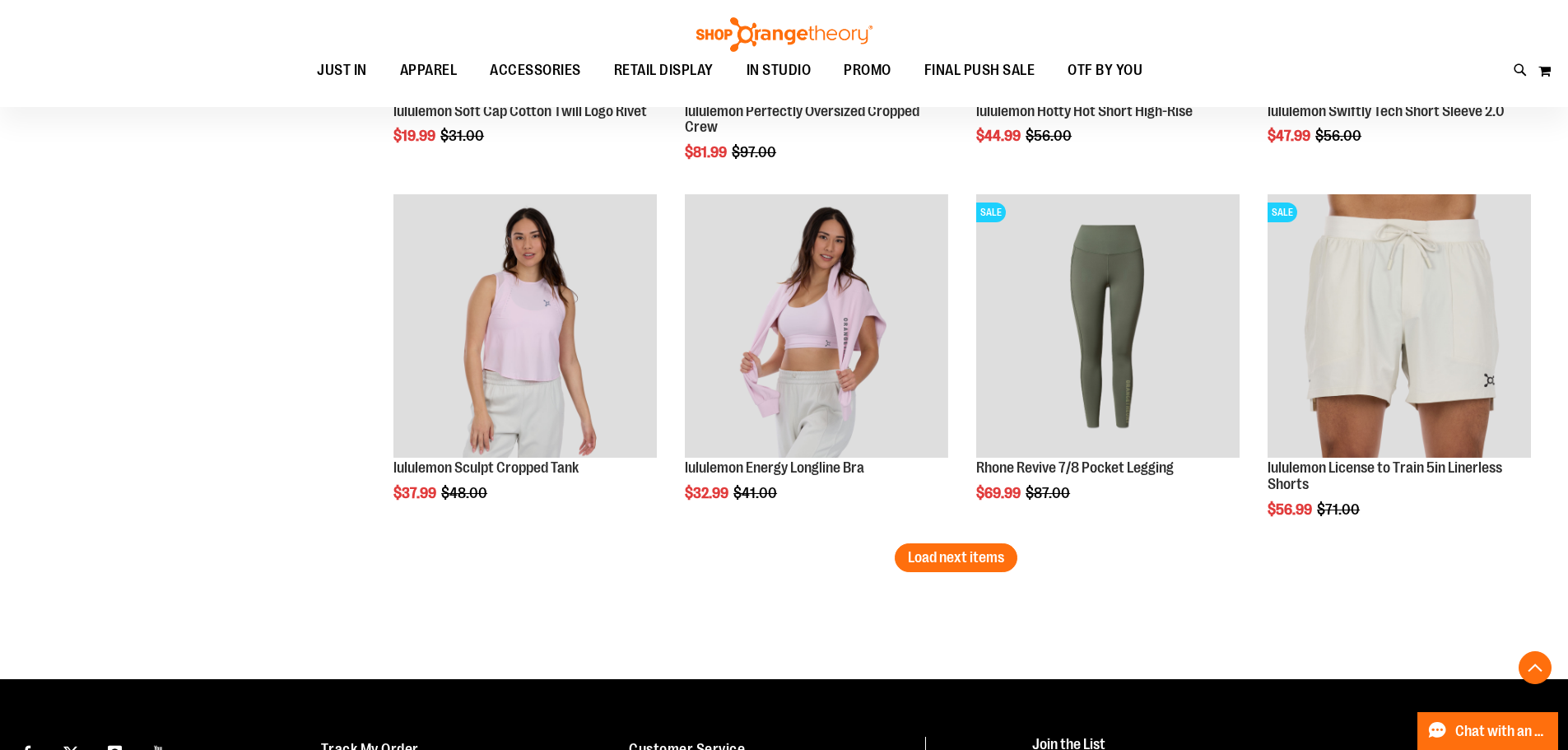
drag, startPoint x: 958, startPoint y: 564, endPoint x: 988, endPoint y: 563, distance: 30.0
click at [958, 564] on span "Load next items" at bounding box center [955, 557] width 96 height 17
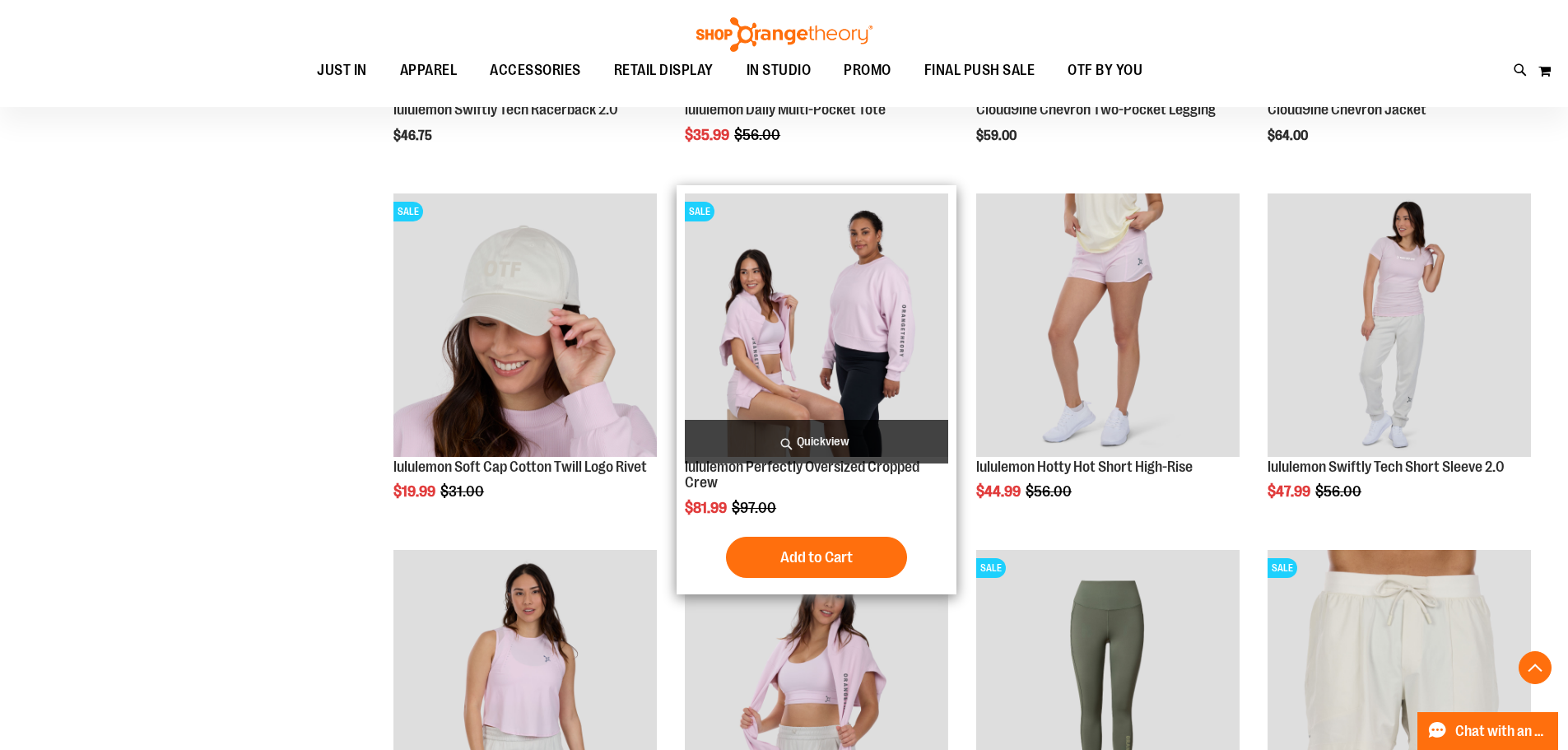
scroll to position [3656, 0]
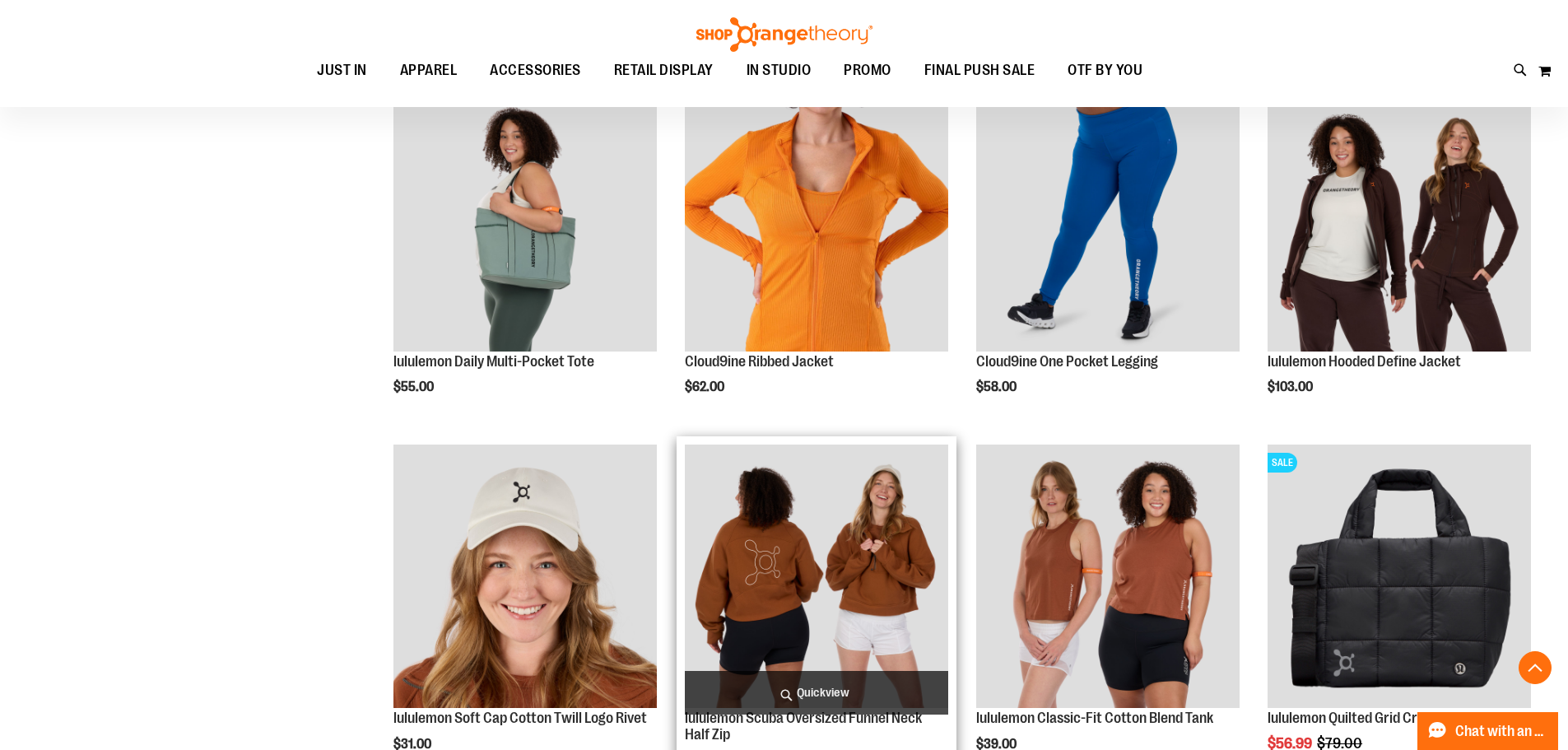
scroll to position [4890, 0]
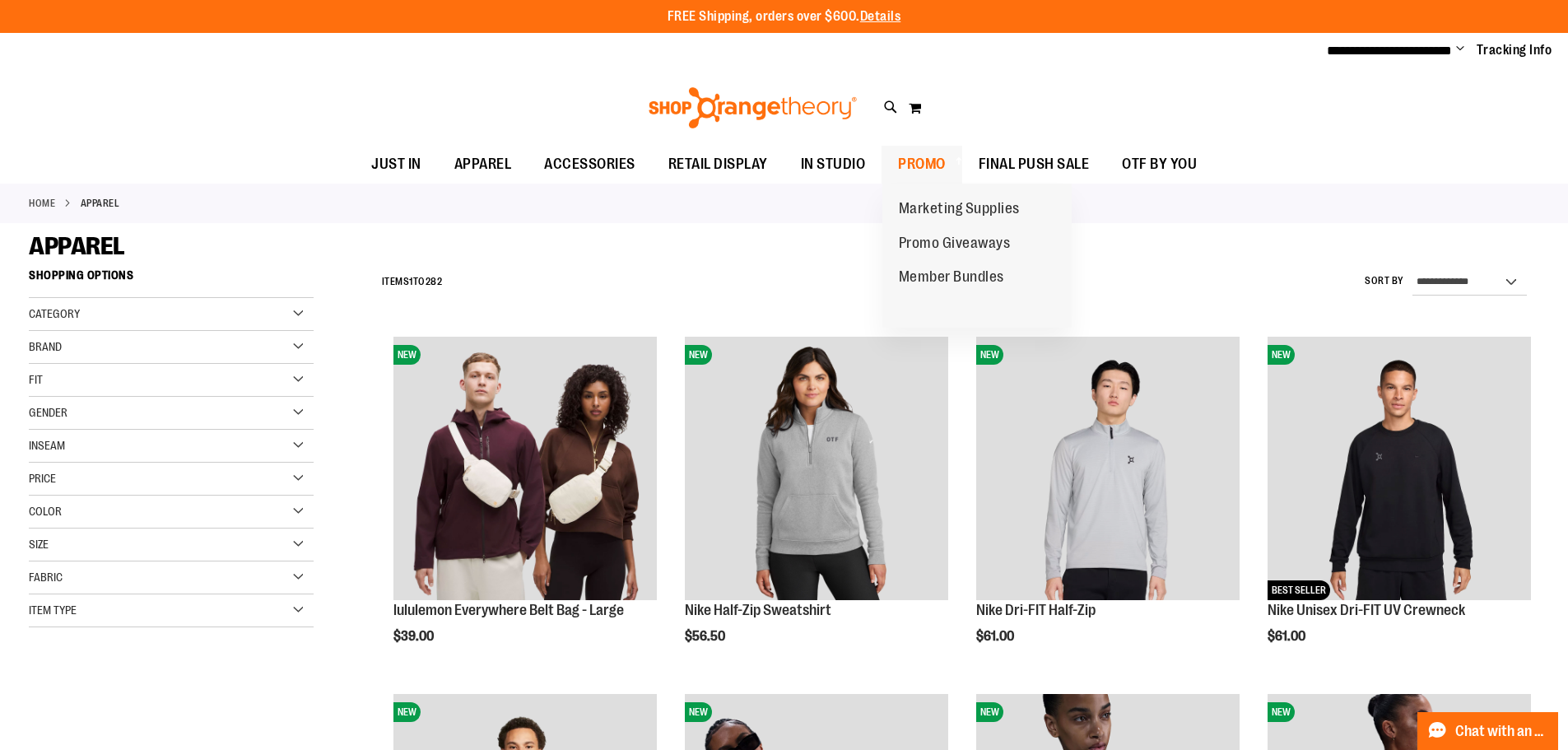
click at [949, 163] on span at bounding box center [957, 160] width 17 height 9
click at [924, 160] on span "PROMO" at bounding box center [922, 163] width 47 height 37
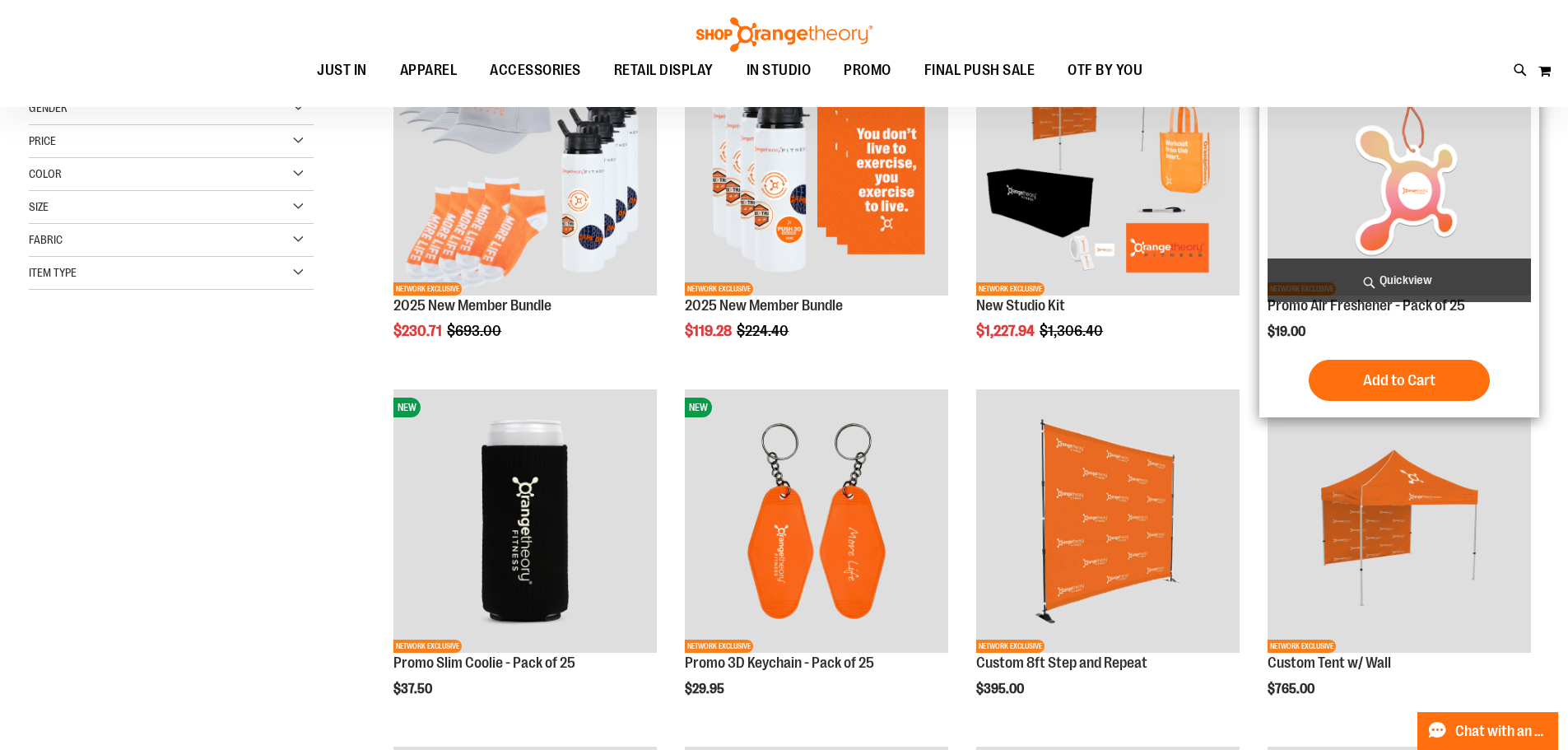
scroll to position [328, 0]
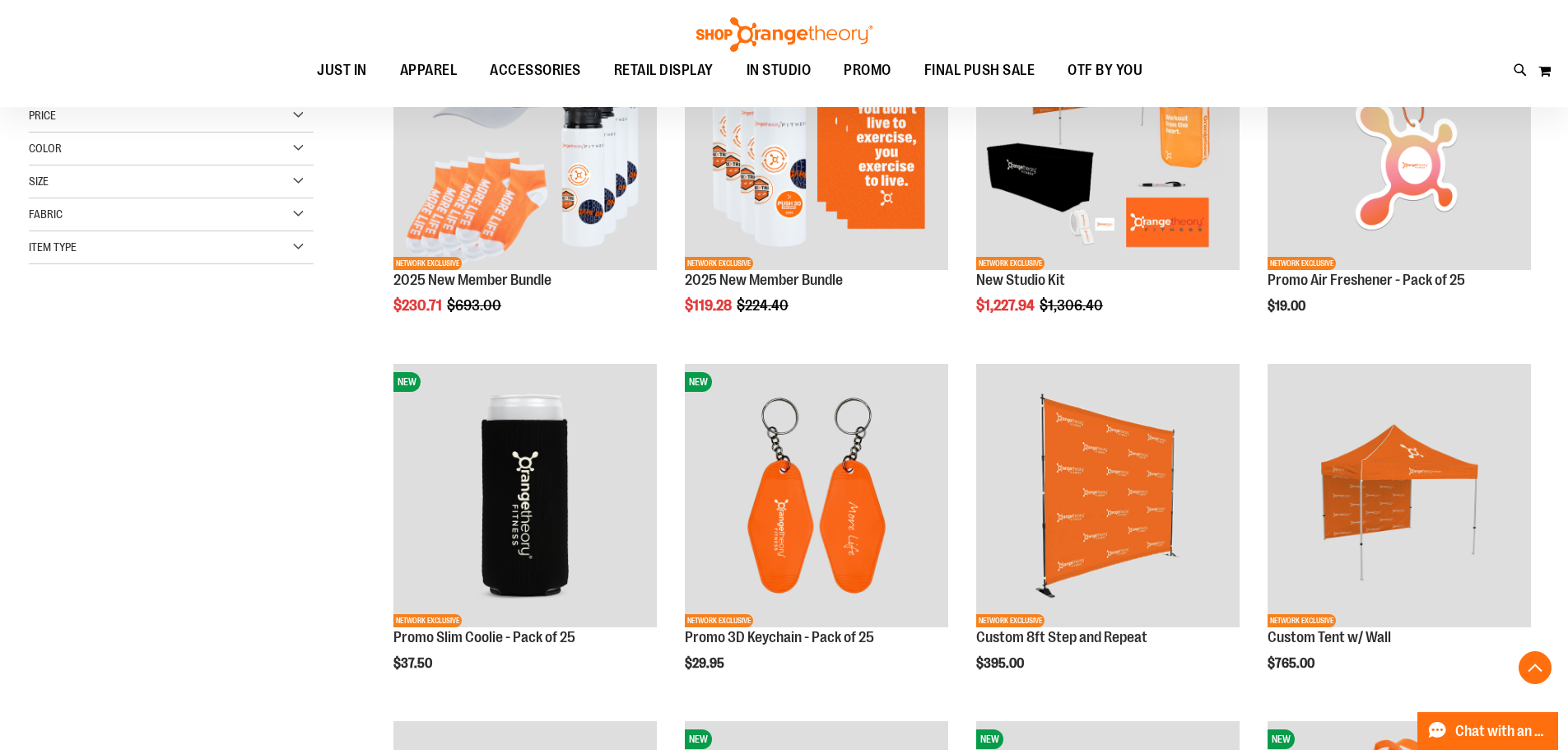
type input "**********"
click at [298, 577] on div "**********" at bounding box center [784, 549] width 1511 height 1237
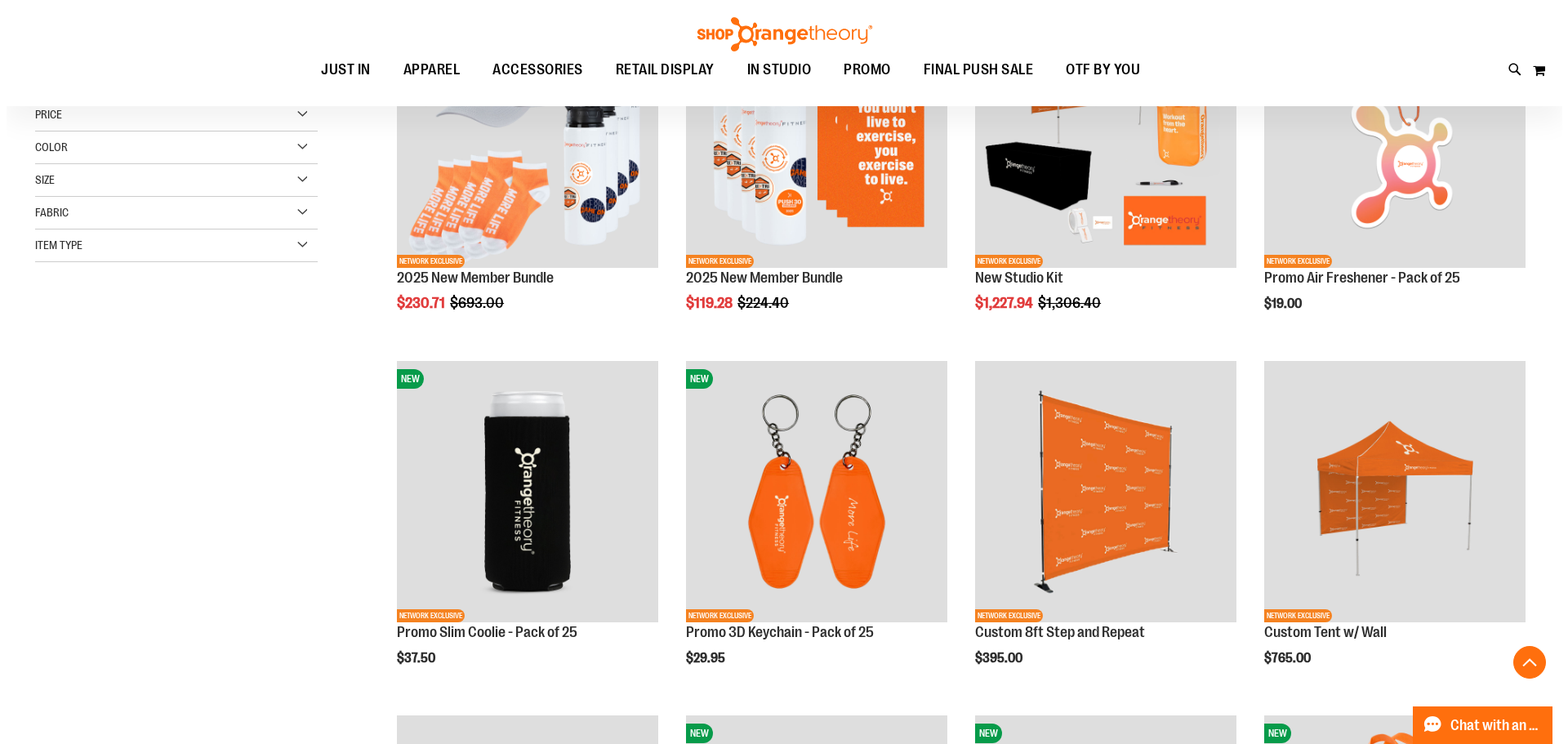
scroll to position [570, 0]
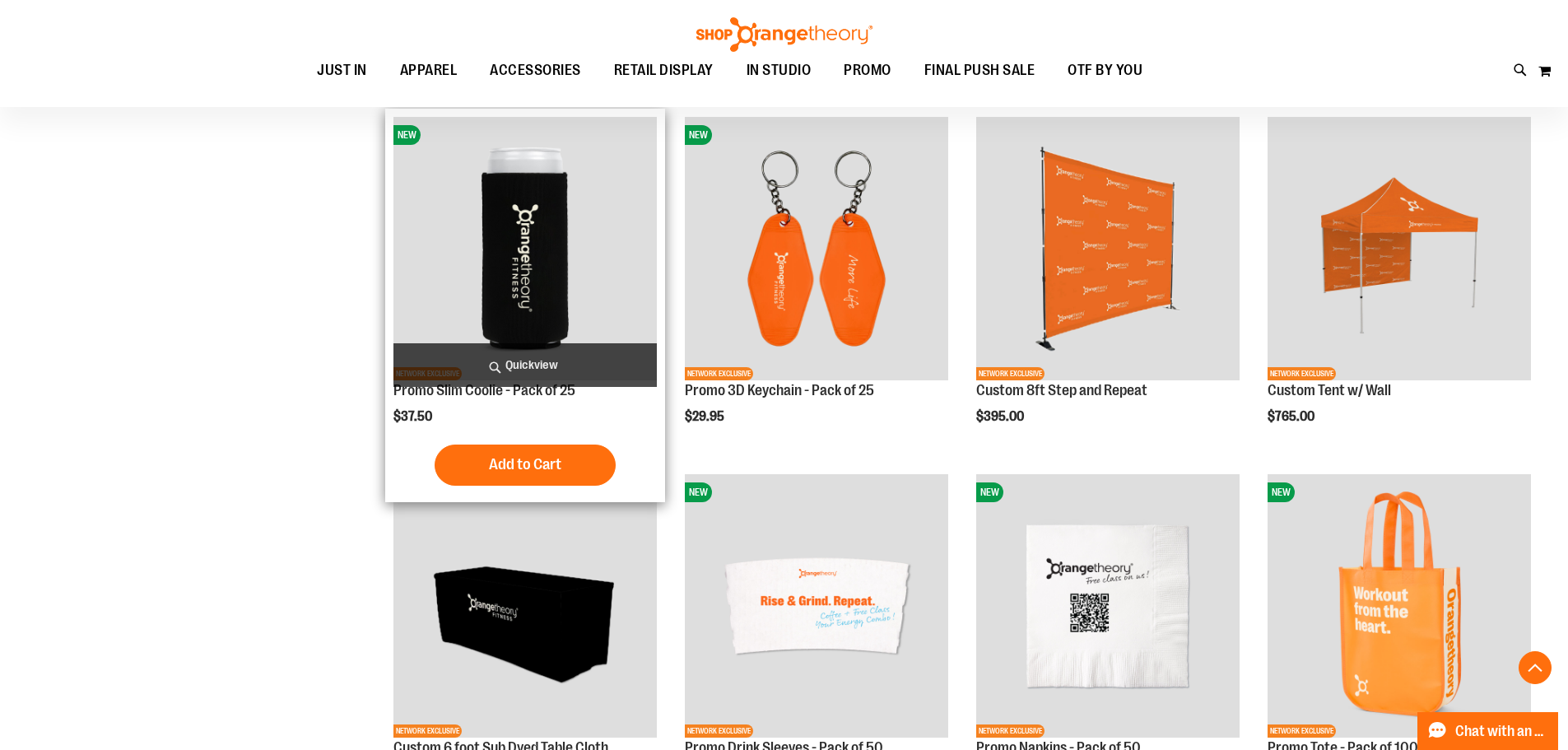
click at [512, 368] on span "Quickview" at bounding box center [525, 365] width 264 height 43
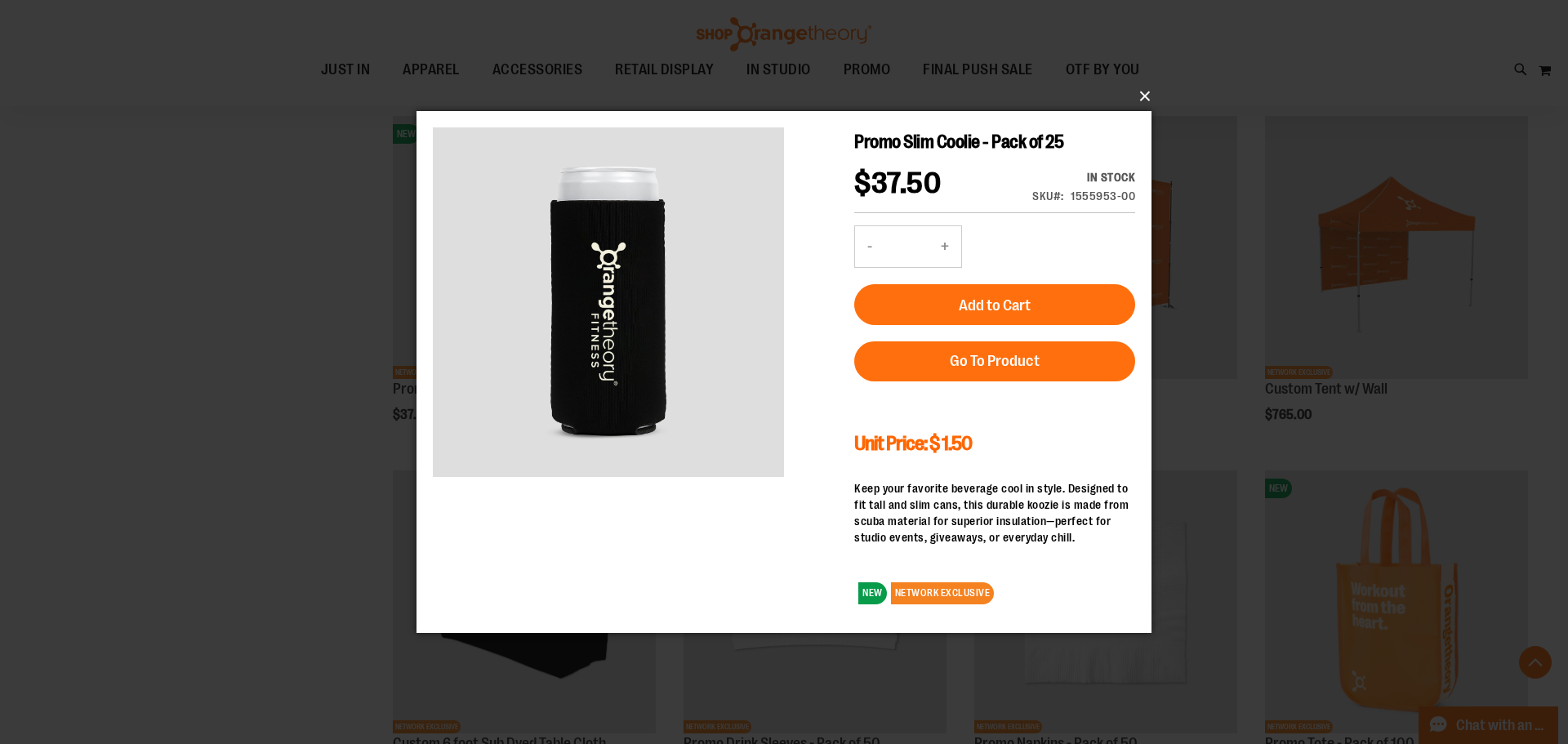
click at [1149, 93] on button "×" at bounding box center [789, 96] width 735 height 36
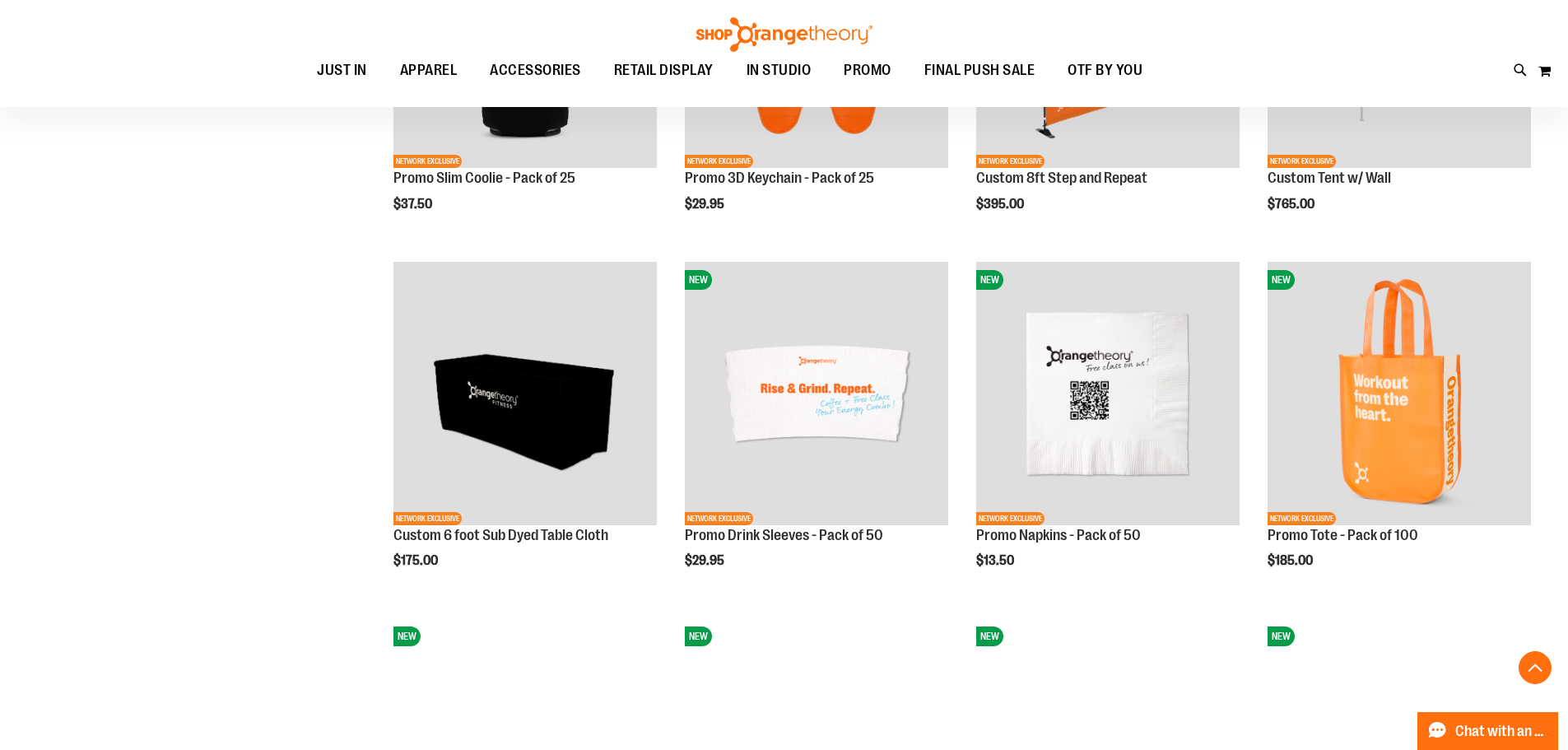
scroll to position [822, 0]
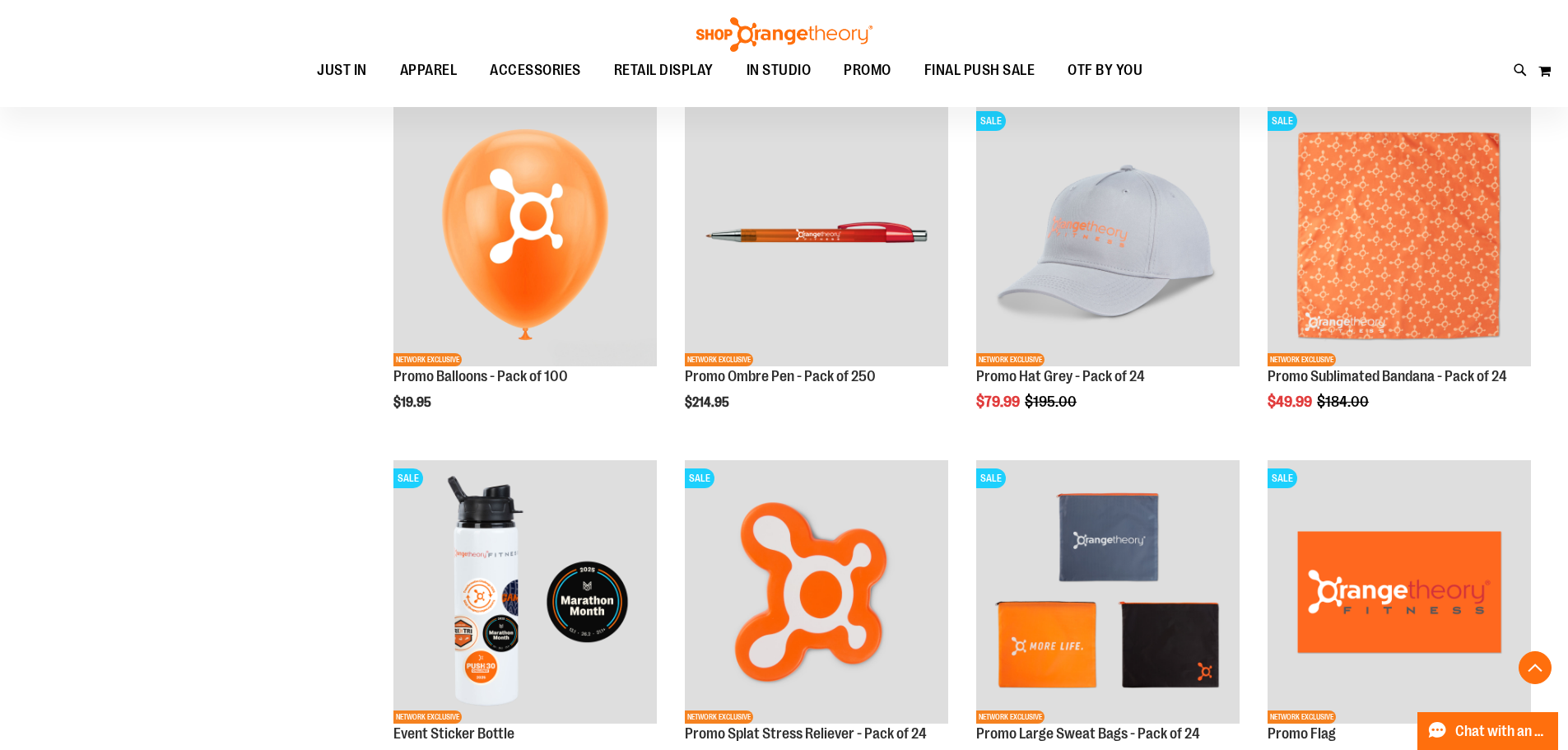
scroll to position [2386, 0]
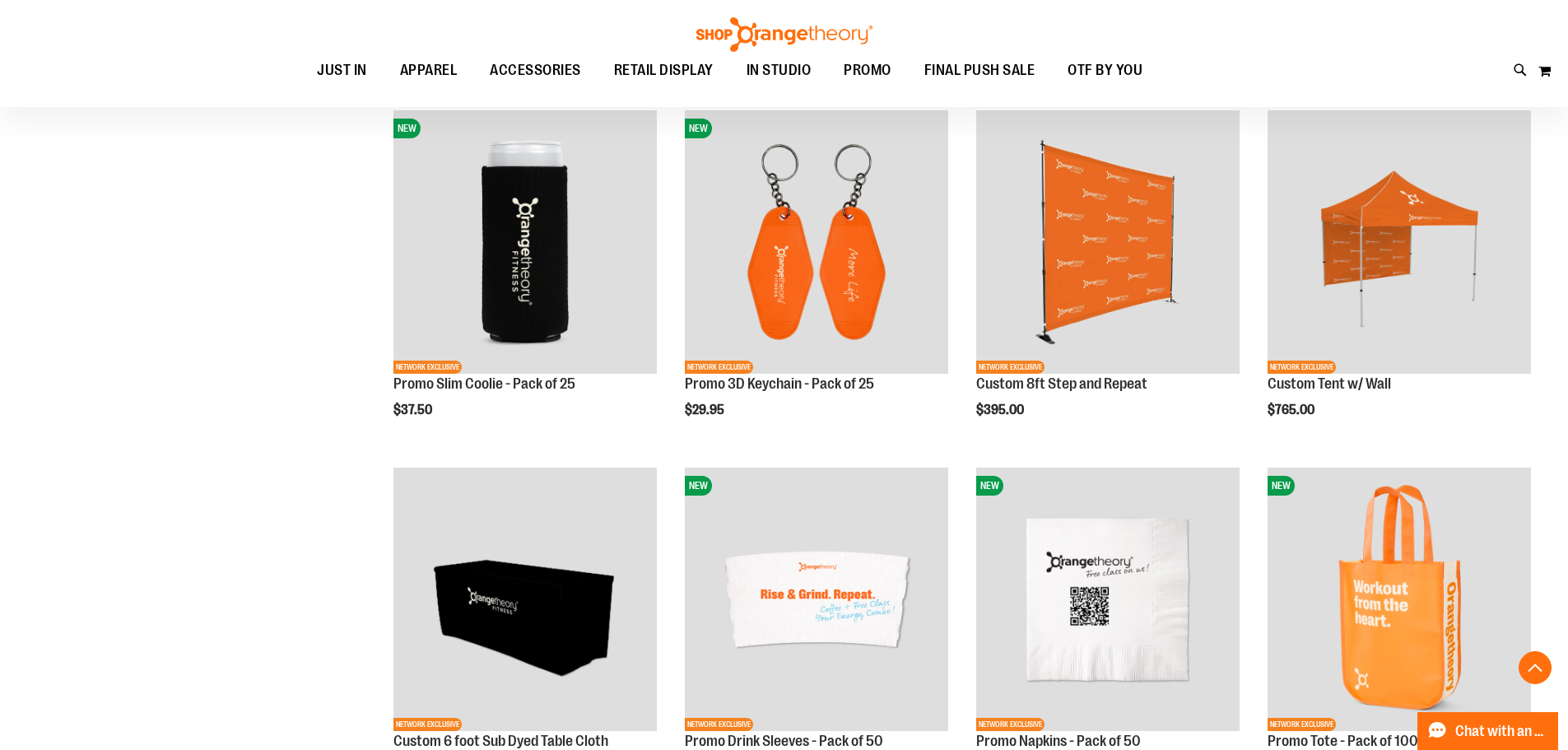
scroll to position [575, 0]
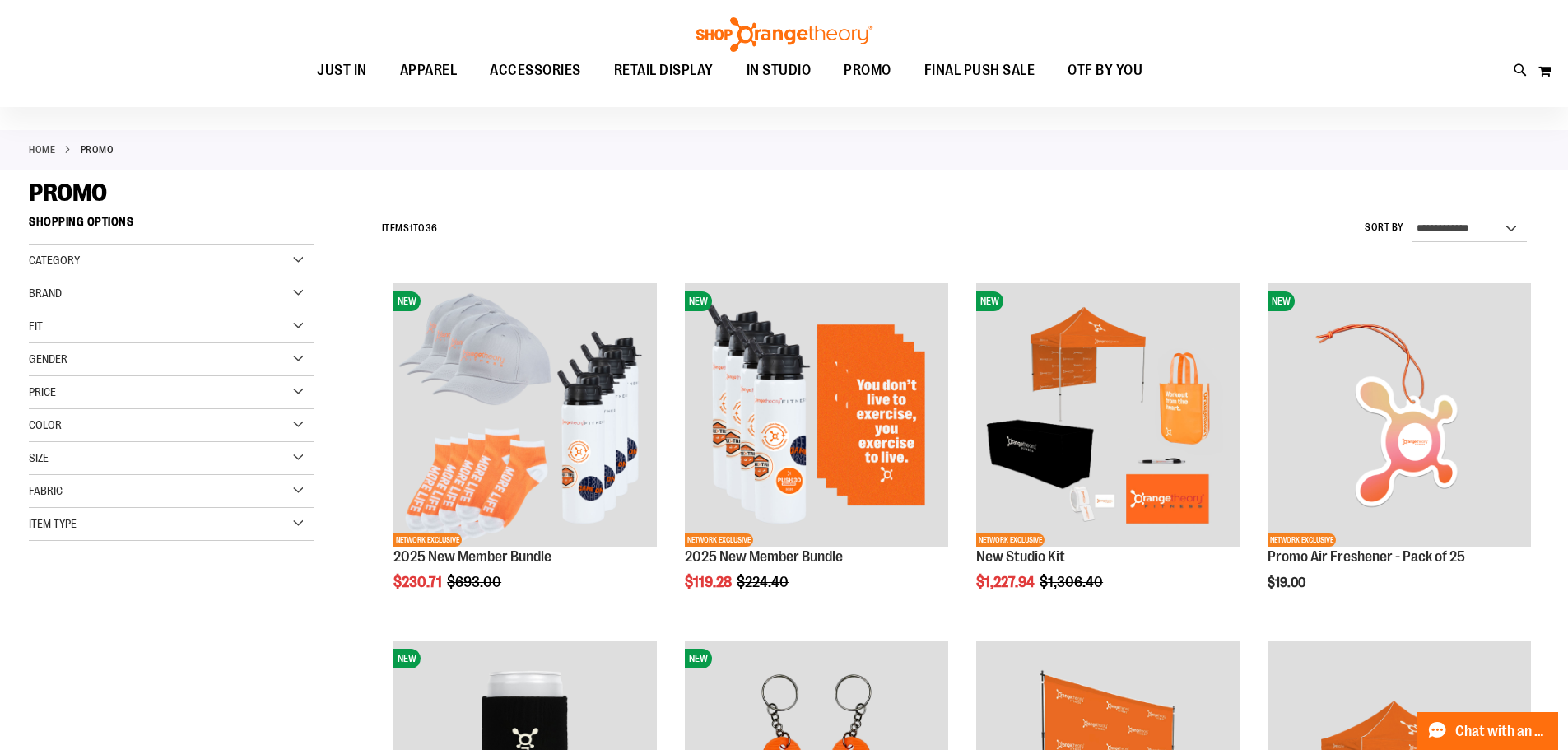
scroll to position [82, 0]
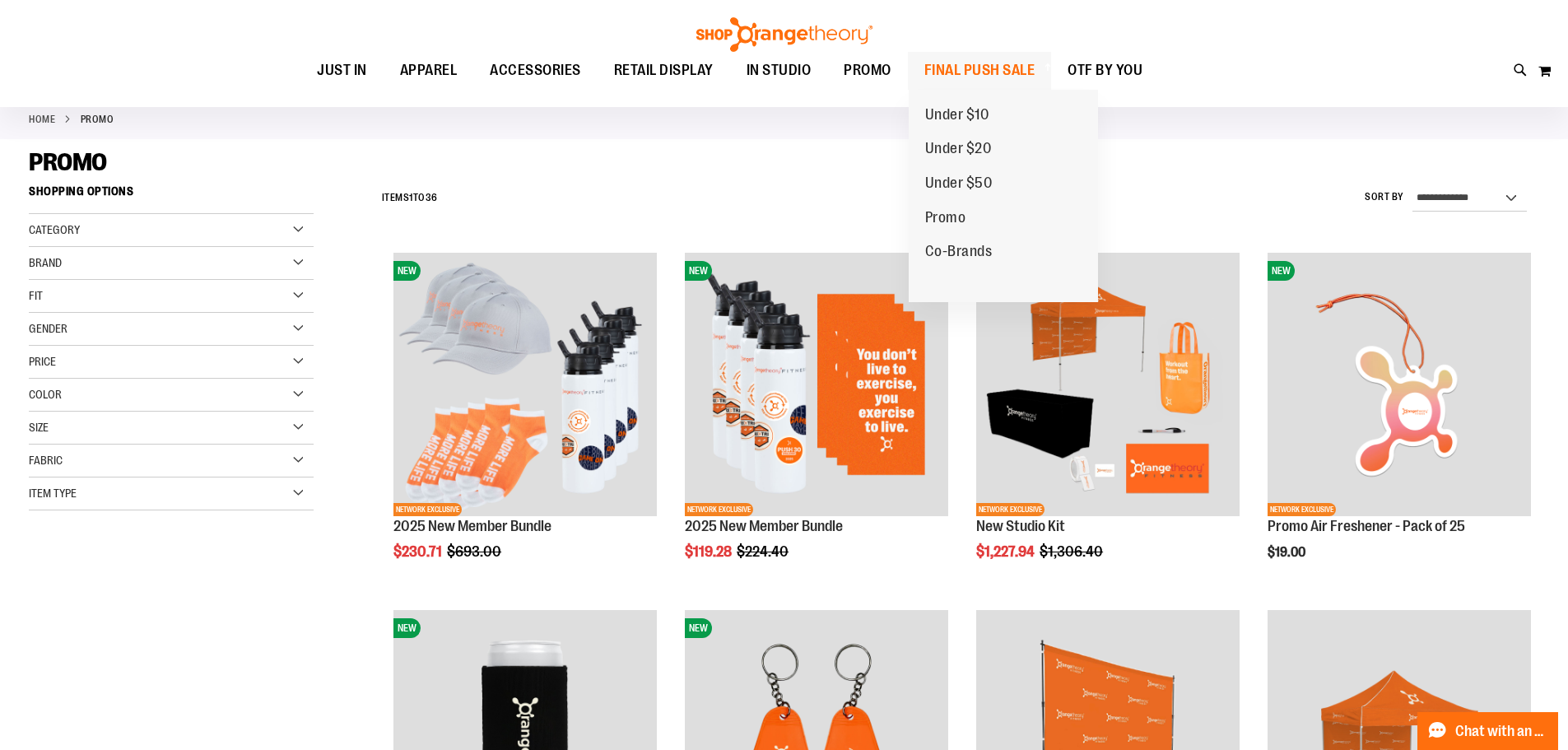
click at [1051, 64] on span at bounding box center [1045, 66] width 17 height 9
click at [1013, 71] on span "FINAL PUSH SALE" at bounding box center [980, 69] width 111 height 37
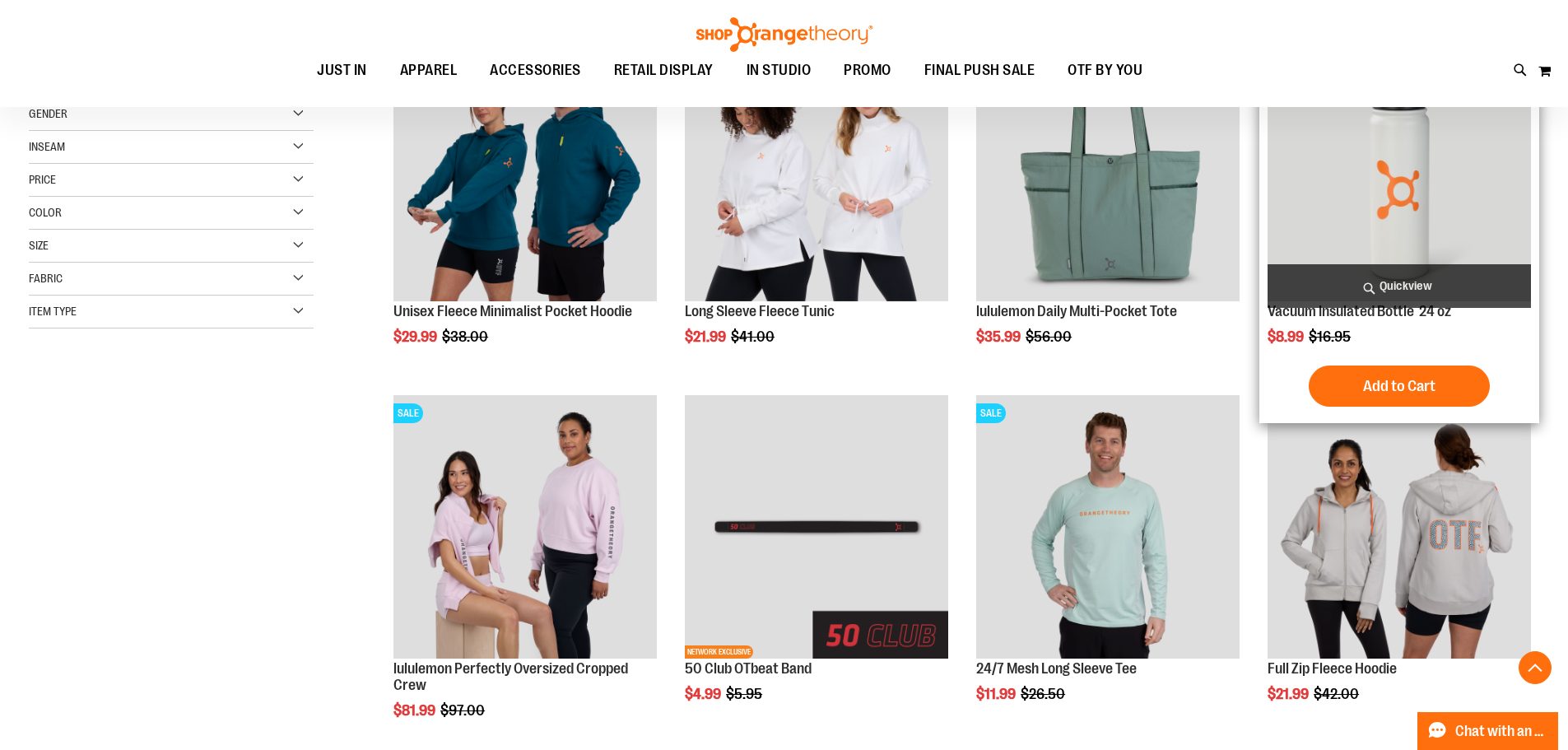
scroll to position [411, 0]
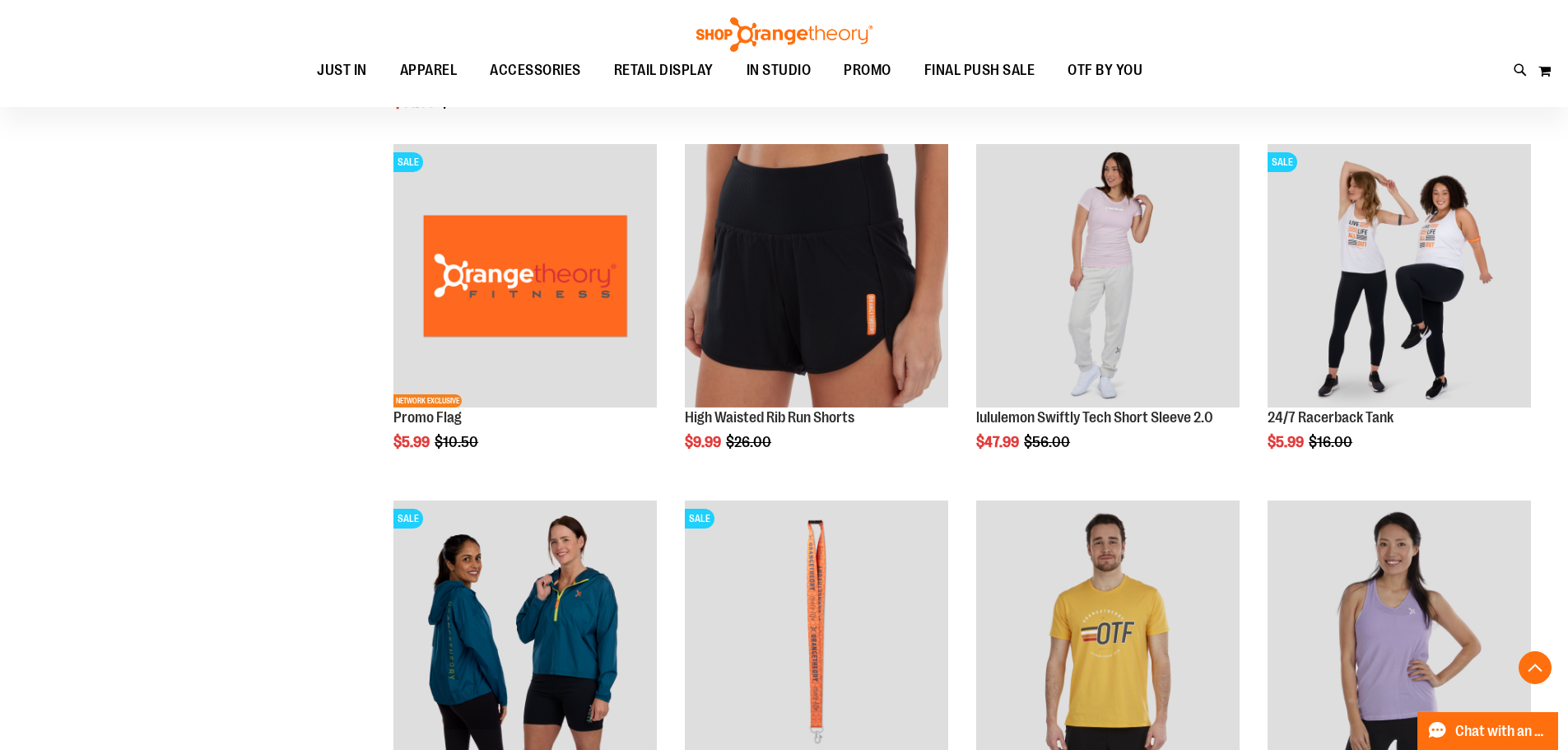
scroll to position [987, 0]
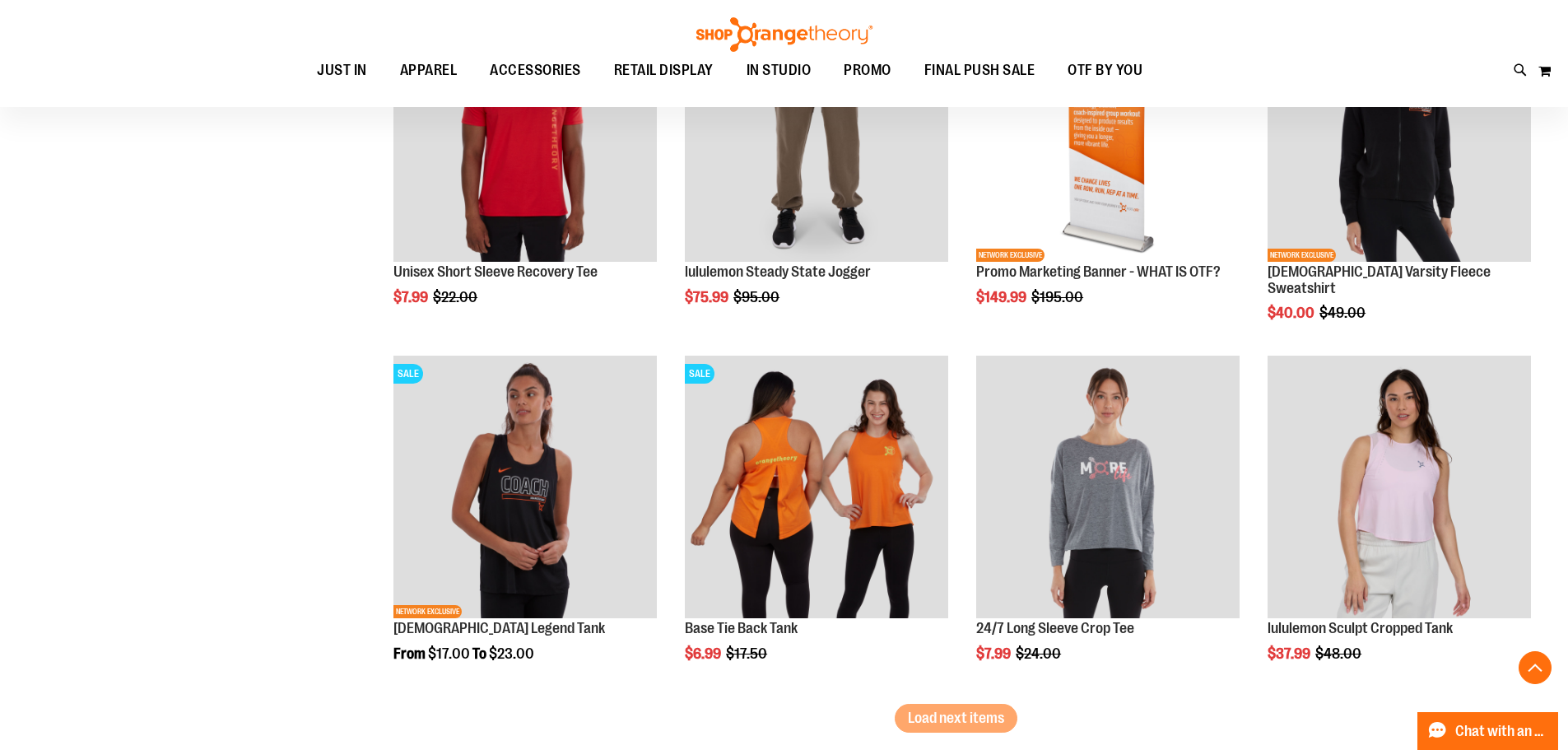
scroll to position [2880, 0]
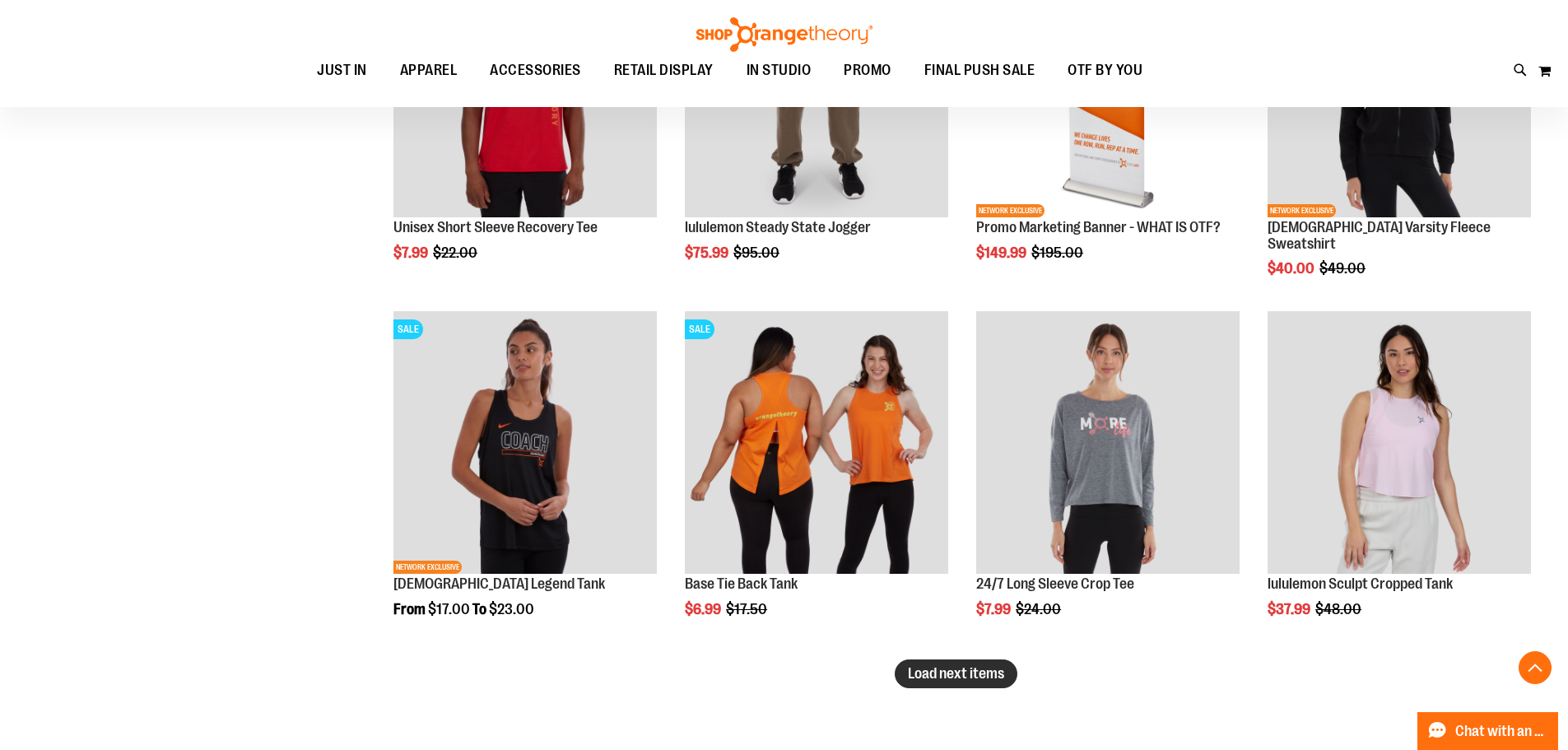
type input "**********"
click at [986, 685] on button "Load next items" at bounding box center [956, 673] width 123 height 29
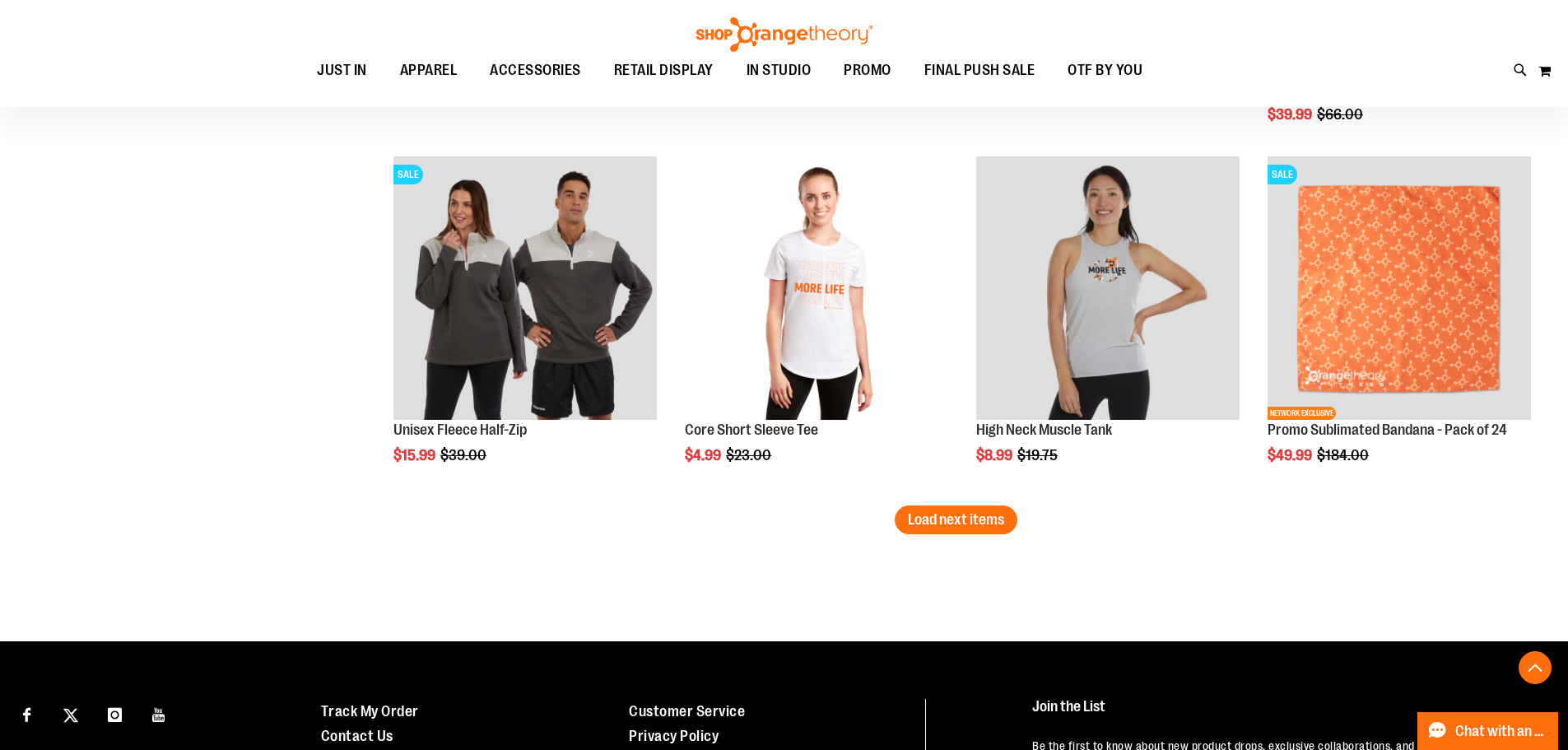
scroll to position [4115, 0]
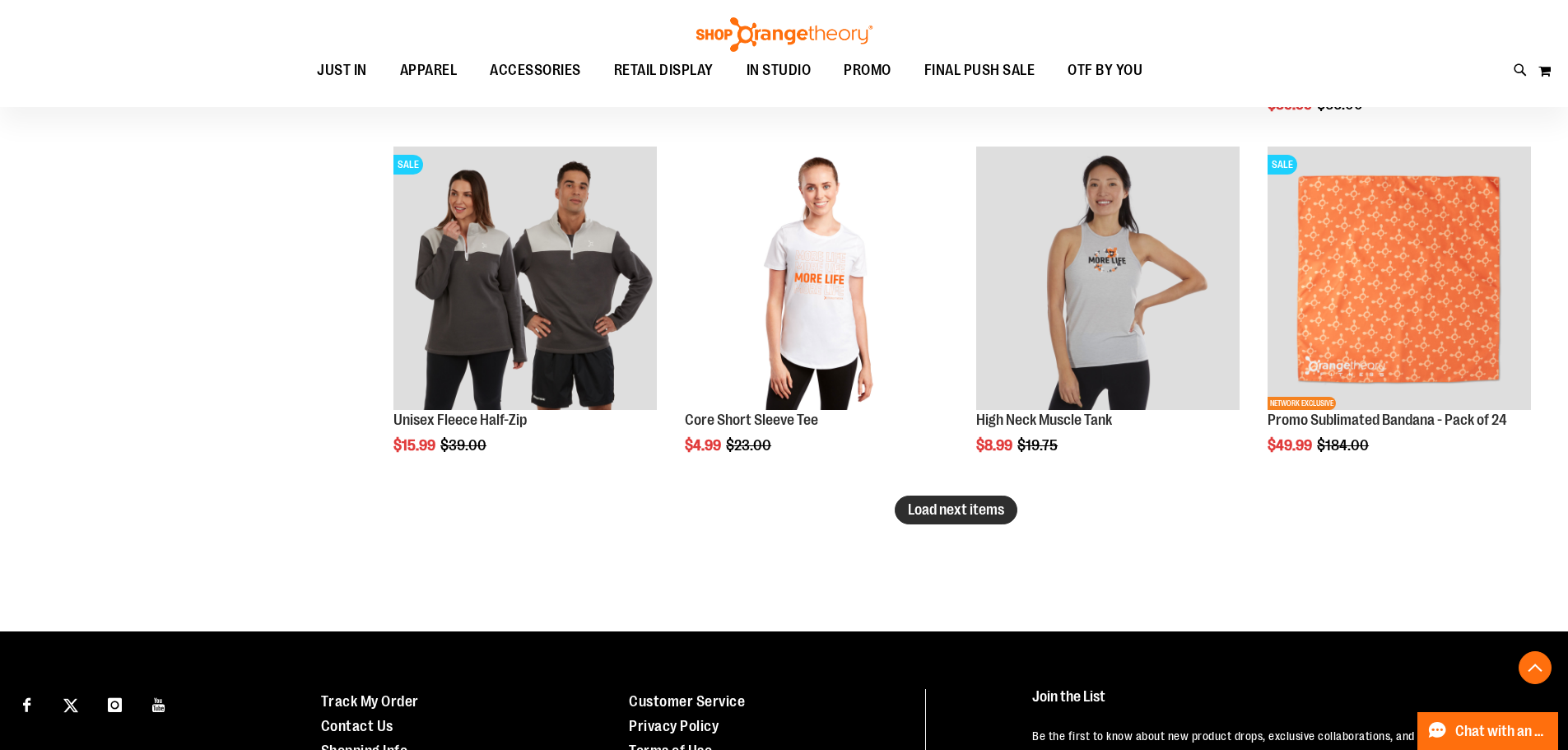
click at [972, 515] on span "Load next items" at bounding box center [955, 509] width 96 height 17
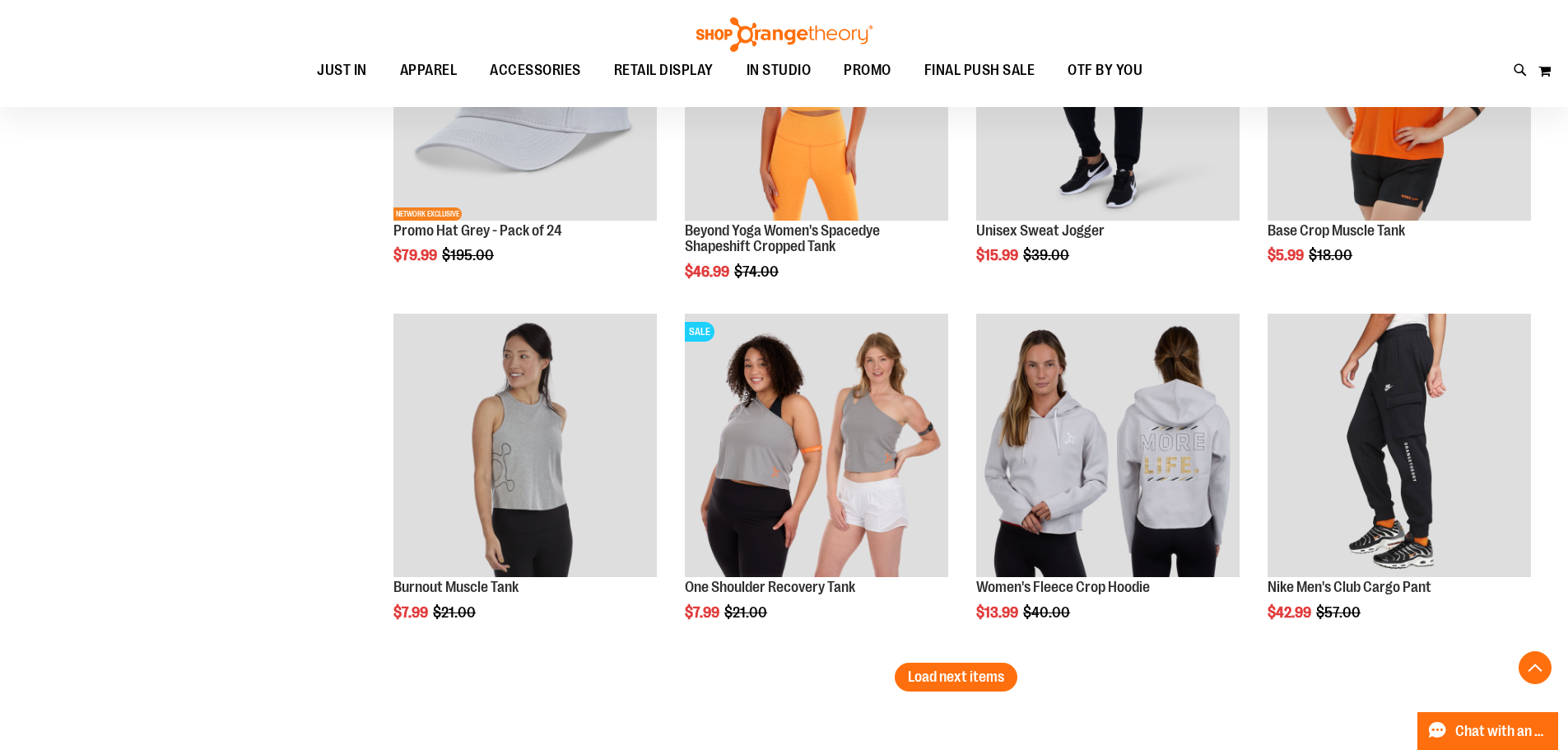
scroll to position [5185, 0]
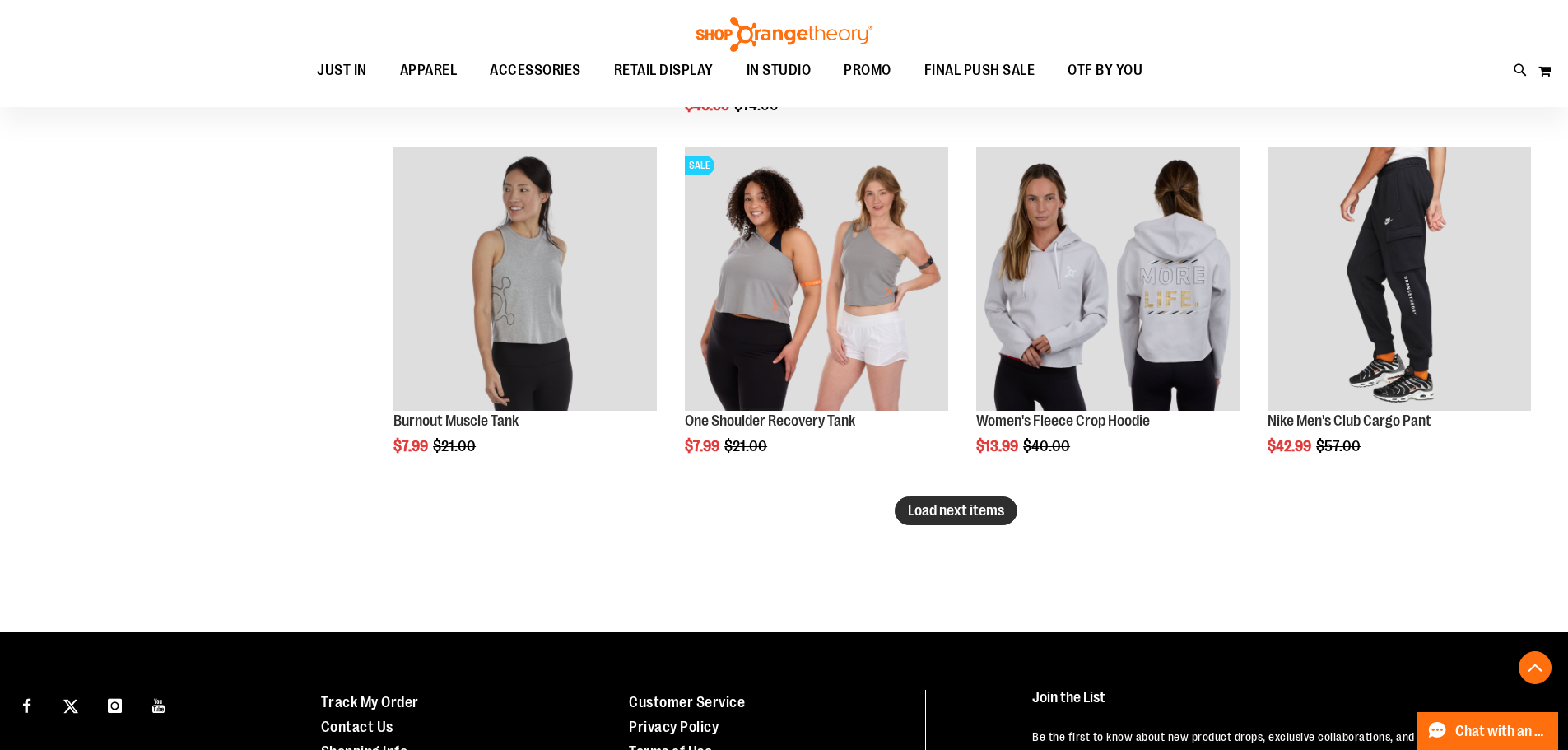
click at [961, 505] on span "Load next items" at bounding box center [955, 510] width 96 height 17
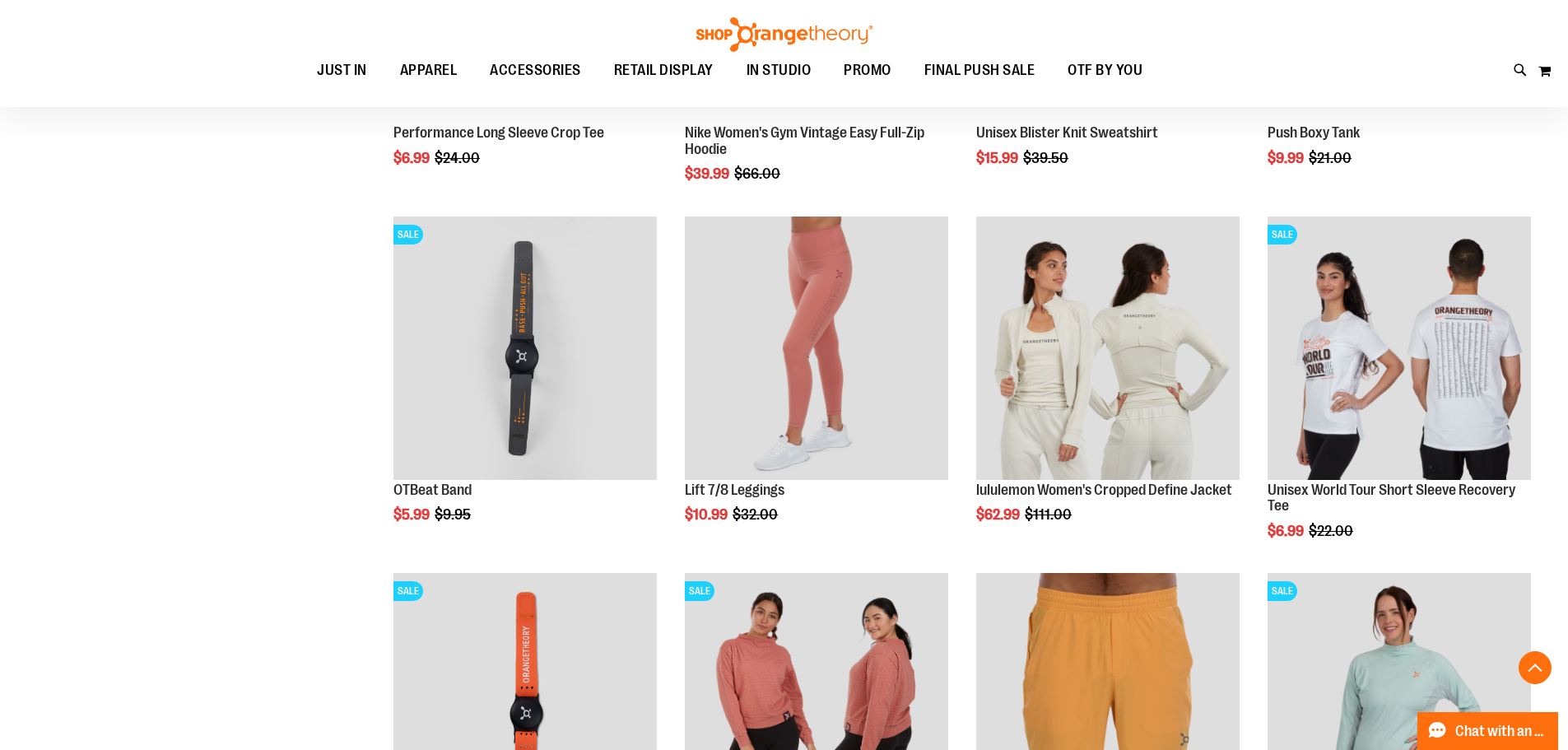
scroll to position [6091, 0]
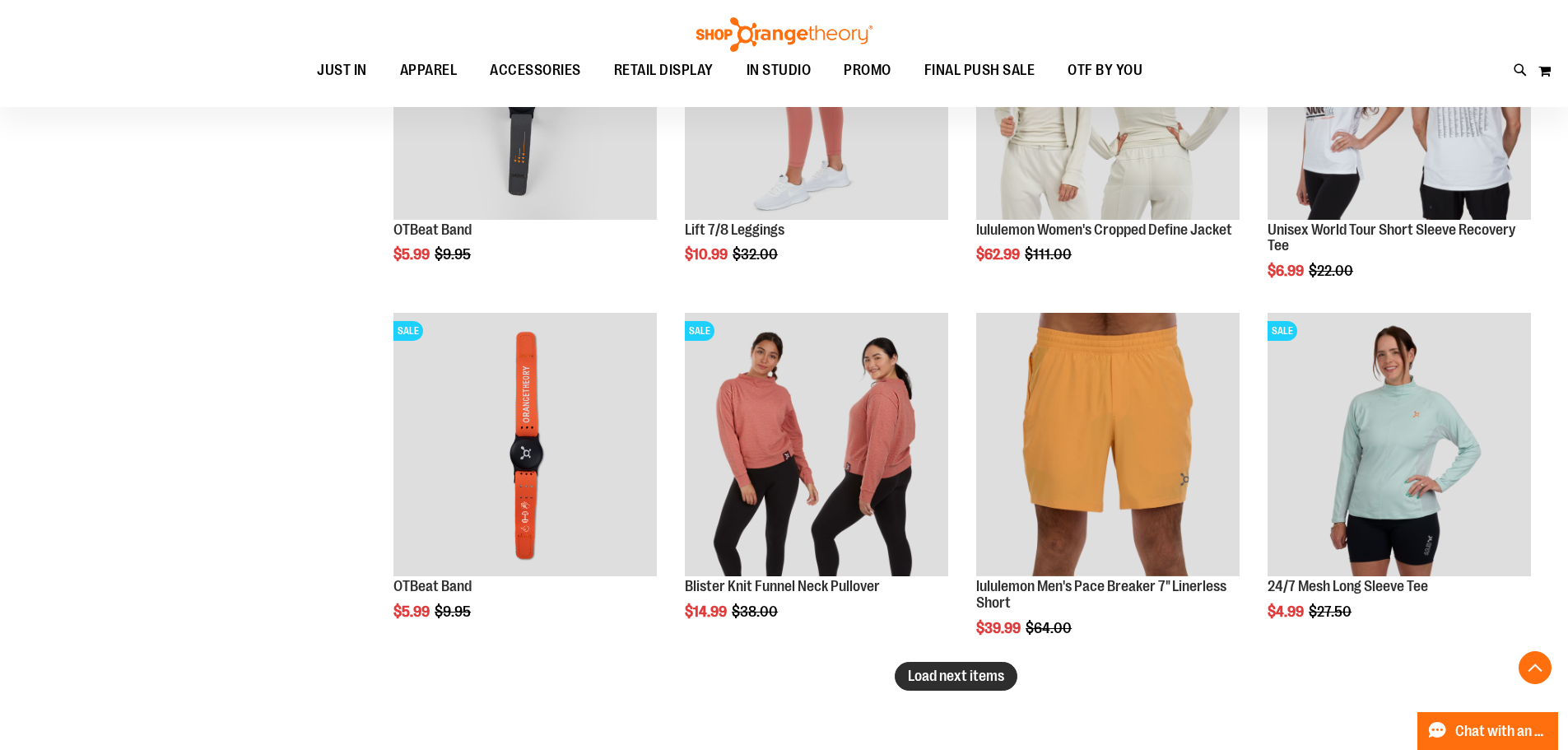
click at [988, 684] on button "Load next items" at bounding box center [956, 676] width 123 height 29
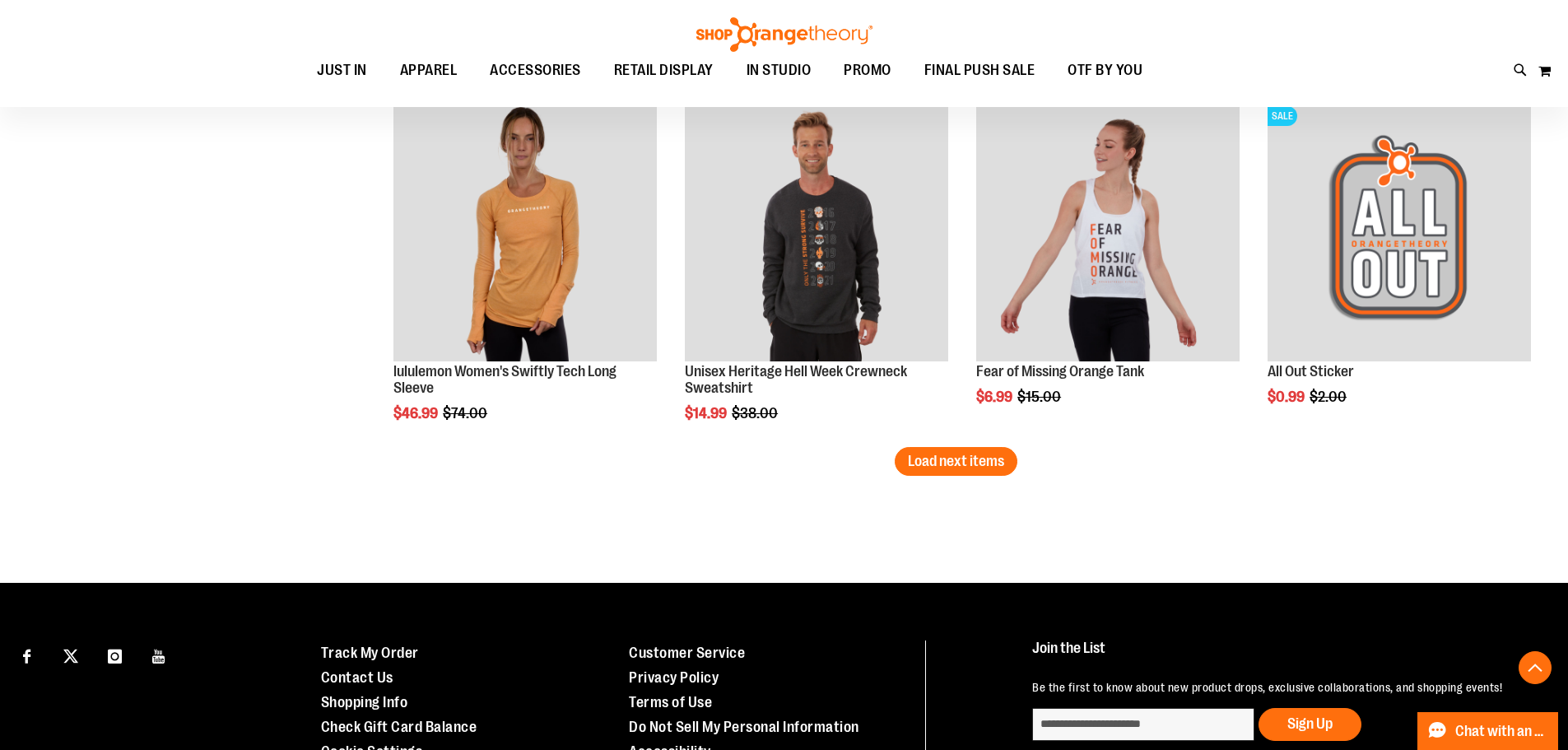
scroll to position [7408, 0]
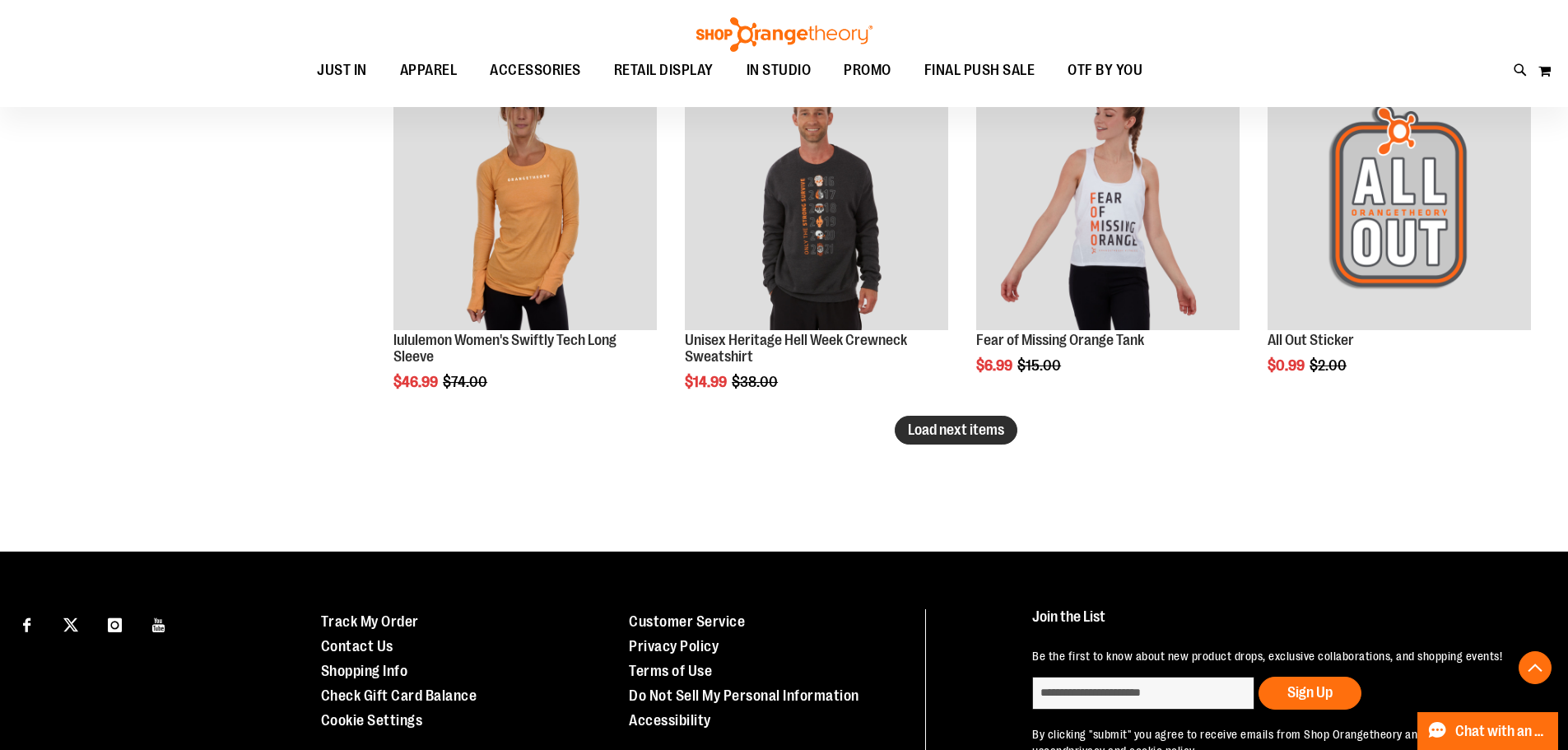
click at [998, 427] on span "Load next items" at bounding box center [955, 430] width 96 height 17
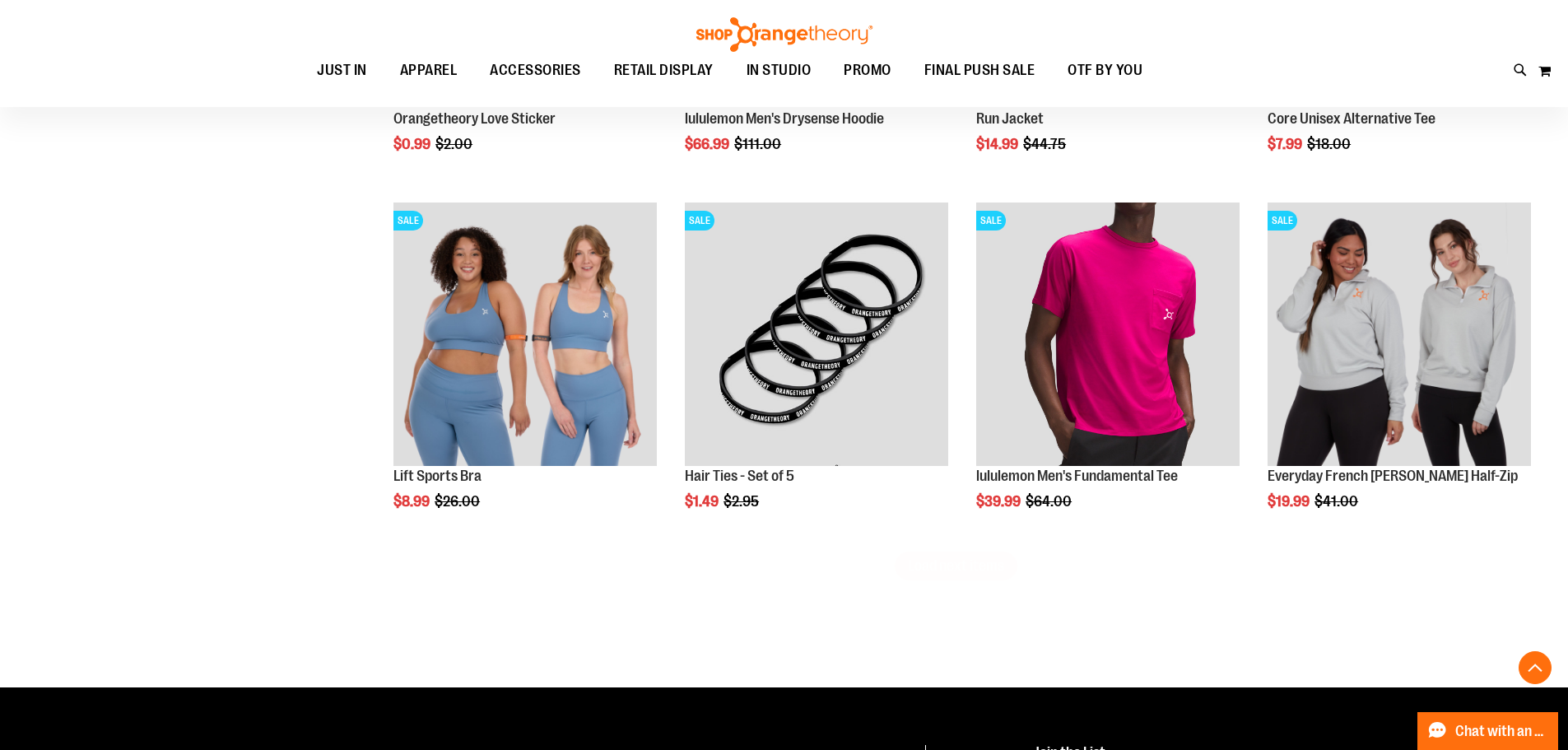
scroll to position [8395, 0]
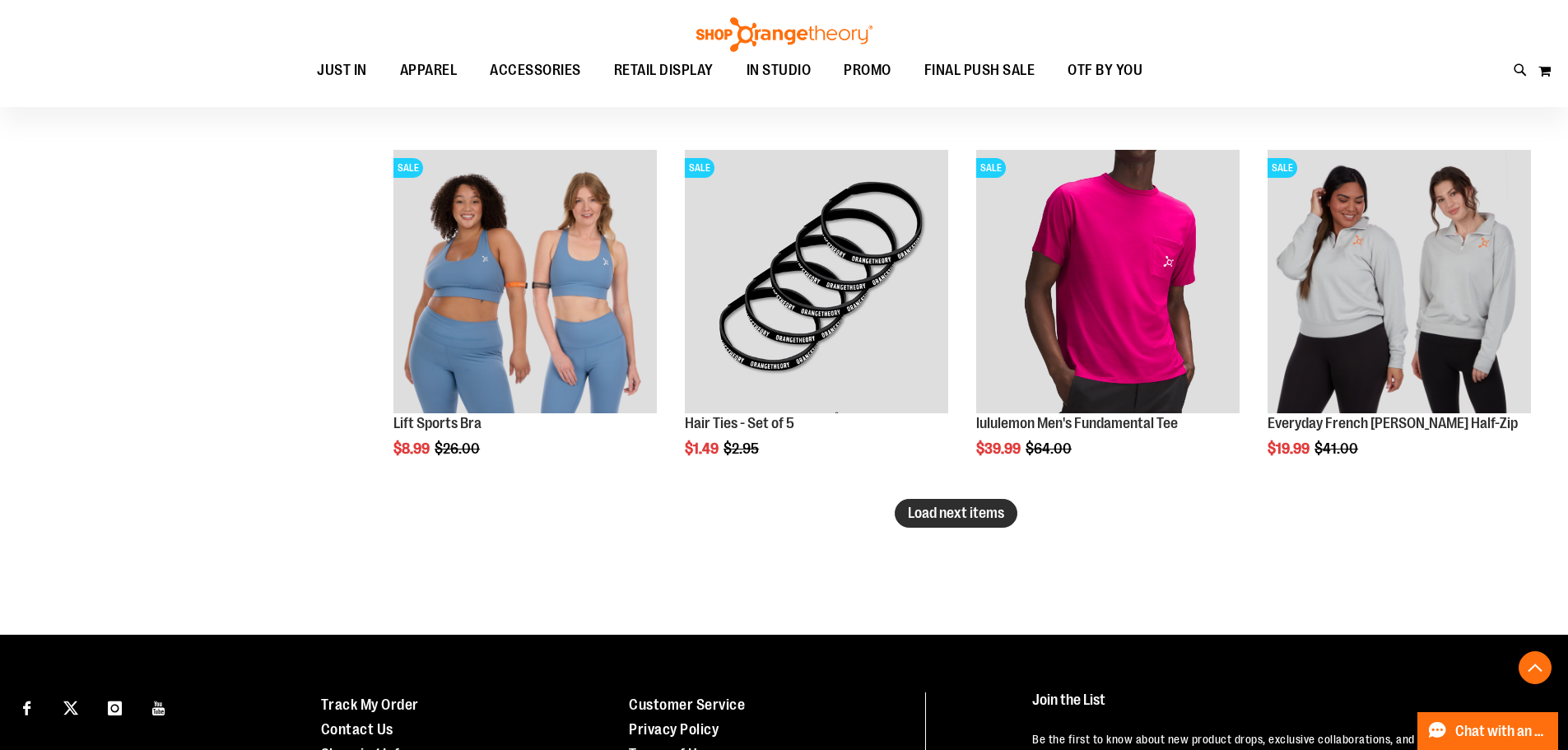
click at [975, 510] on span "Load next items" at bounding box center [955, 513] width 96 height 17
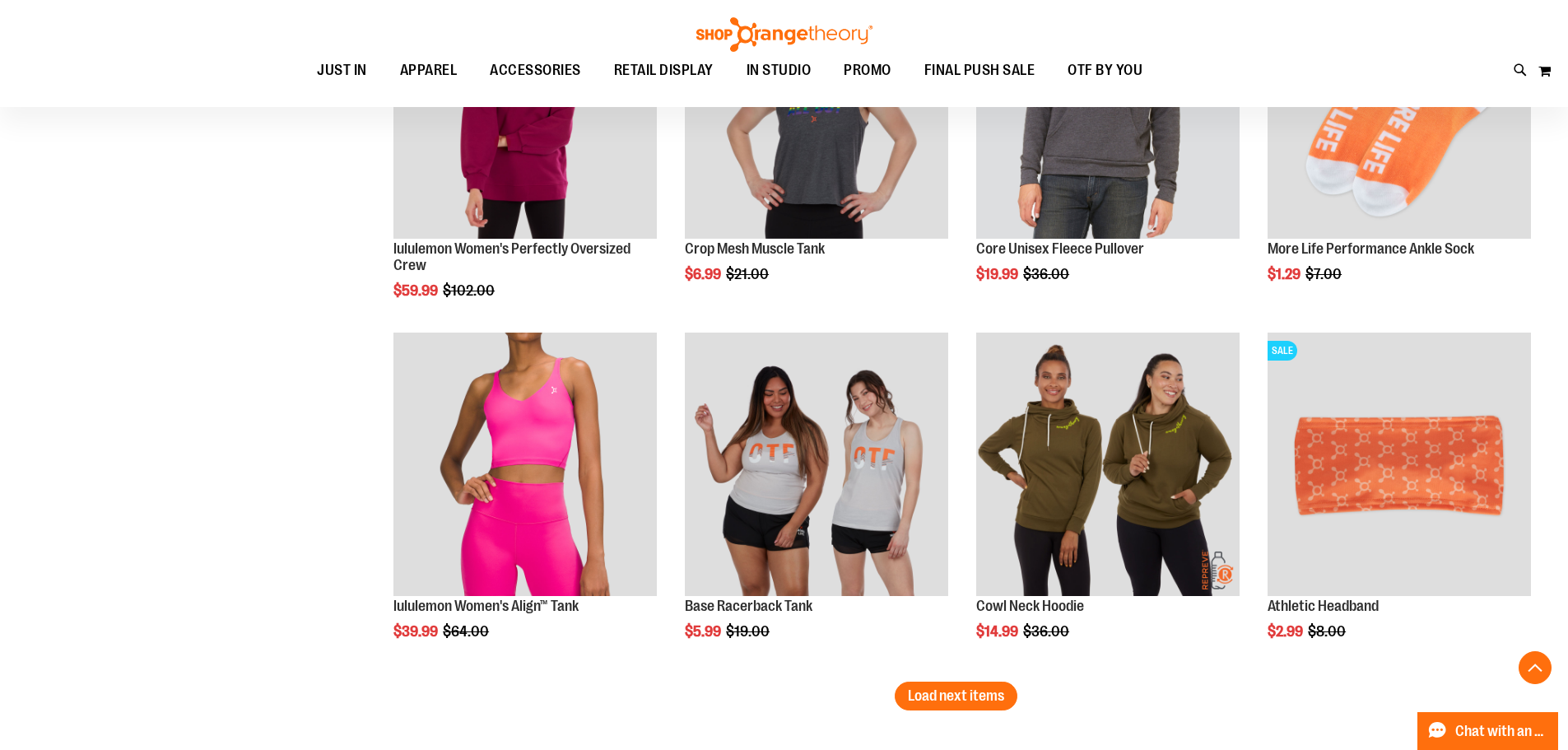
scroll to position [9301, 0]
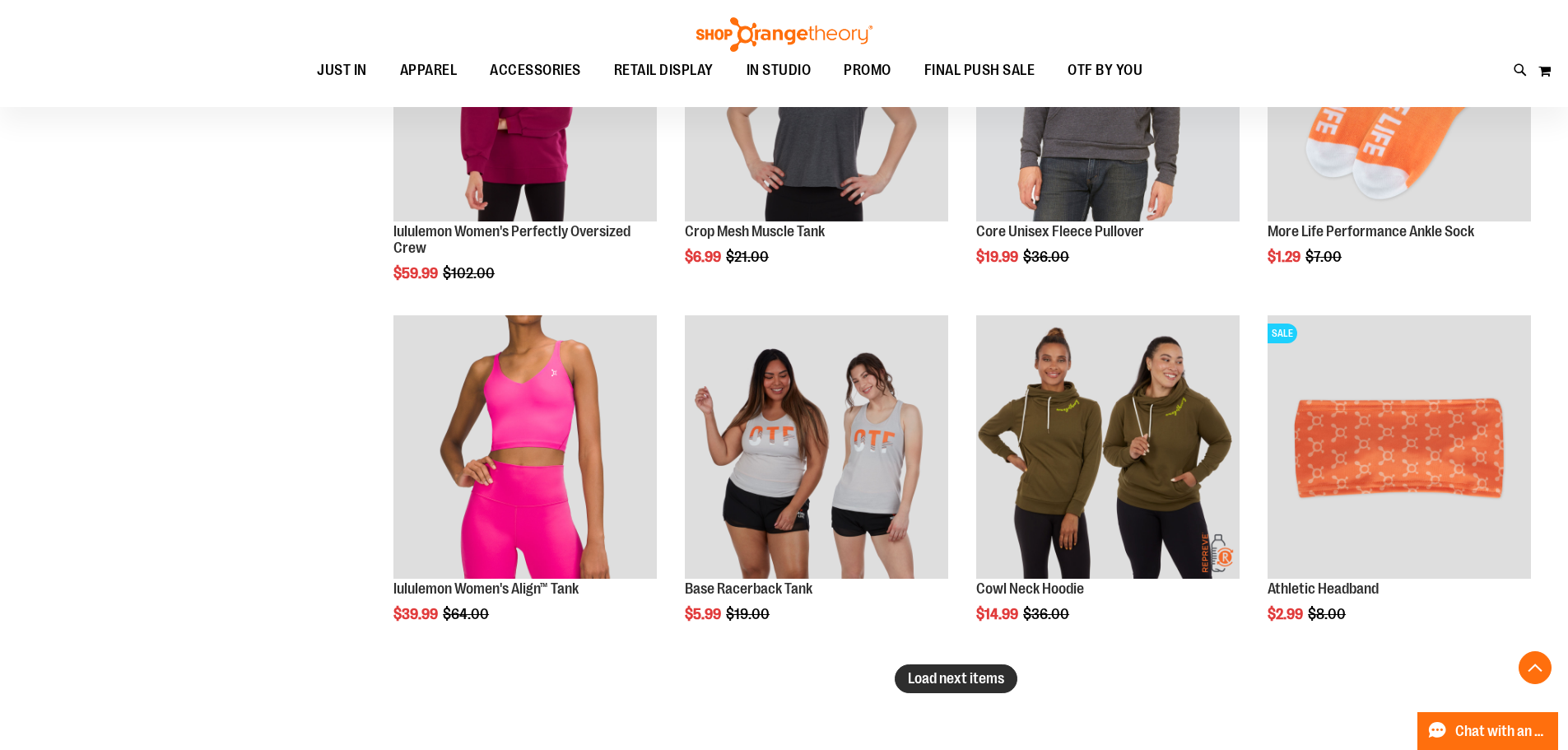
click at [943, 675] on span "Load next items" at bounding box center [955, 678] width 96 height 17
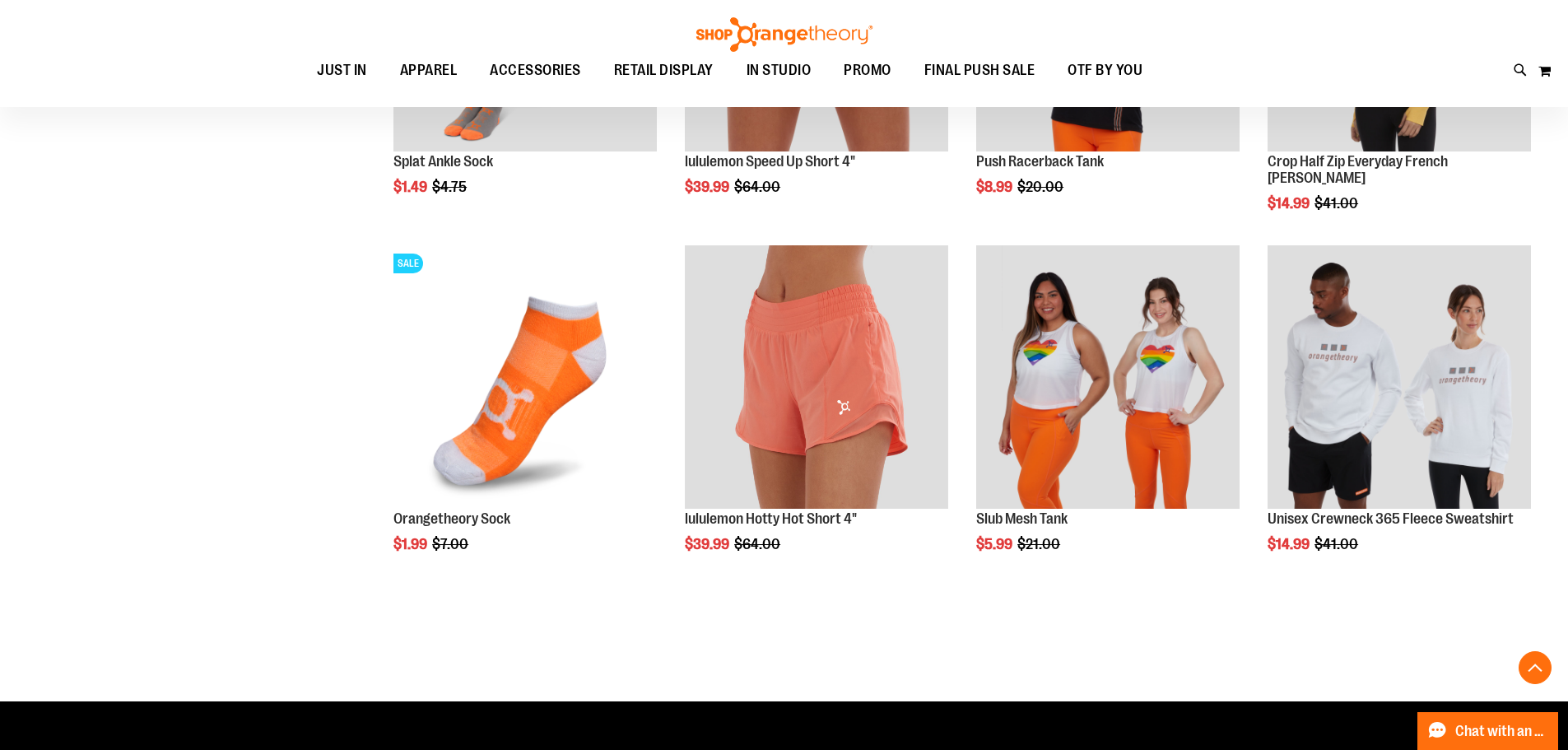
scroll to position [10454, 0]
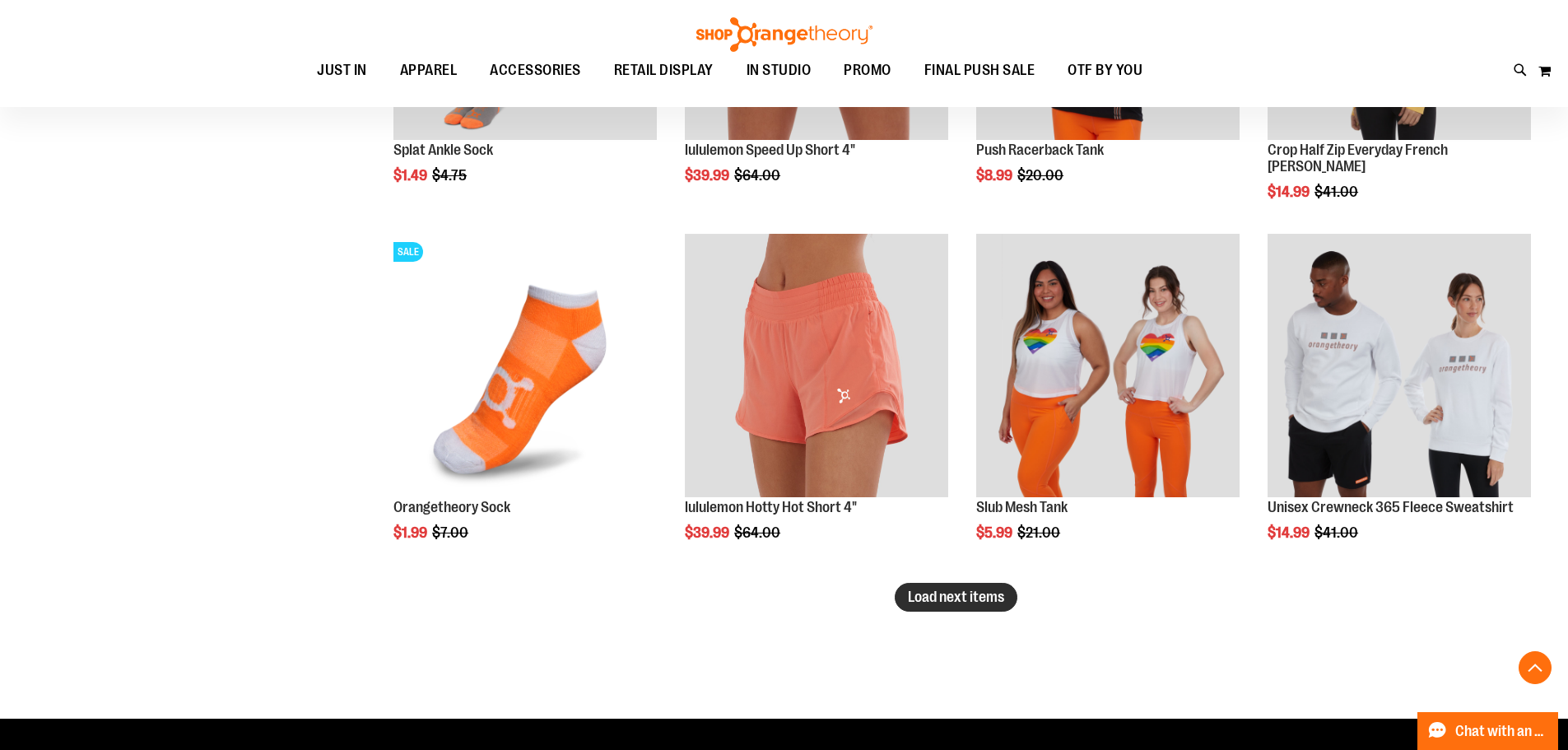
click at [943, 604] on span "Load next items" at bounding box center [955, 597] width 96 height 17
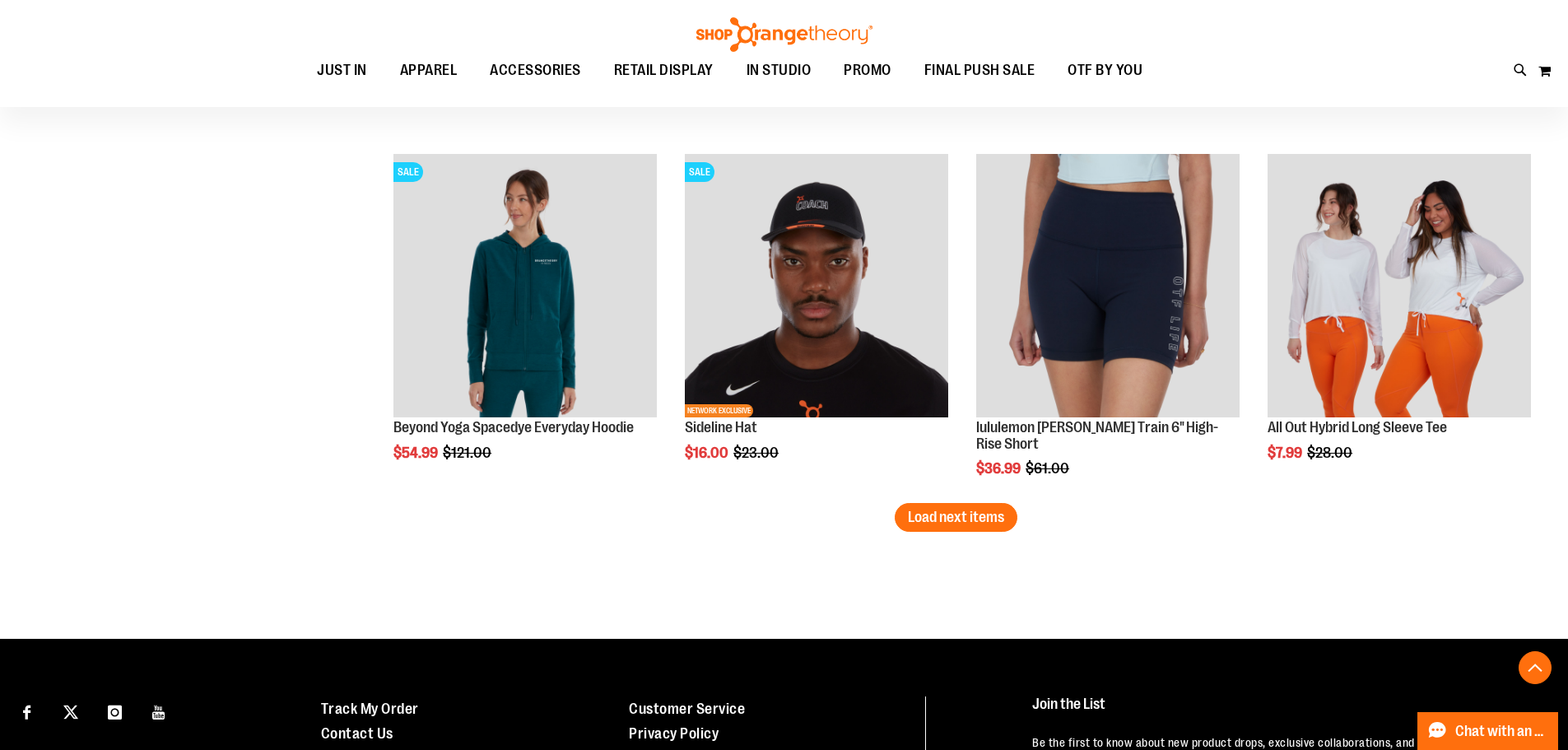
scroll to position [11606, 0]
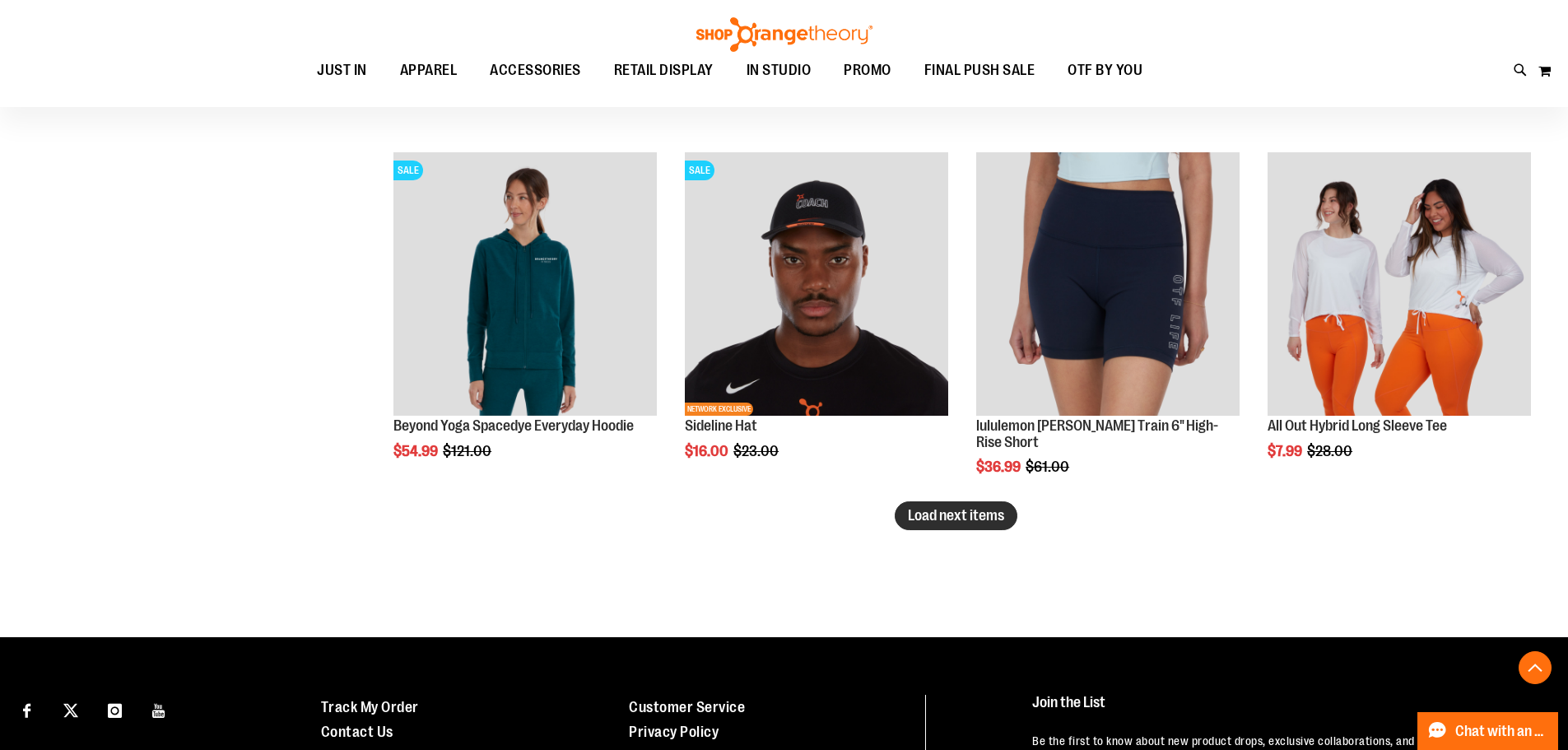
click at [1000, 518] on span "Load next items" at bounding box center [955, 515] width 96 height 17
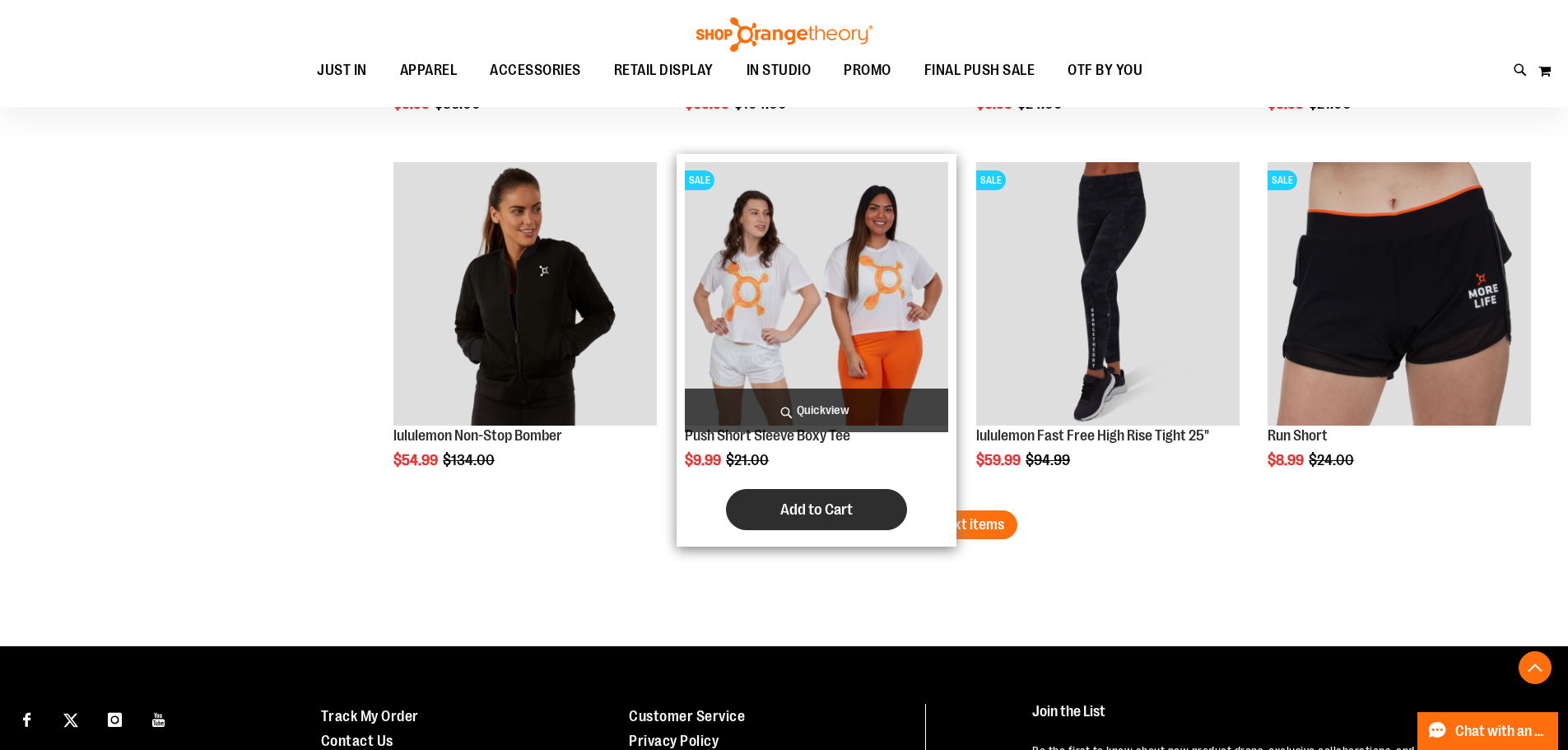
scroll to position [12676, 0]
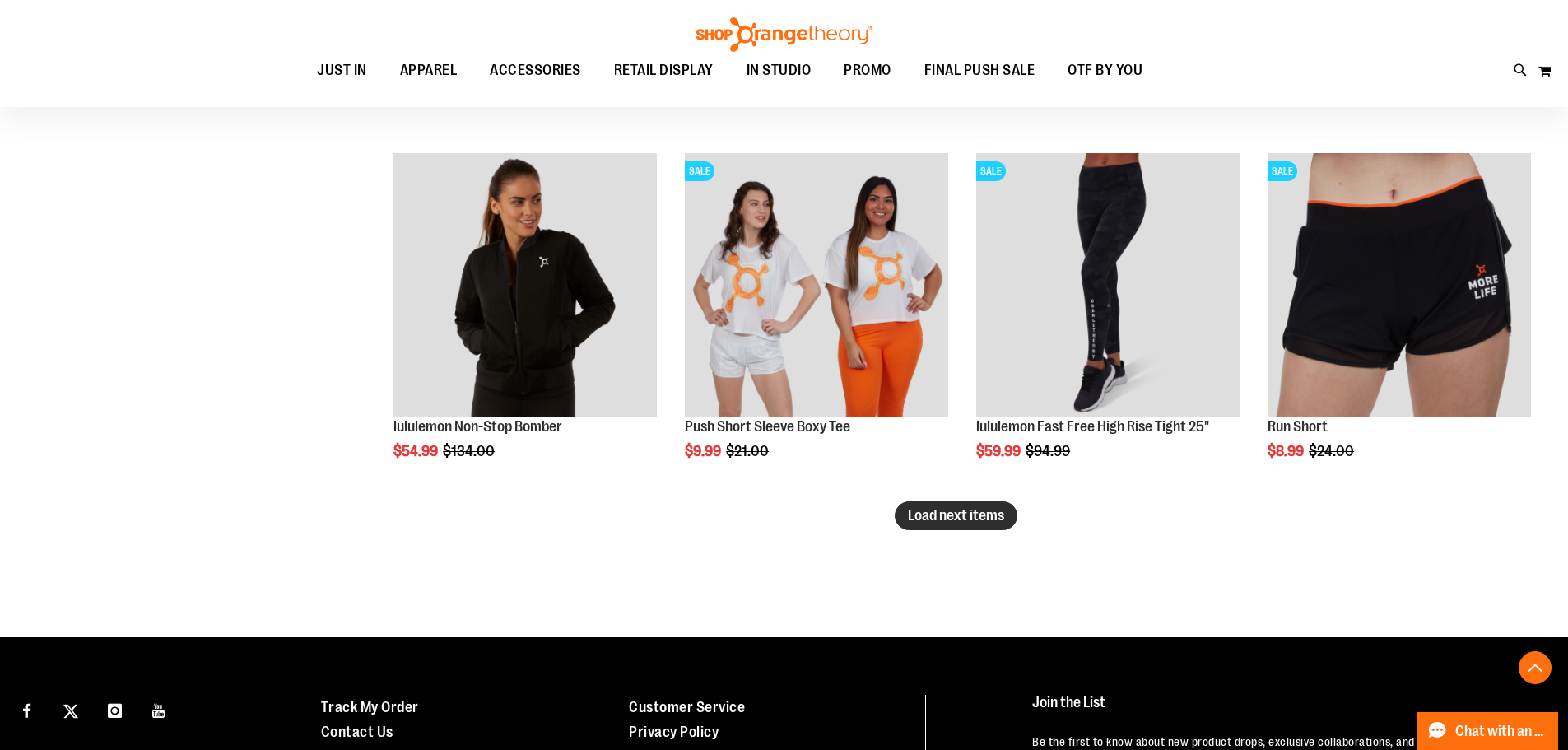
click at [976, 520] on span "Load next items" at bounding box center [955, 515] width 96 height 17
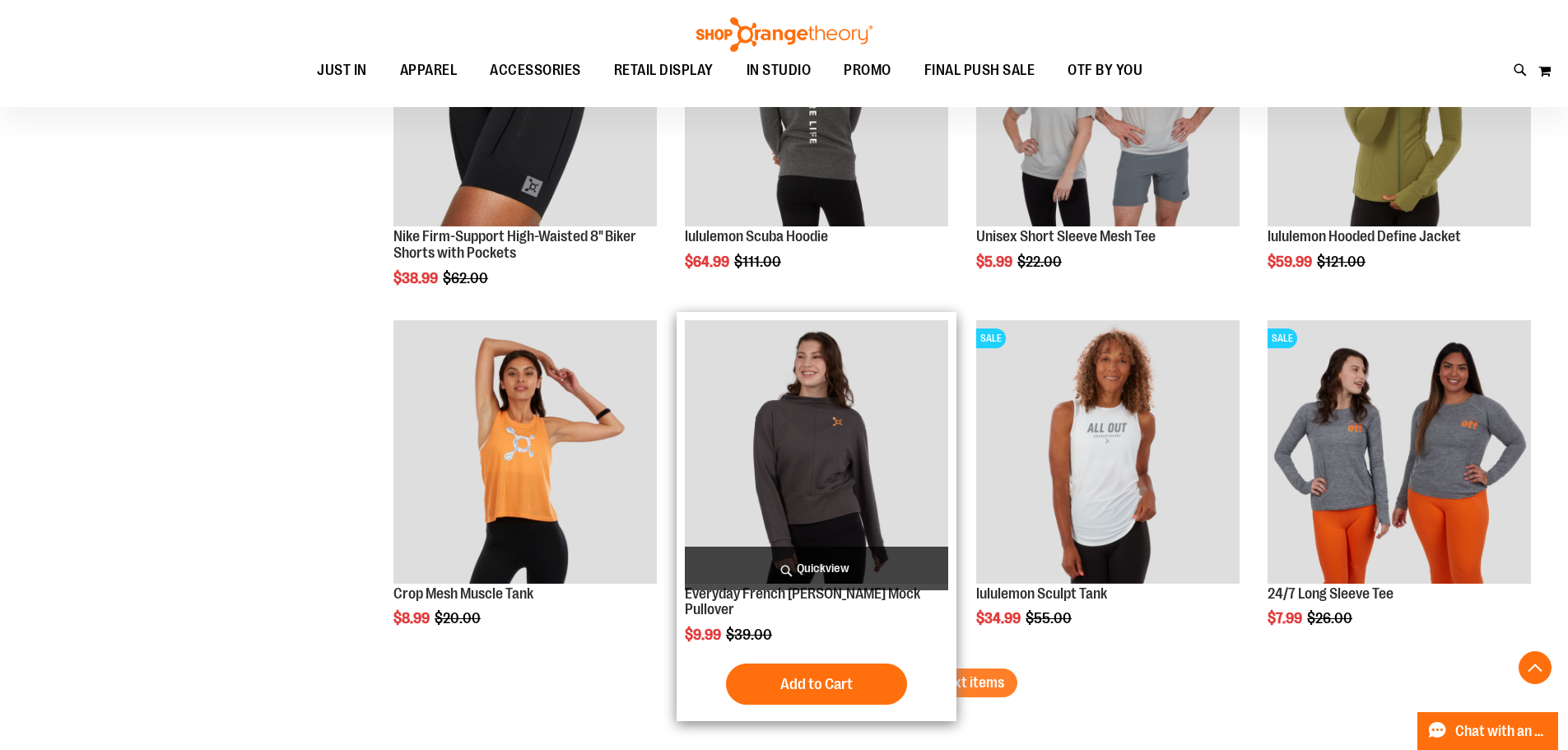
scroll to position [13581, 0]
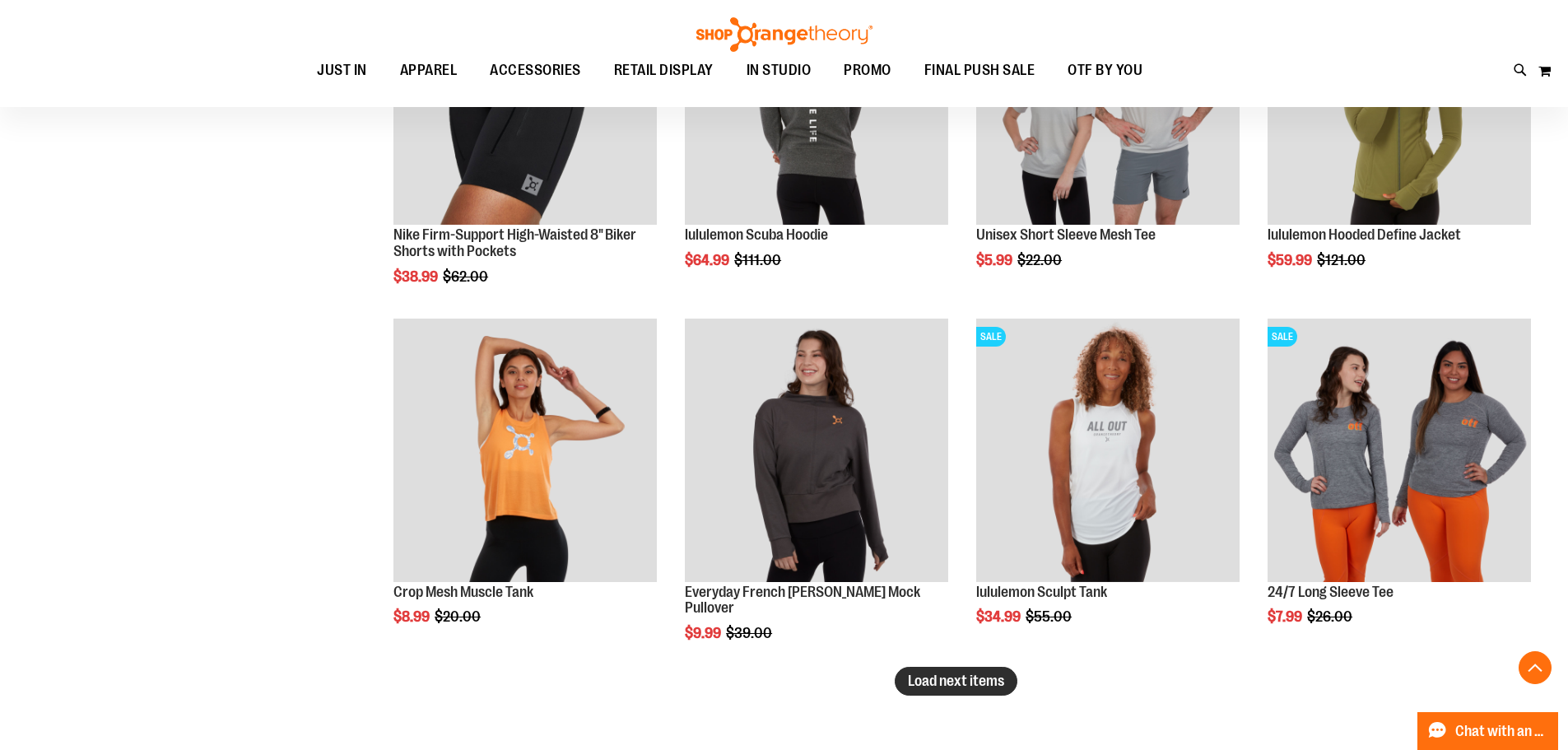
click at [925, 688] on span "Load next items" at bounding box center [955, 681] width 96 height 17
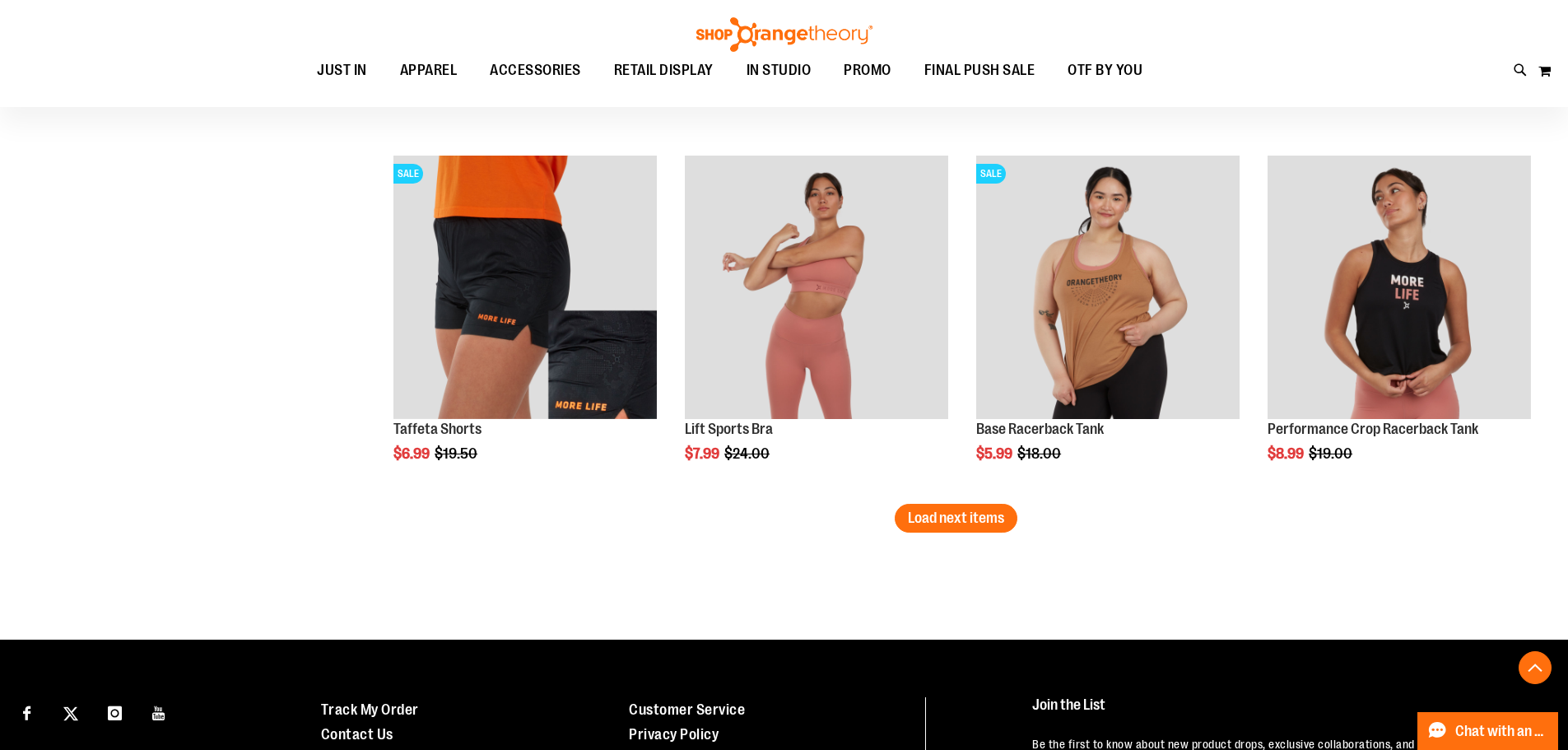
scroll to position [14816, 0]
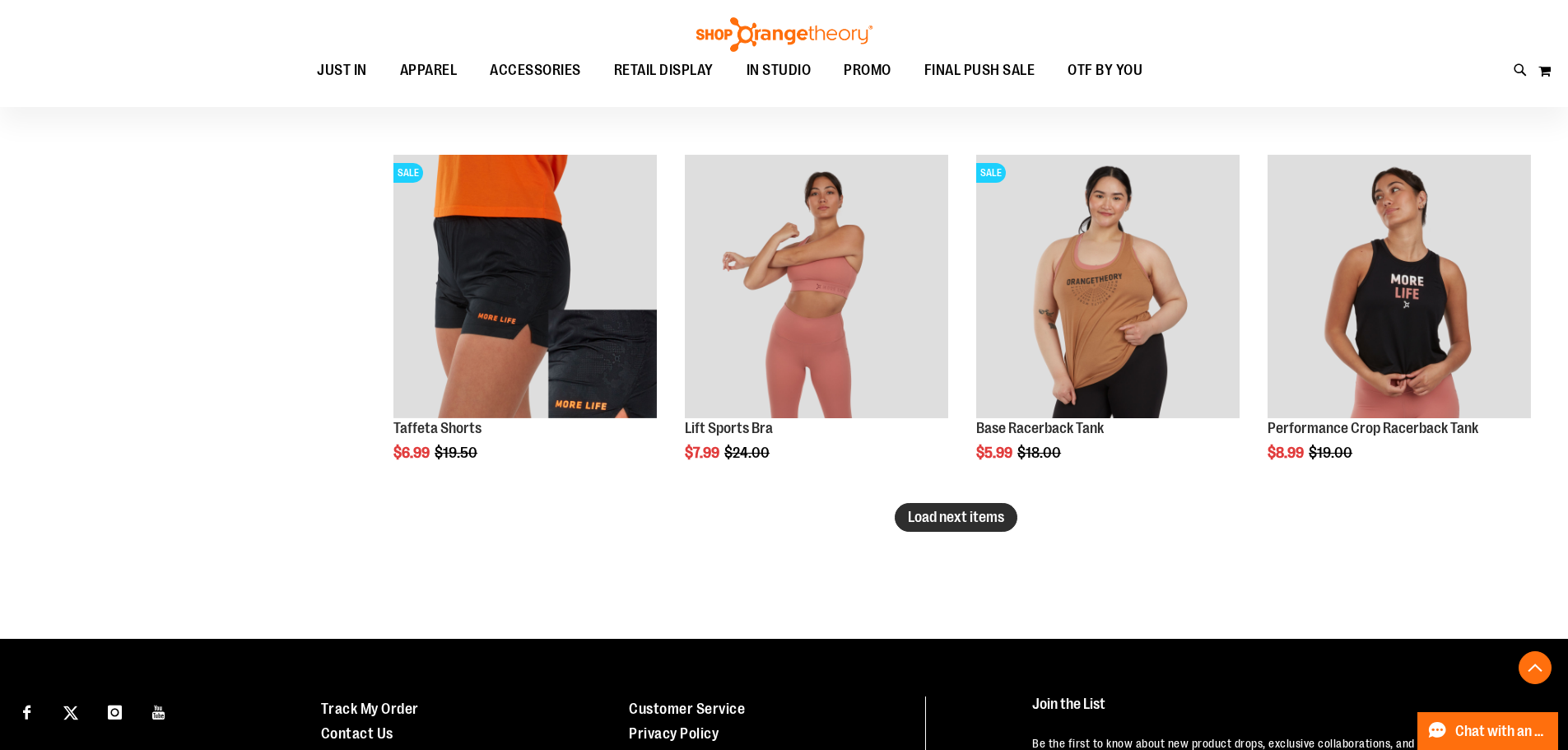
click at [984, 517] on span "Load next items" at bounding box center [955, 517] width 96 height 17
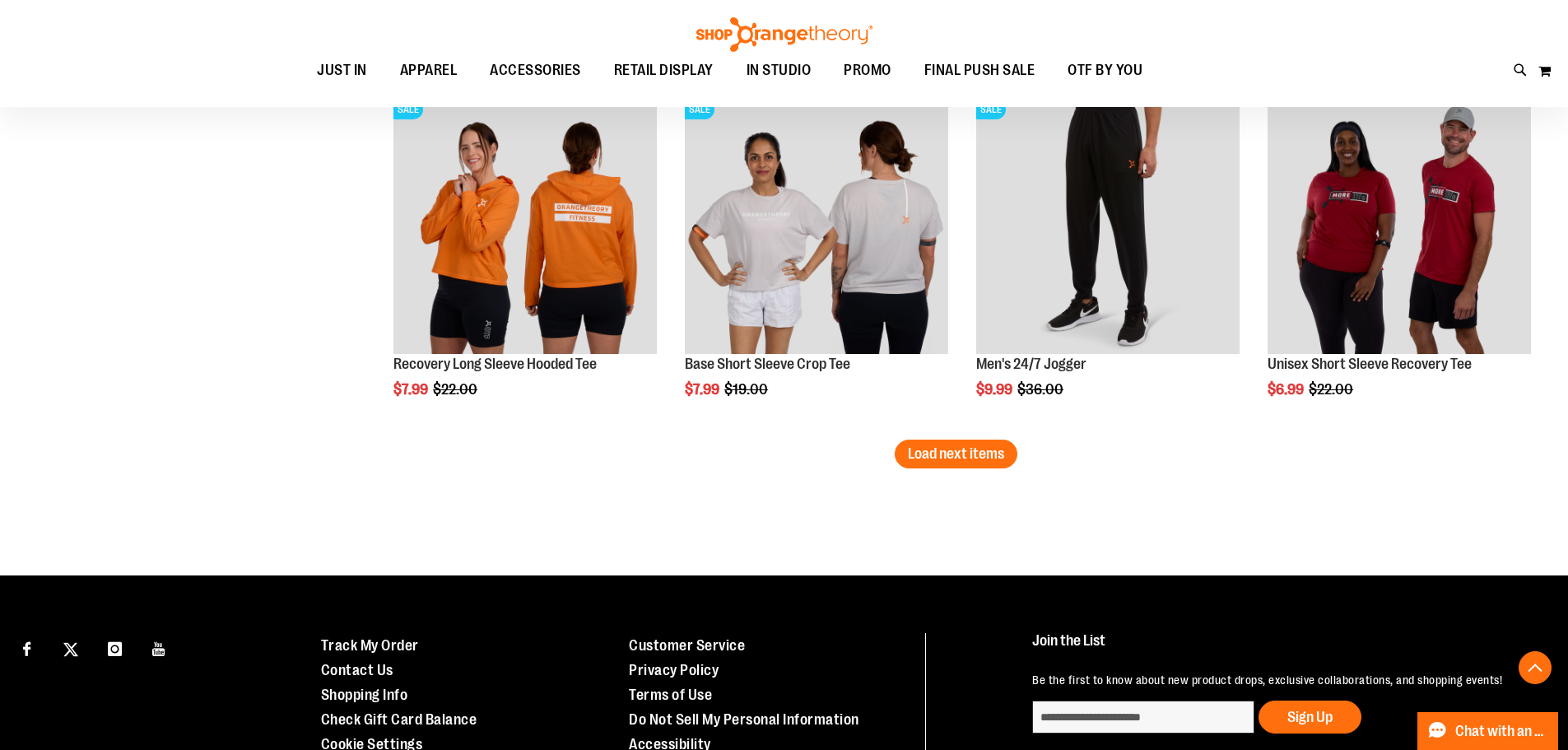
scroll to position [15968, 0]
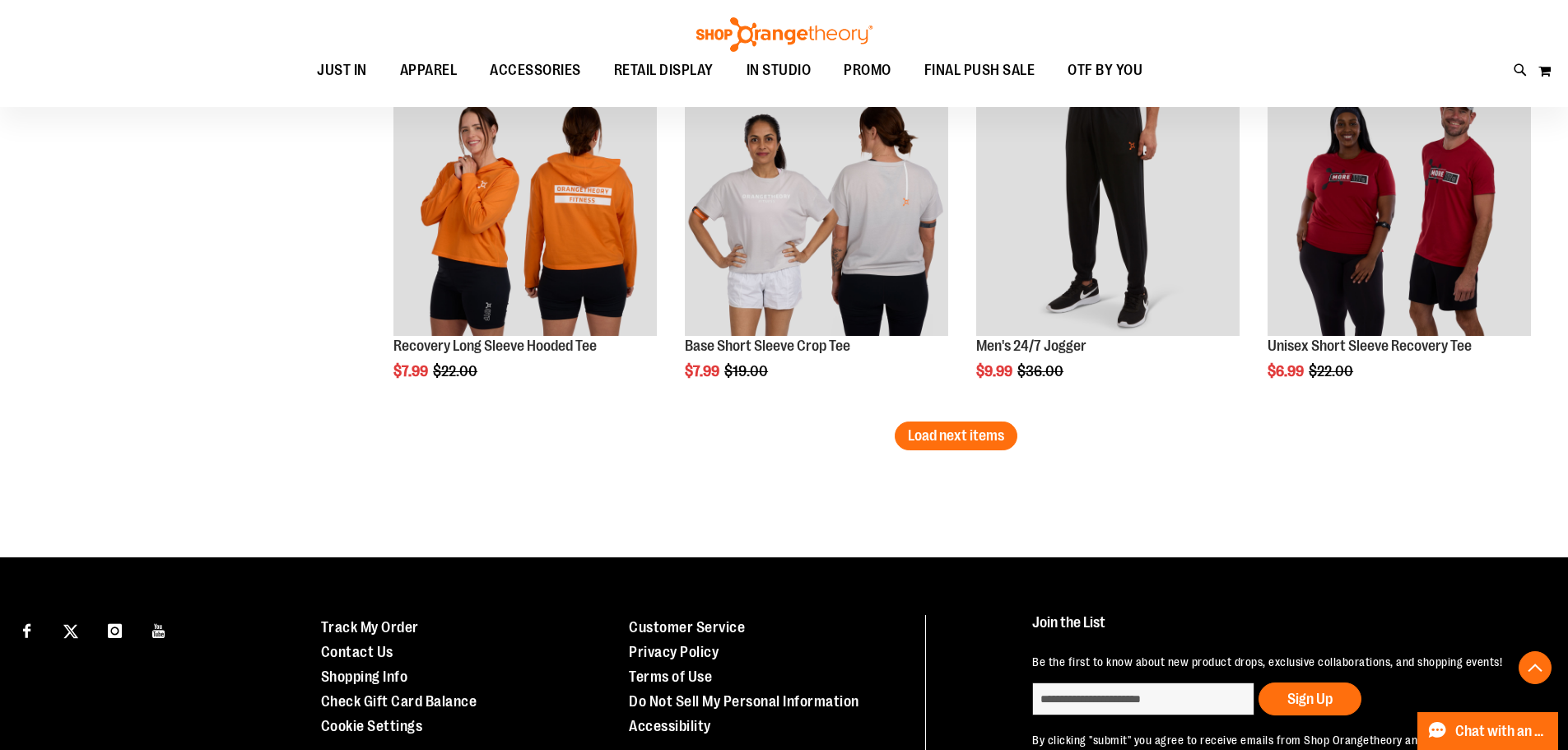
click at [945, 429] on span "Load next items" at bounding box center [955, 435] width 96 height 17
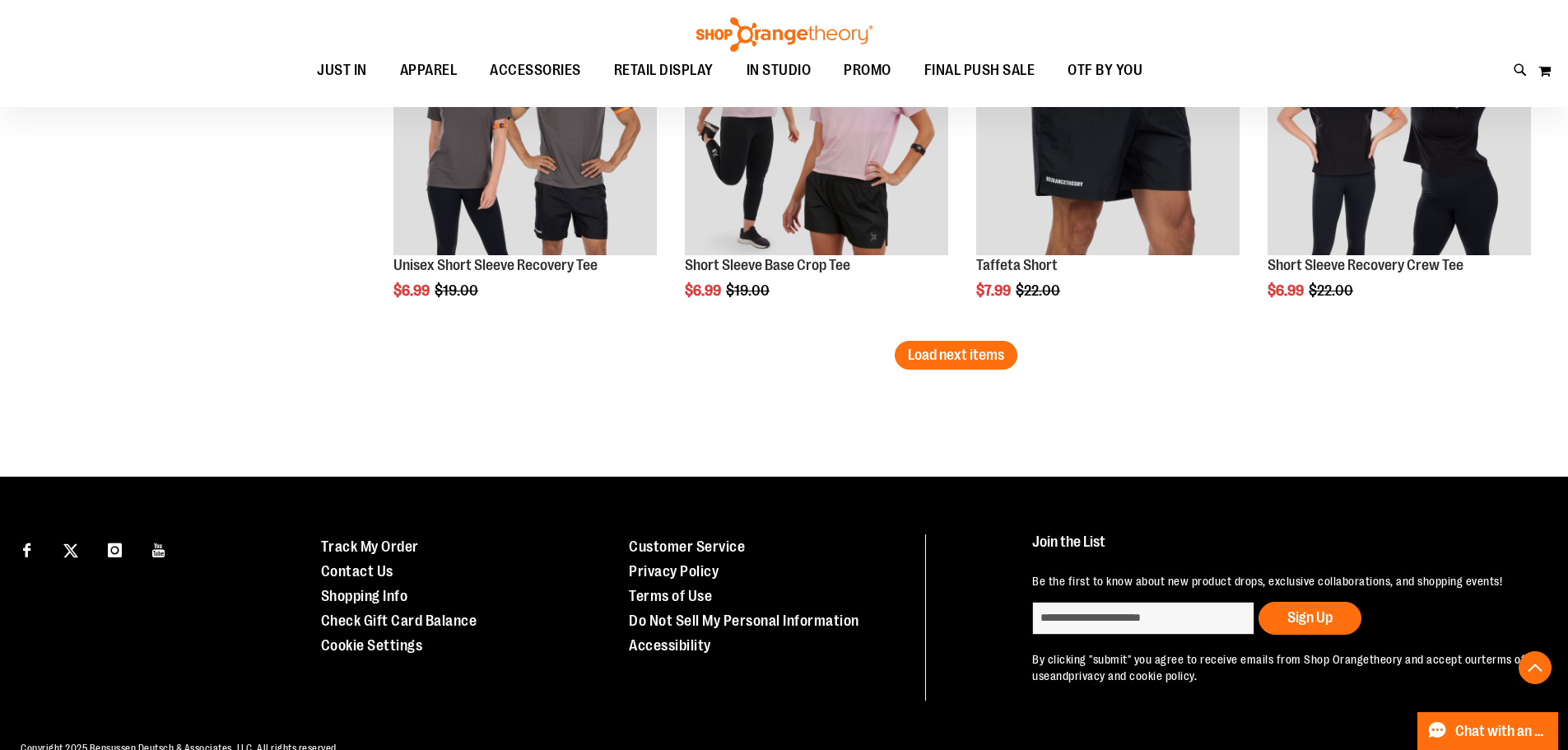
scroll to position [17122, 0]
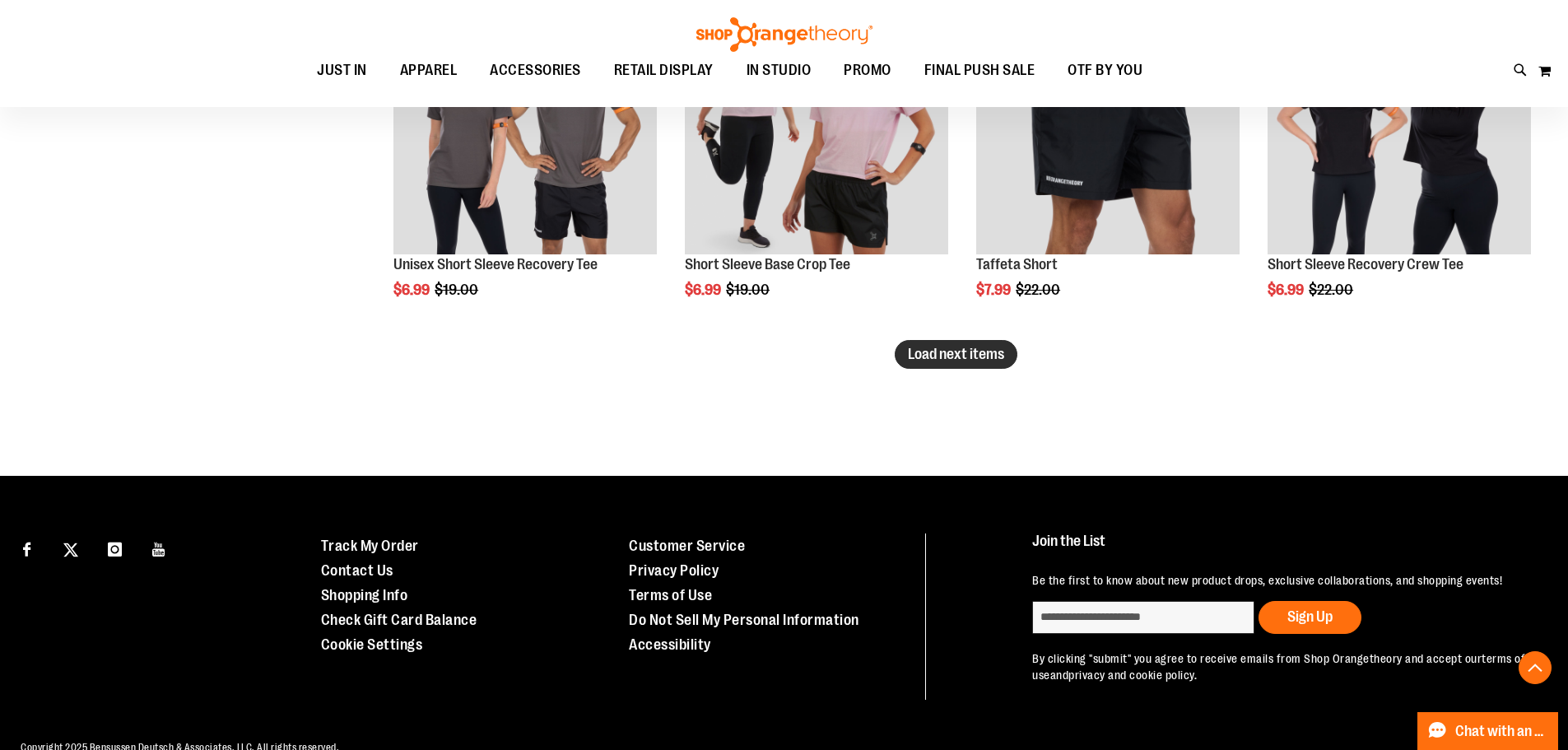
click at [960, 366] on button "Load next items" at bounding box center [956, 354] width 123 height 29
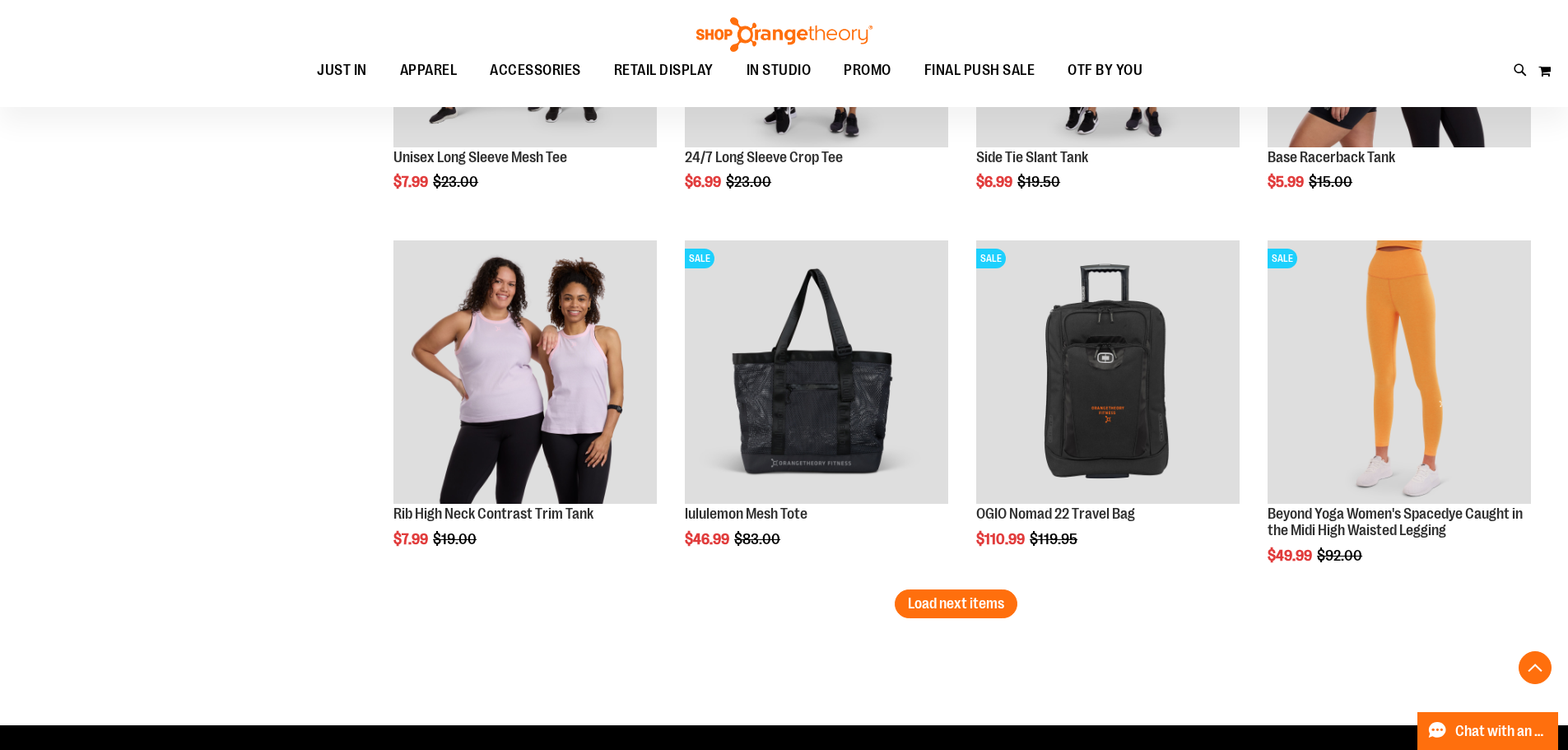
scroll to position [17945, 0]
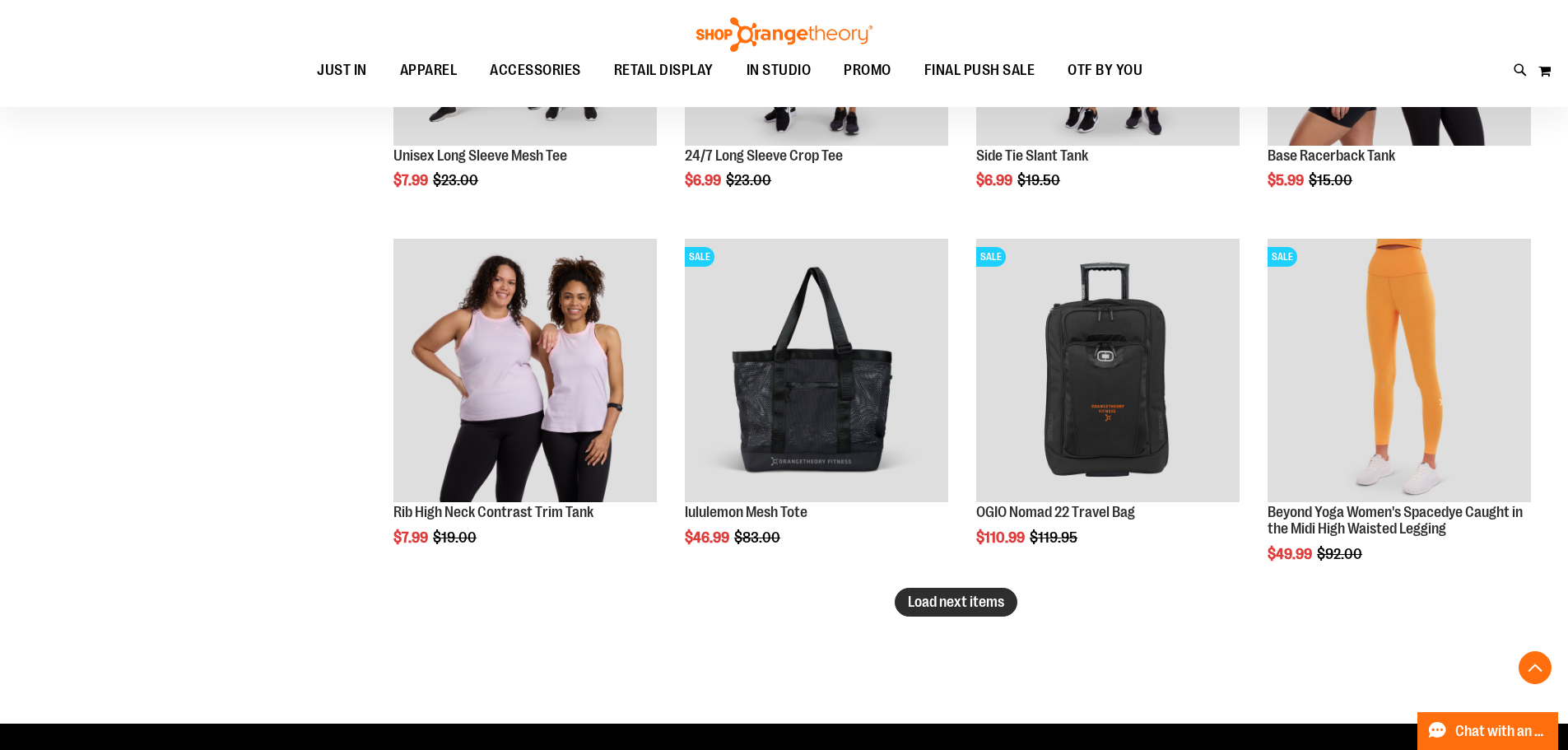
click at [971, 599] on span "Load next items" at bounding box center [955, 602] width 96 height 17
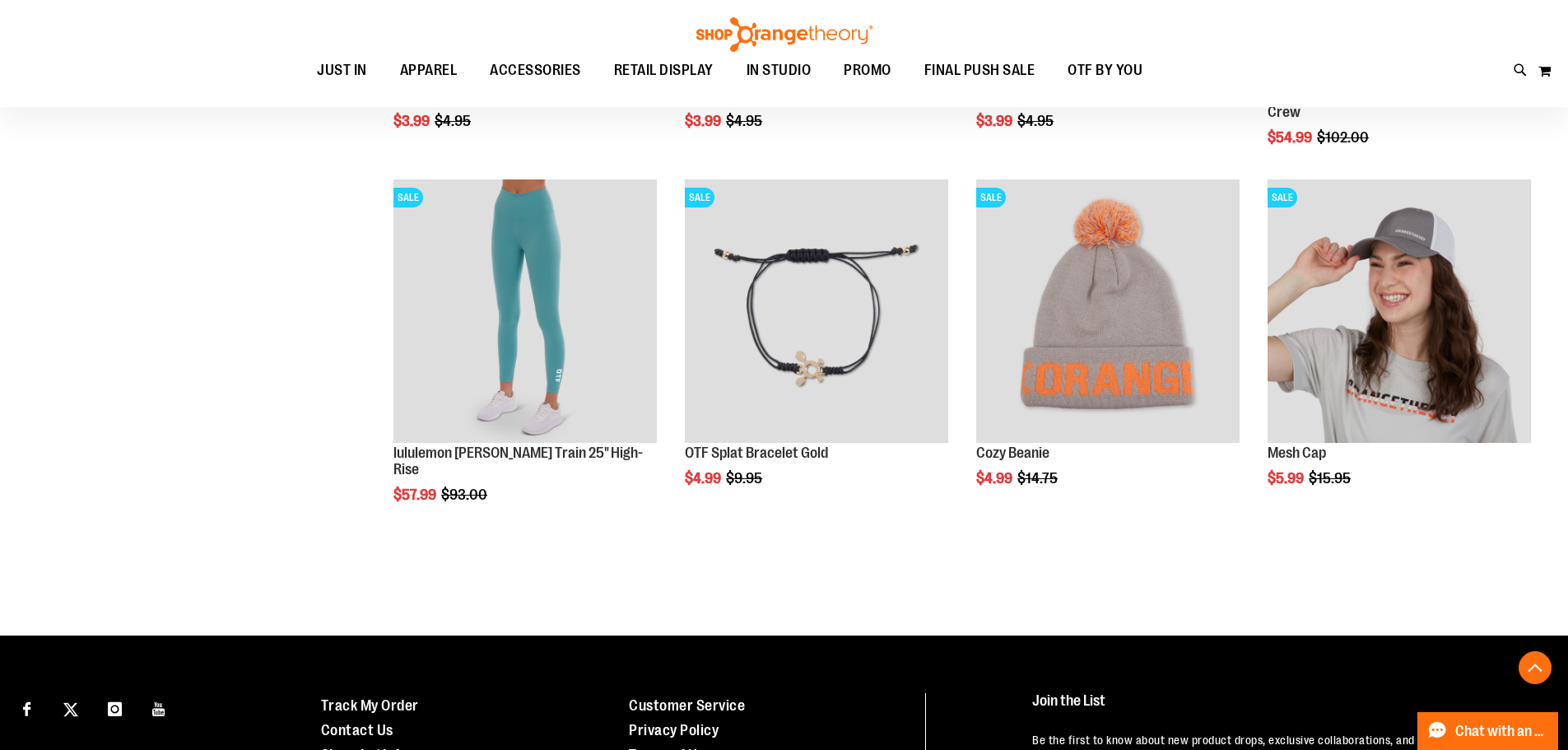
scroll to position [19097, 0]
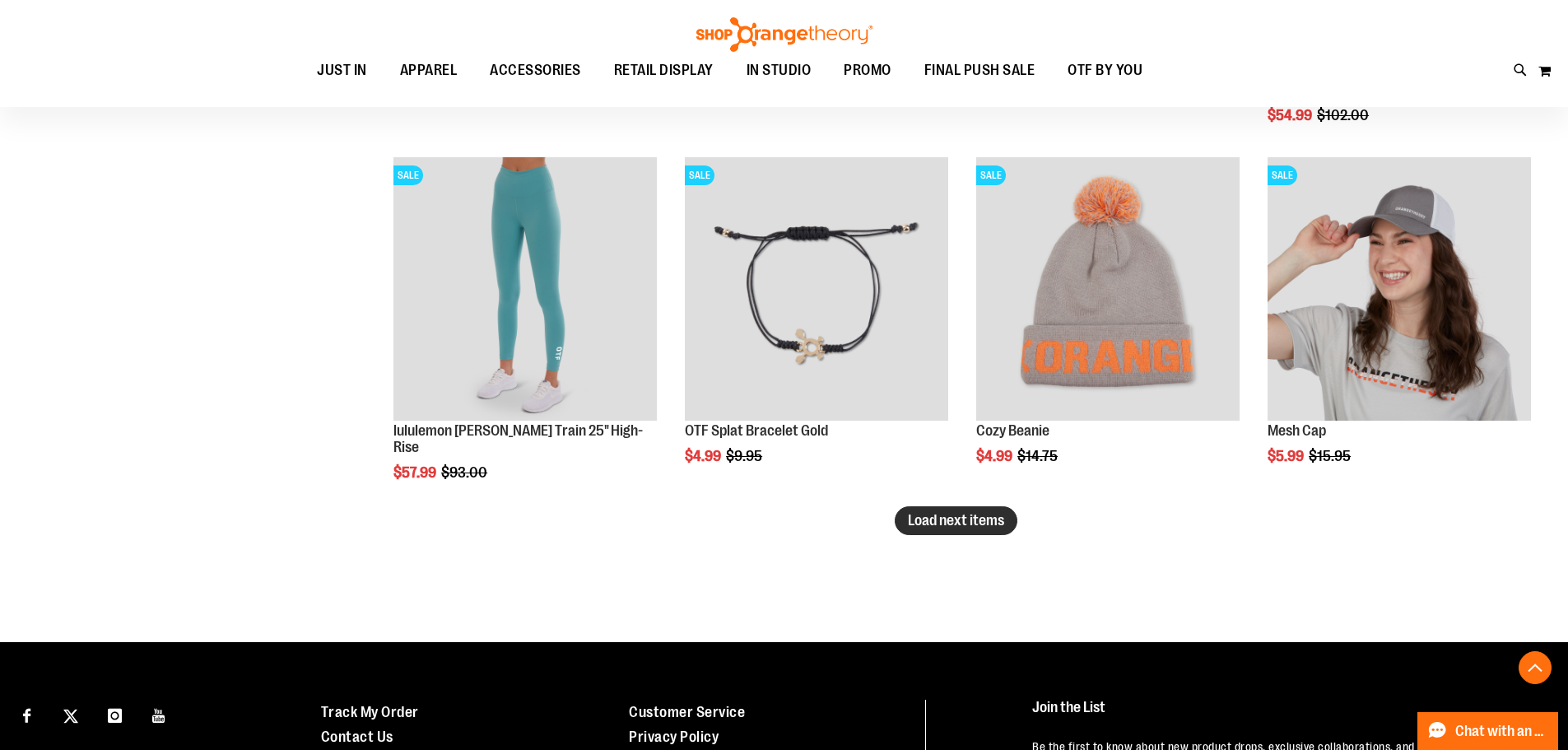
click at [981, 535] on button "Load next items" at bounding box center [956, 520] width 123 height 29
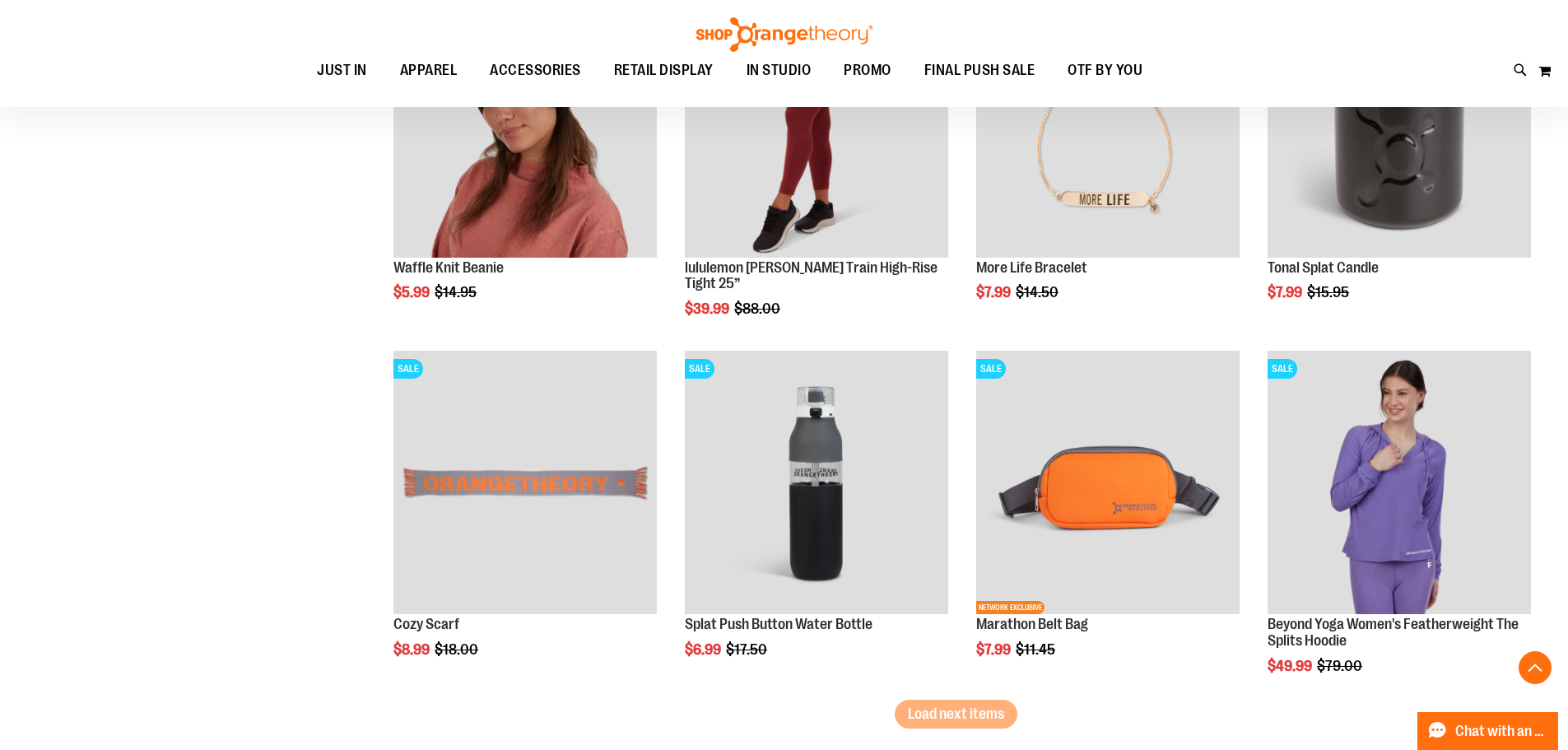
scroll to position [20002, 0]
